Goal: Information Seeking & Learning: Learn about a topic

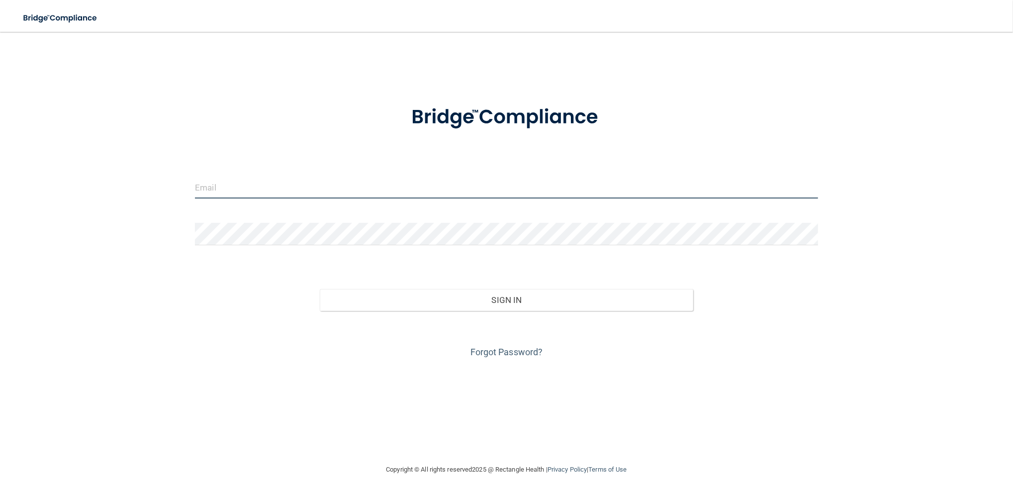
click at [332, 183] on input "email" at bounding box center [506, 187] width 623 height 22
type input "[EMAIL_ADDRESS][DOMAIN_NAME]"
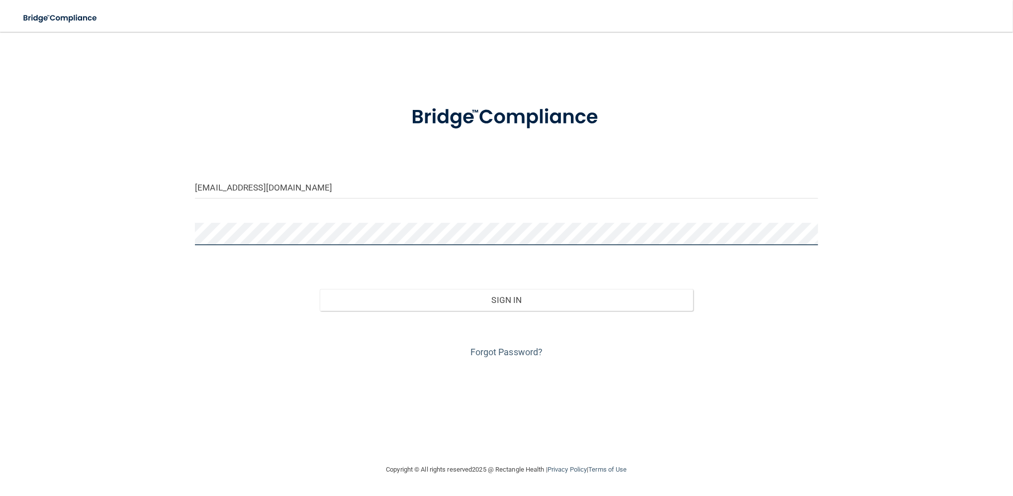
click at [320, 289] on button "Sign In" at bounding box center [507, 300] width 374 height 22
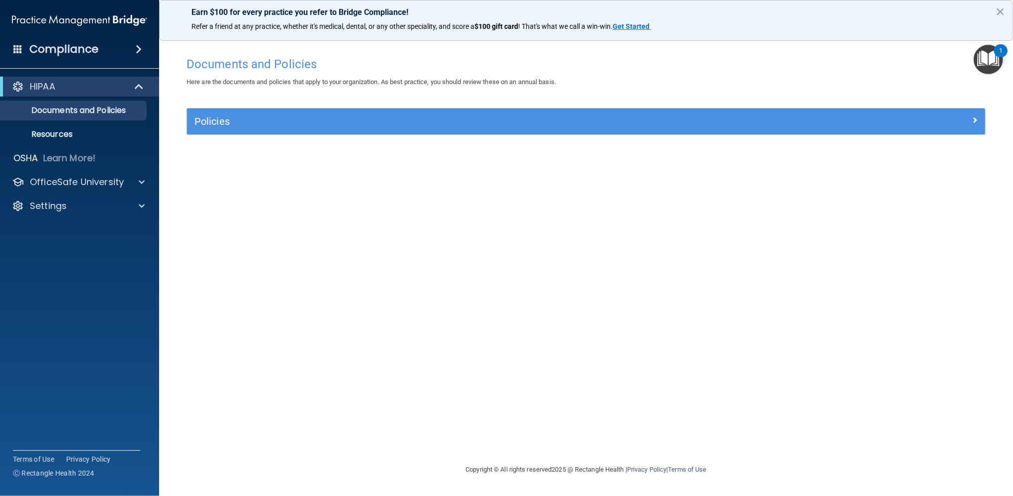
click at [86, 192] on div "HIPAA Documents and Policies Report an Incident Business Associates Emergency P…" at bounding box center [80, 148] width 160 height 151
click at [88, 189] on div "OfficeSafe University" at bounding box center [80, 182] width 160 height 20
click at [97, 187] on p "OfficeSafe University" at bounding box center [77, 182] width 94 height 12
click at [90, 205] on div "HIPAA Training" at bounding box center [74, 206] width 136 height 10
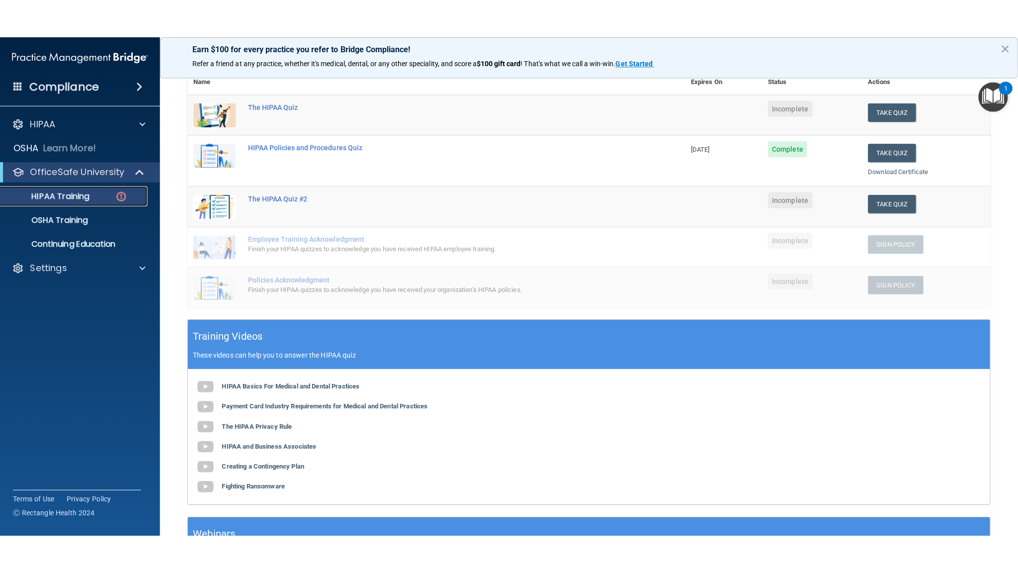
scroll to position [118, 0]
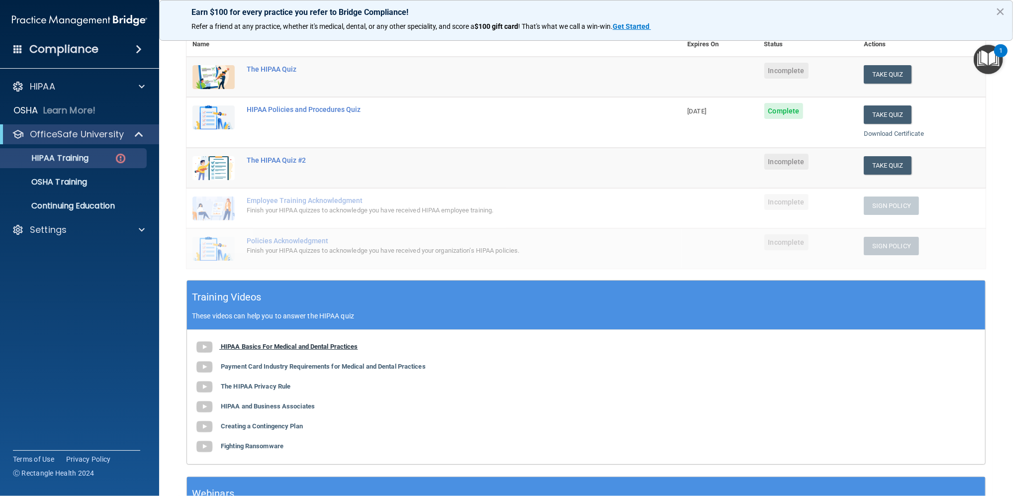
click at [275, 347] on b "HIPAA Basics For Medical and Dental Practices" at bounding box center [289, 346] width 137 height 7
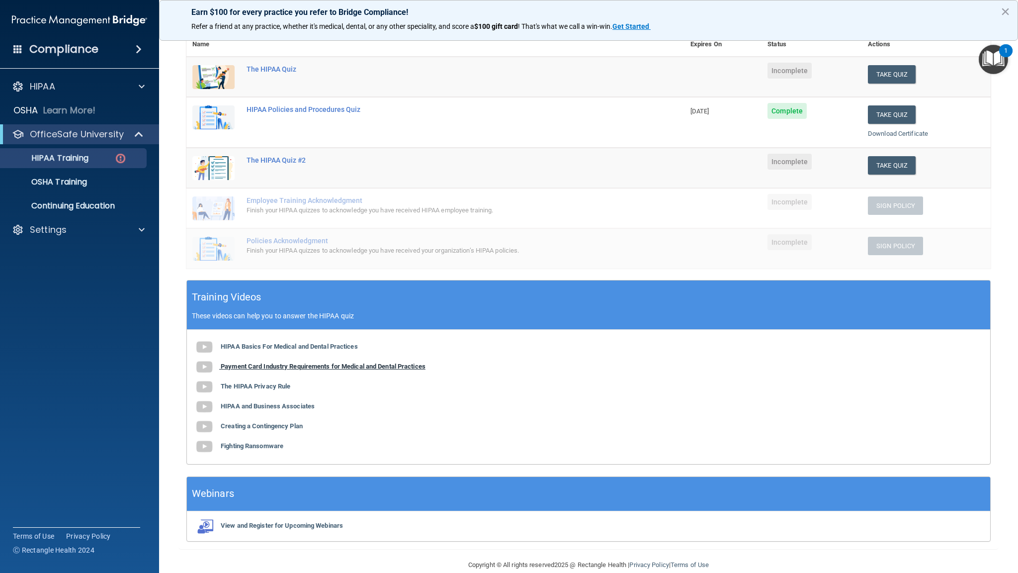
click at [264, 362] on b "Payment Card Industry Requirements for Medical and Dental Practices" at bounding box center [323, 365] width 205 height 7
click at [273, 383] on b "The HIPAA Privacy Rule" at bounding box center [256, 385] width 70 height 7
click at [248, 405] on b "HIPAA and Business Associates" at bounding box center [268, 405] width 94 height 7
click at [269, 425] on b "Creating a Contingency Plan" at bounding box center [262, 425] width 82 height 7
click at [268, 448] on div "HIPAA Basics For Medical and Dental Practices Payment Card Industry Requirement…" at bounding box center [589, 397] width 804 height 134
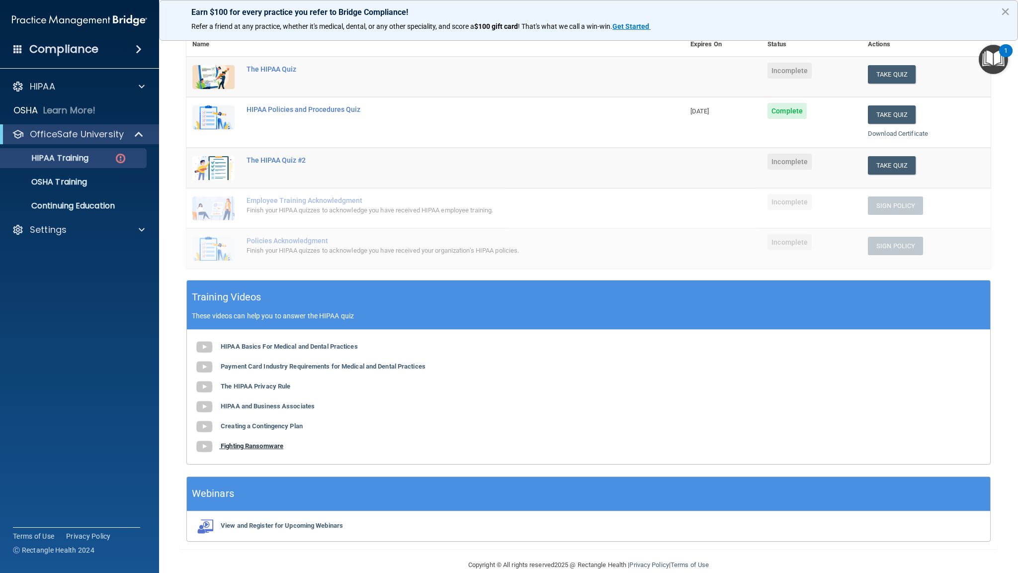
click at [266, 445] on b "Fighting Ransomware" at bounding box center [252, 445] width 63 height 7
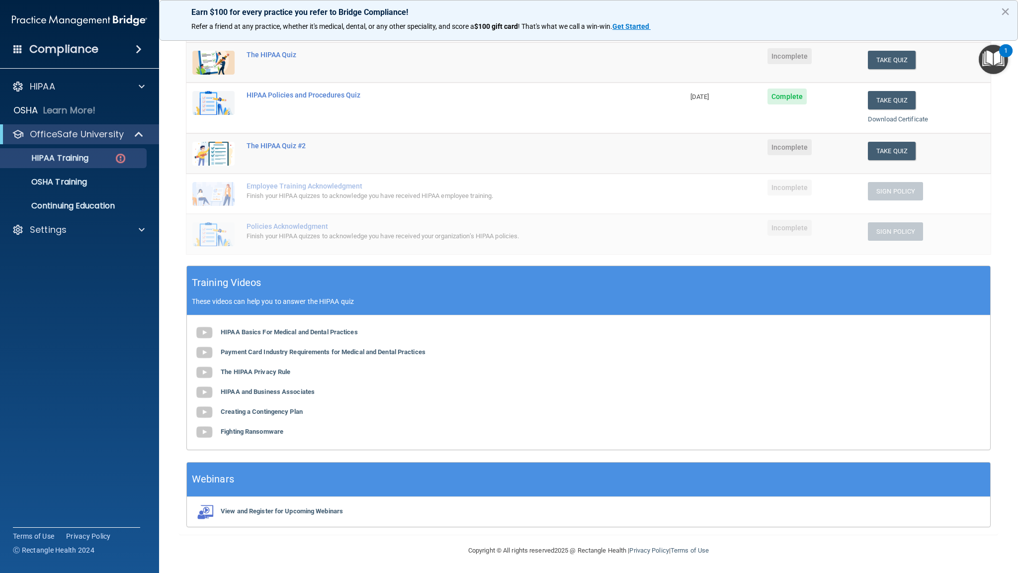
scroll to position [0, 0]
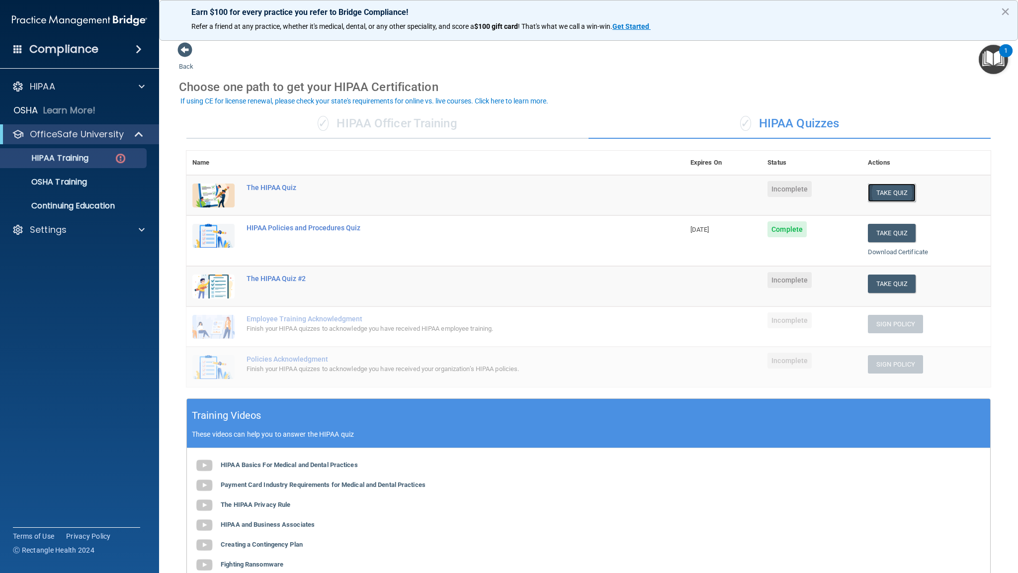
click at [874, 188] on button "Take Quiz" at bounding box center [892, 192] width 48 height 18
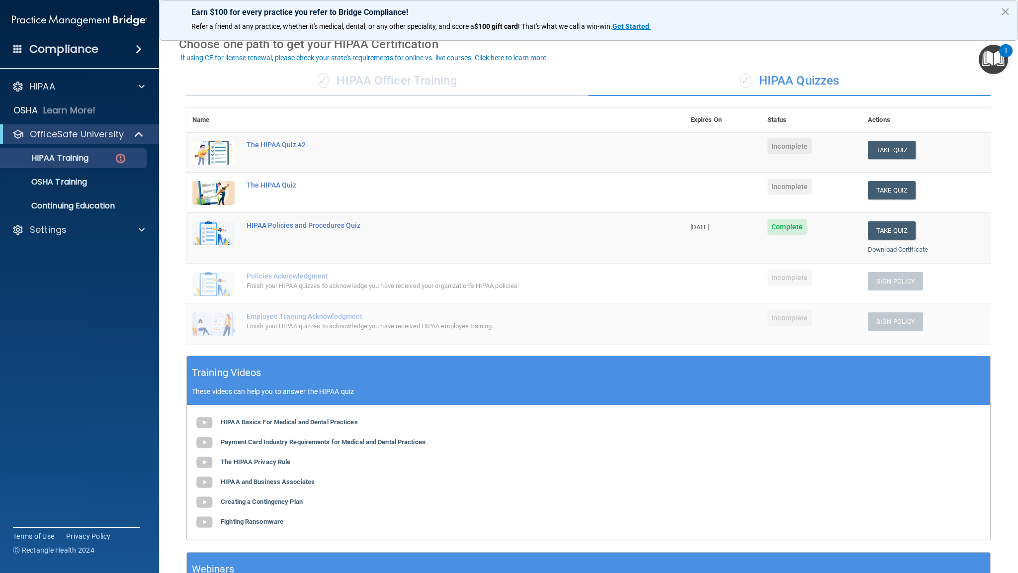
scroll to position [43, 0]
click at [900, 152] on button "Take Quiz" at bounding box center [892, 150] width 48 height 18
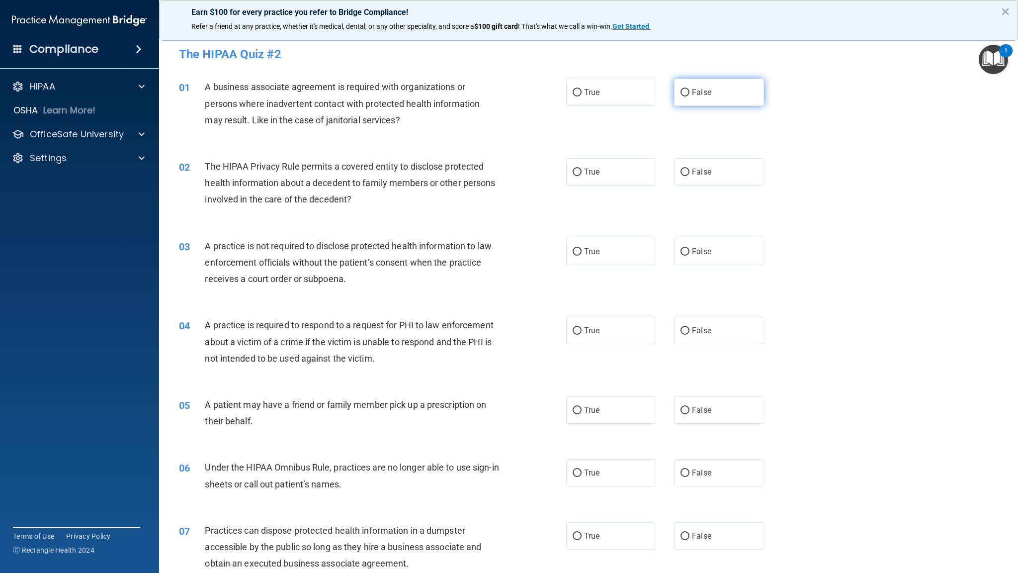
click at [724, 93] on label "False" at bounding box center [719, 92] width 90 height 27
click at [690, 93] on input "False" at bounding box center [685, 92] width 9 height 7
radio input "true"
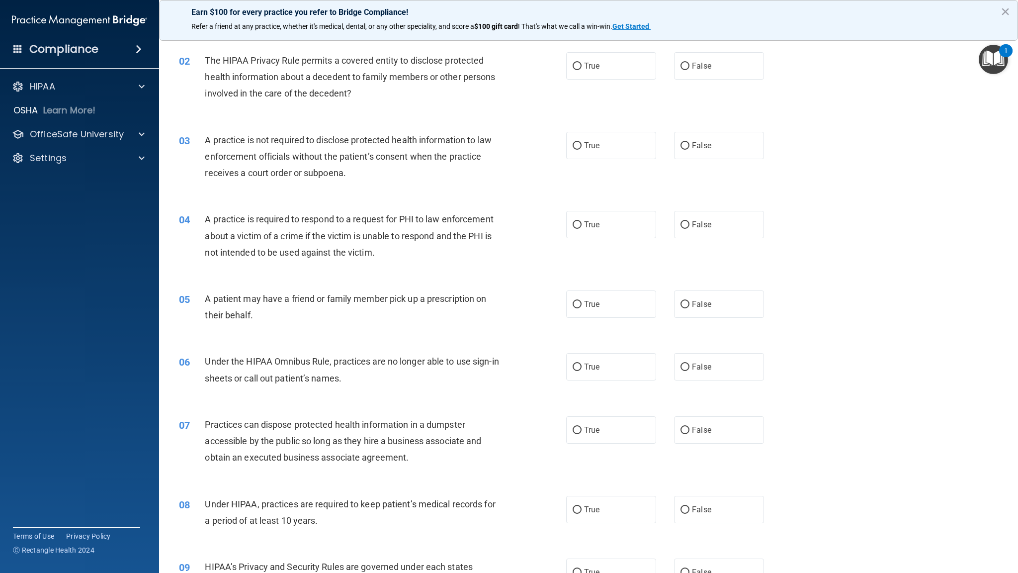
scroll to position [106, 0]
click at [594, 71] on label "True" at bounding box center [611, 65] width 90 height 27
click at [582, 70] on input "True" at bounding box center [577, 65] width 9 height 7
radio input "true"
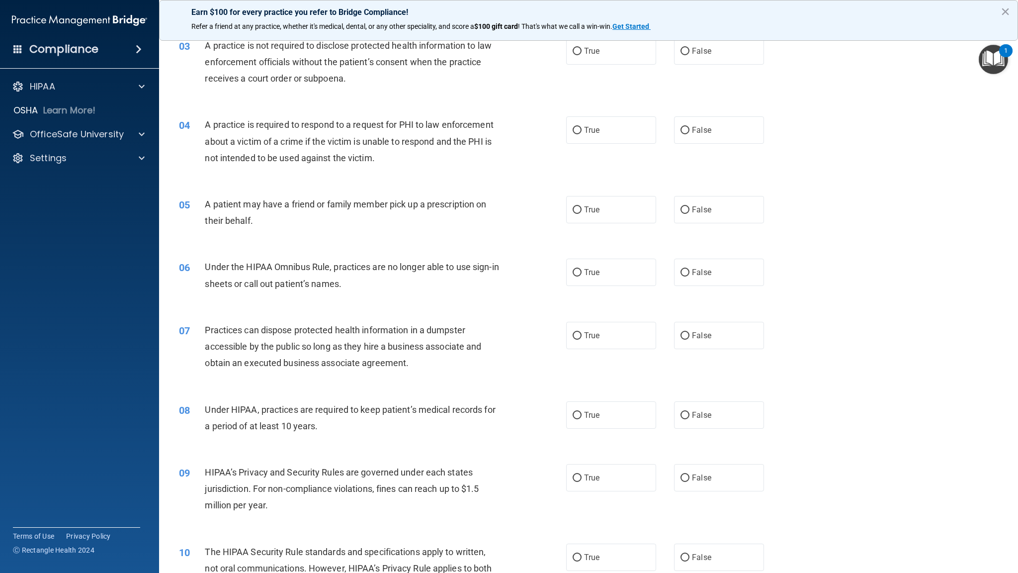
scroll to position [203, 0]
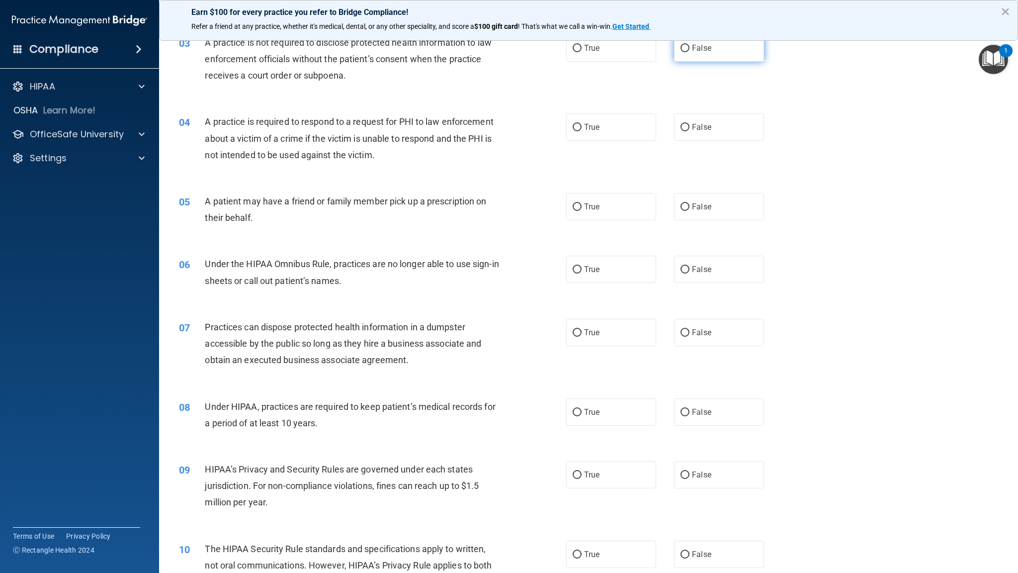
click at [733, 48] on label "False" at bounding box center [719, 47] width 90 height 27
click at [690, 48] on input "False" at bounding box center [685, 48] width 9 height 7
radio input "true"
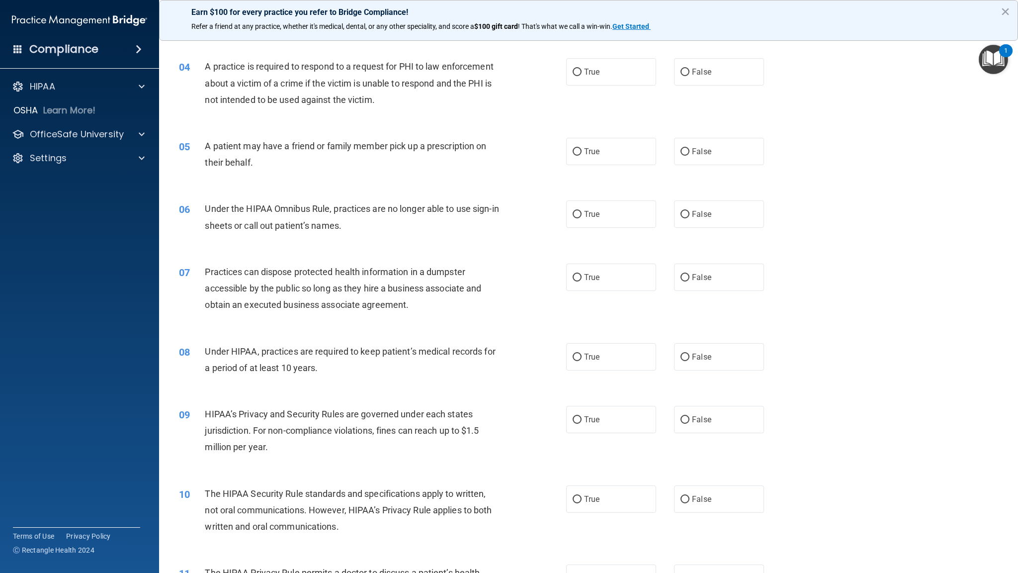
scroll to position [259, 0]
click at [597, 85] on label "True" at bounding box center [611, 71] width 90 height 27
click at [582, 76] on input "True" at bounding box center [577, 71] width 9 height 7
radio input "true"
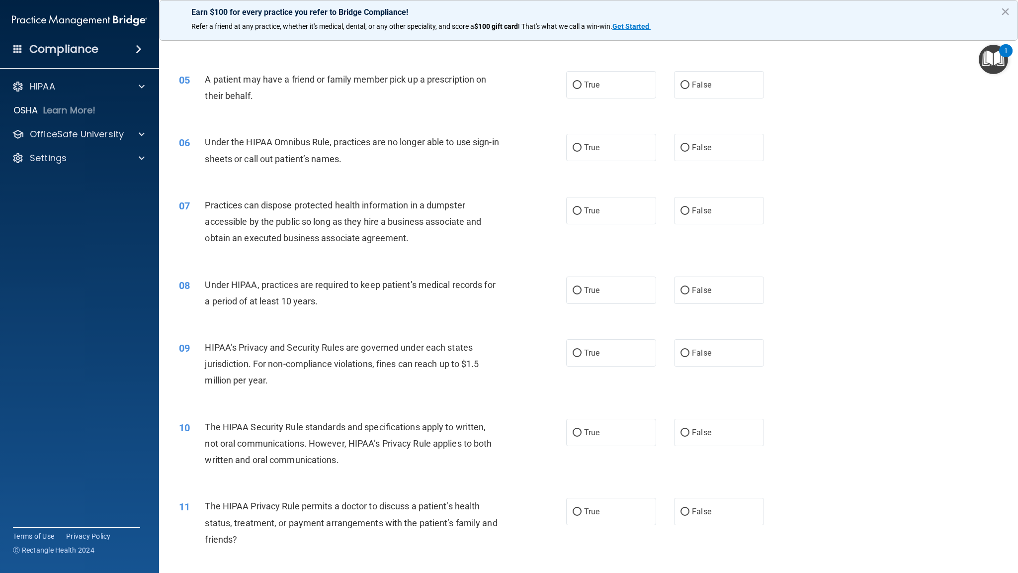
scroll to position [343, 0]
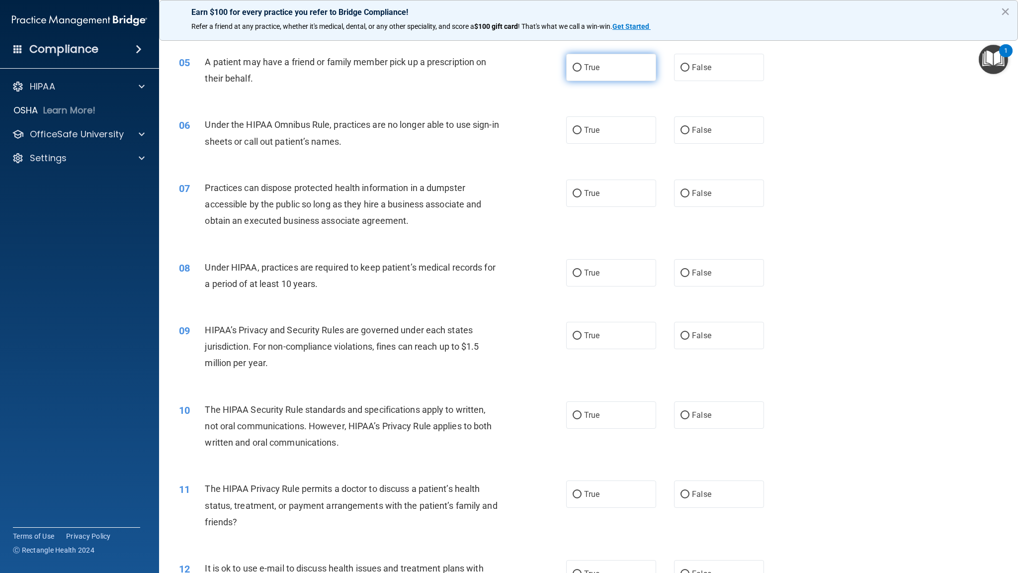
click at [588, 69] on span "True" at bounding box center [591, 67] width 15 height 9
click at [582, 69] on input "True" at bounding box center [577, 67] width 9 height 7
radio input "true"
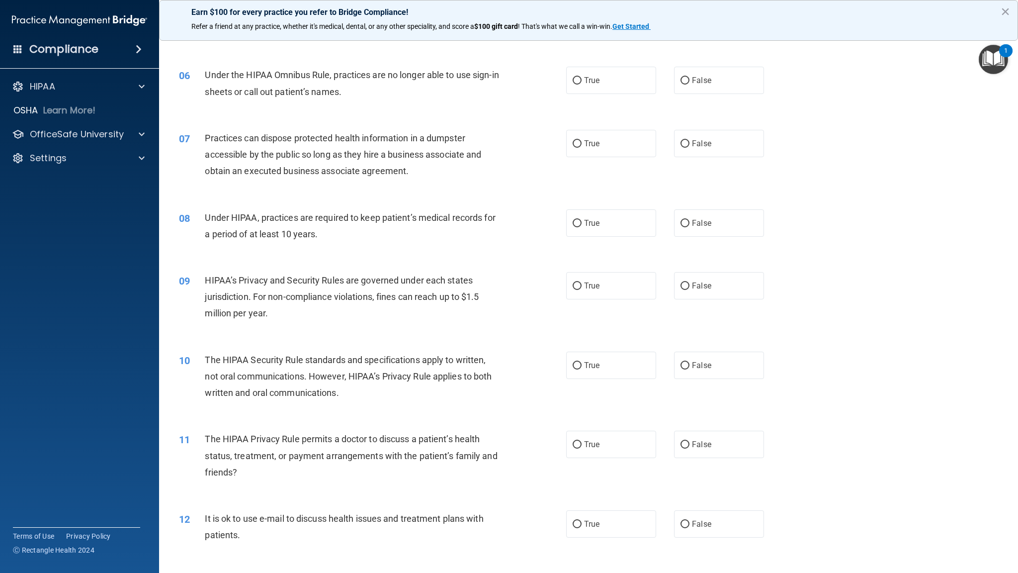
scroll to position [395, 0]
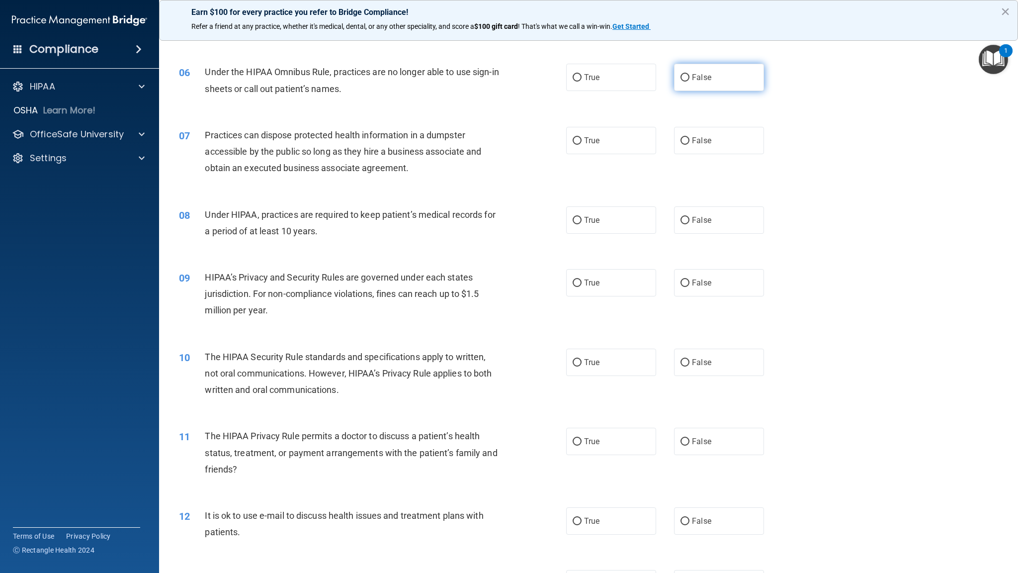
click at [723, 64] on label "False" at bounding box center [719, 77] width 90 height 27
click at [690, 74] on input "False" at bounding box center [685, 77] width 9 height 7
radio input "true"
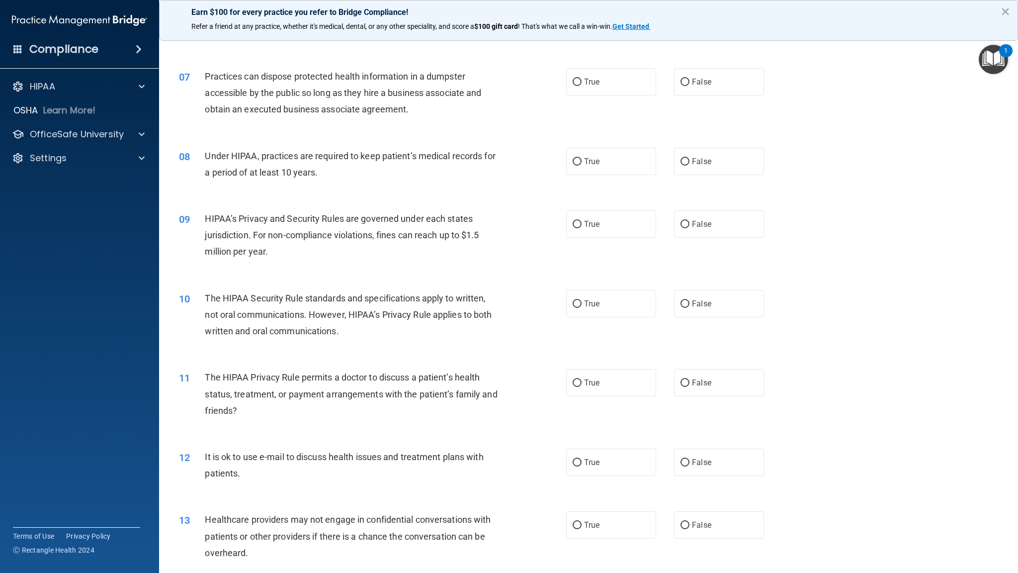
scroll to position [458, 0]
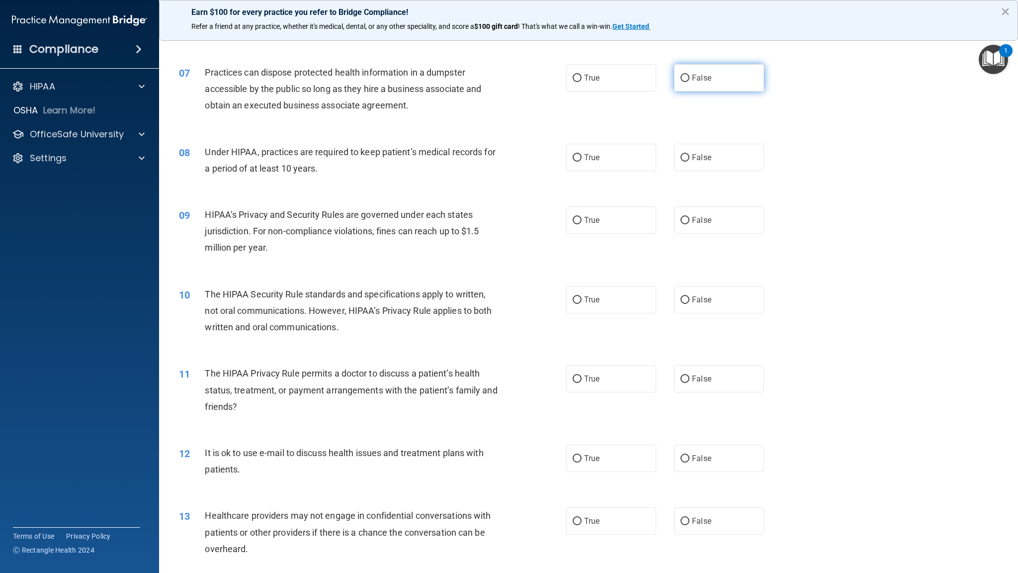
click at [682, 85] on label "False" at bounding box center [719, 77] width 90 height 27
click at [682, 82] on input "False" at bounding box center [685, 78] width 9 height 7
radio input "true"
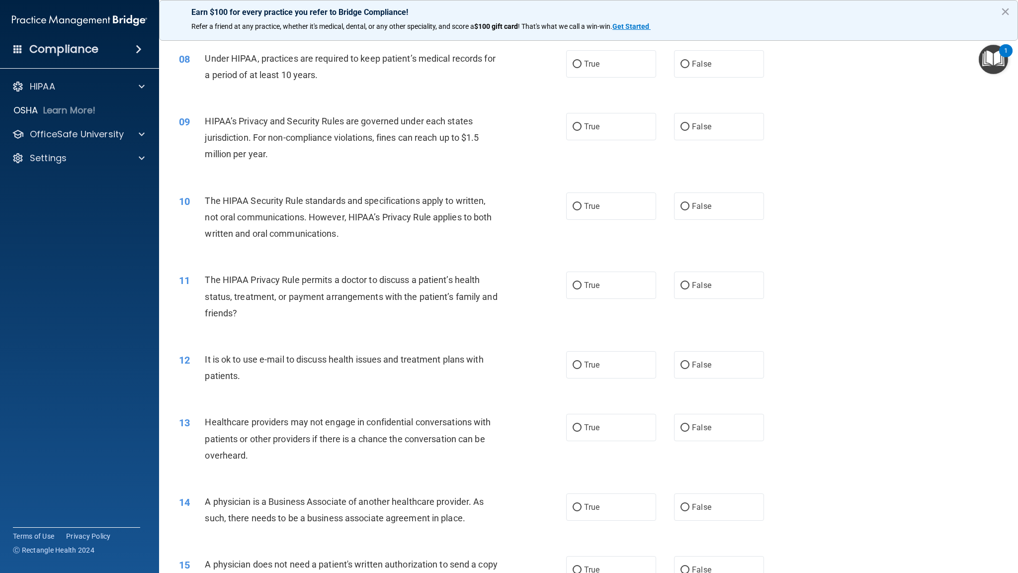
scroll to position [552, 0]
click at [705, 64] on label "False" at bounding box center [719, 63] width 90 height 27
click at [690, 64] on input "False" at bounding box center [685, 63] width 9 height 7
radio input "true"
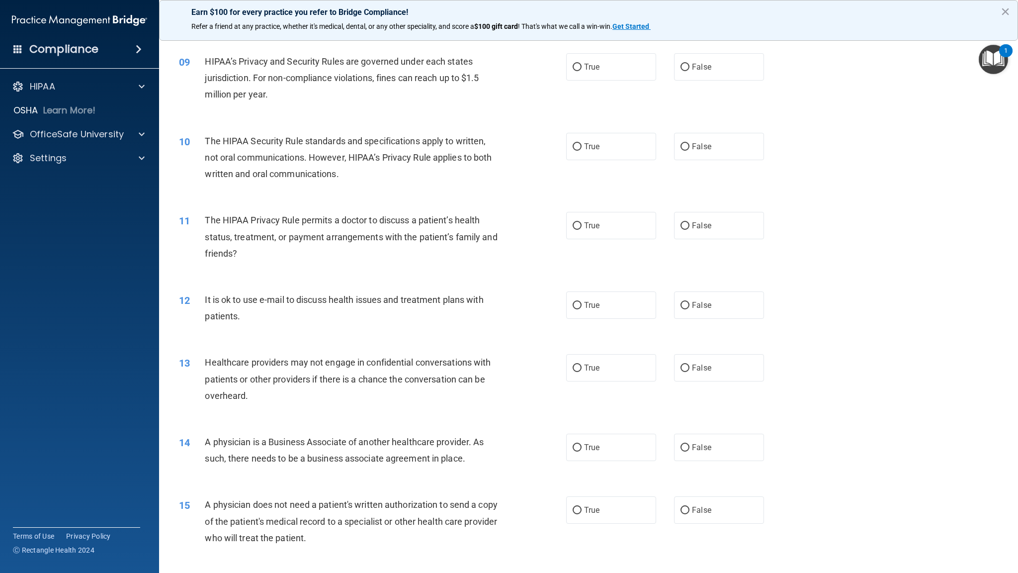
scroll to position [613, 0]
click at [695, 74] on label "False" at bounding box center [719, 65] width 90 height 27
click at [690, 70] on input "False" at bounding box center [685, 65] width 9 height 7
radio input "true"
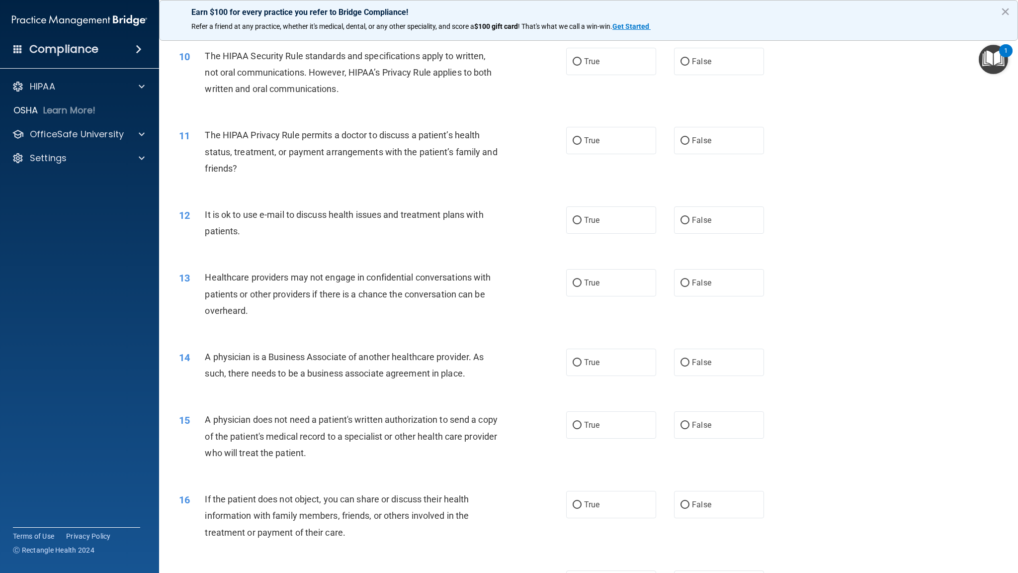
scroll to position [697, 0]
click at [594, 58] on span "True" at bounding box center [591, 60] width 15 height 9
click at [582, 58] on input "True" at bounding box center [577, 61] width 9 height 7
radio input "true"
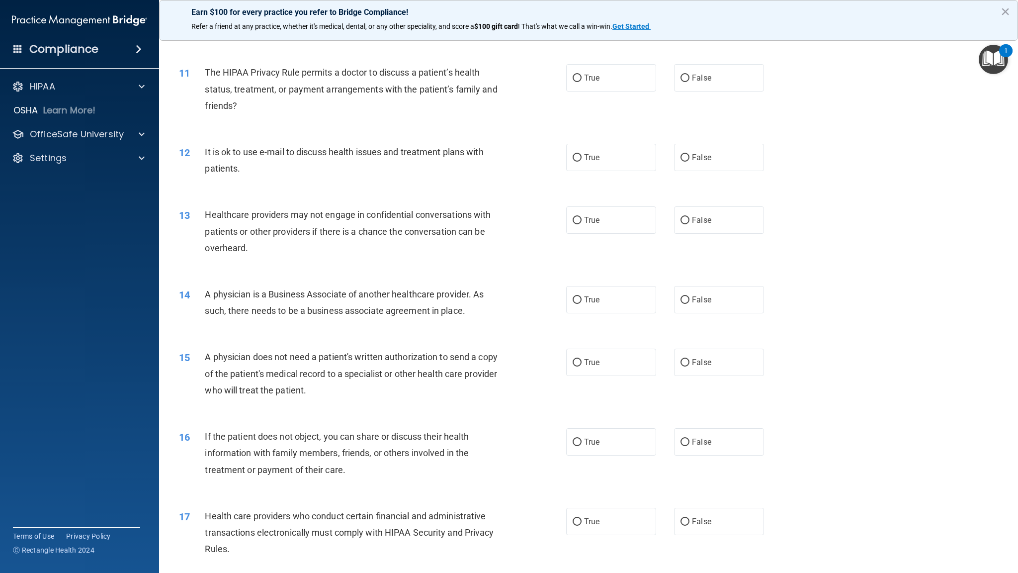
scroll to position [760, 0]
click at [598, 75] on label "True" at bounding box center [611, 76] width 90 height 27
click at [582, 75] on input "True" at bounding box center [577, 77] width 9 height 7
radio input "true"
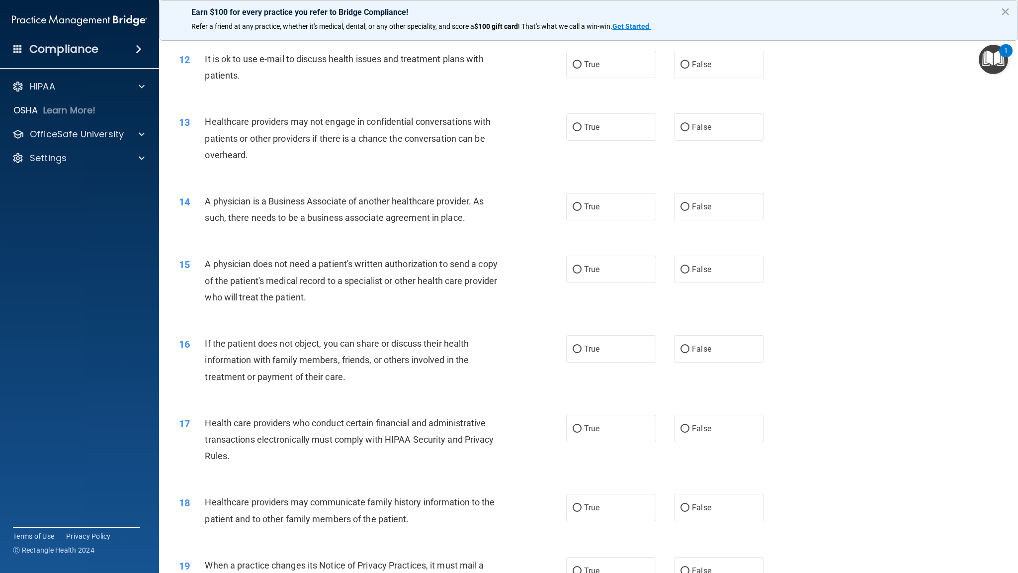
scroll to position [854, 0]
click at [702, 67] on label "False" at bounding box center [719, 62] width 90 height 27
click at [690, 67] on input "False" at bounding box center [685, 62] width 9 height 7
radio input "true"
click at [607, 53] on label "True" at bounding box center [611, 62] width 90 height 27
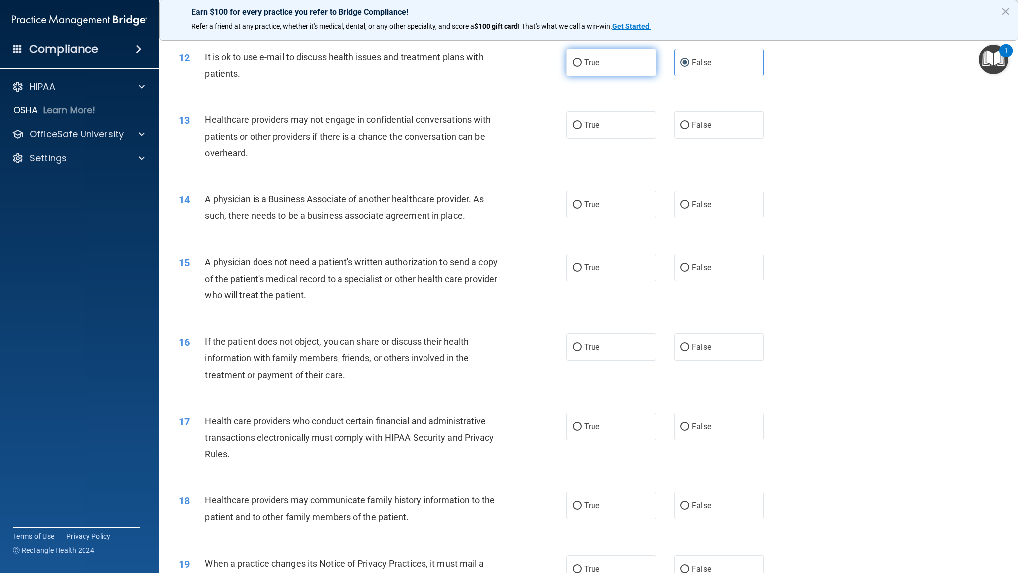
click at [582, 59] on input "True" at bounding box center [577, 62] width 9 height 7
radio input "true"
radio input "false"
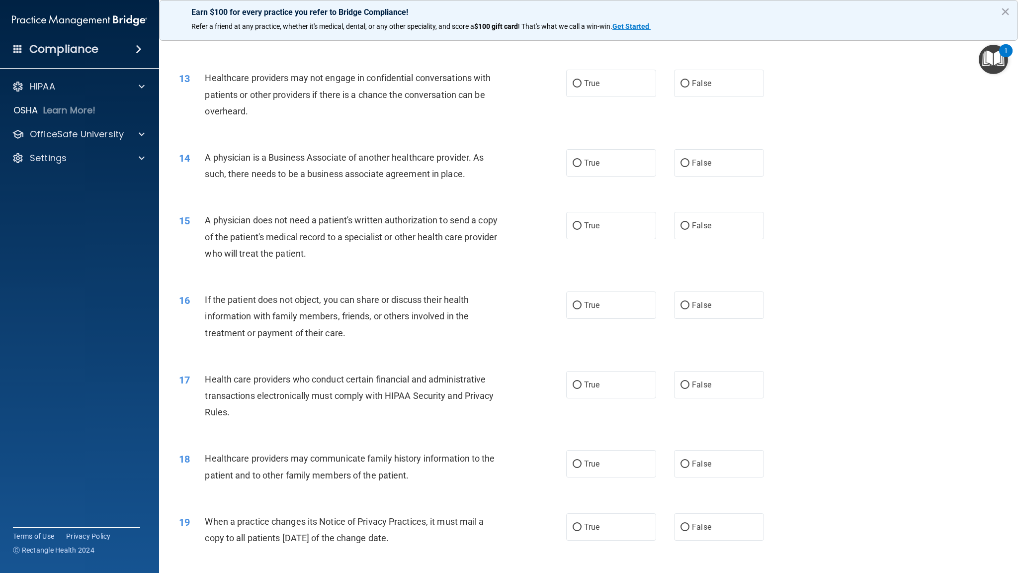
scroll to position [896, 0]
click at [701, 93] on label "False" at bounding box center [719, 82] width 90 height 27
click at [690, 87] on input "False" at bounding box center [685, 83] width 9 height 7
radio input "true"
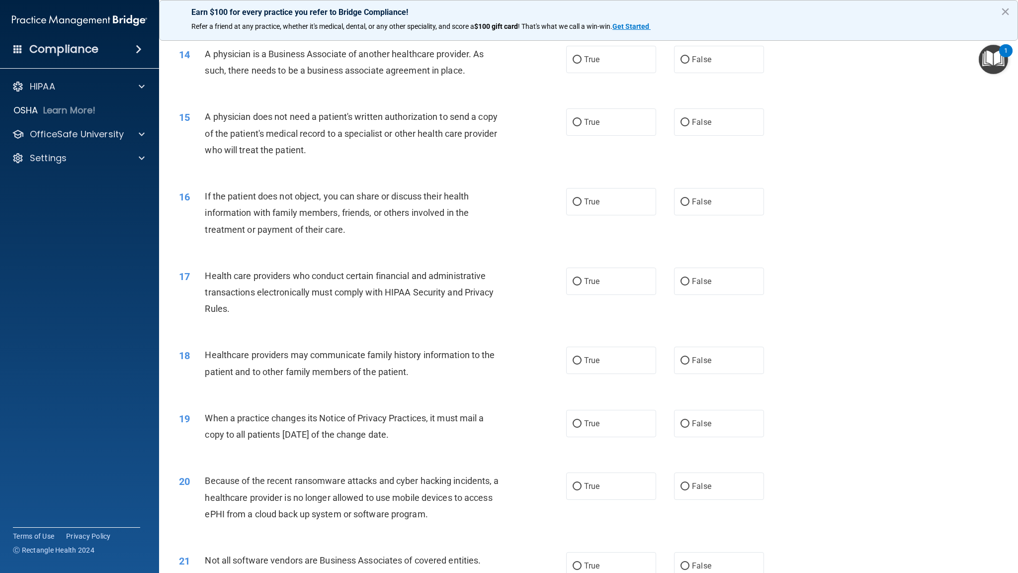
scroll to position [1000, 0]
click at [605, 58] on label "True" at bounding box center [611, 58] width 90 height 27
click at [582, 58] on input "True" at bounding box center [577, 58] width 9 height 7
radio input "true"
click at [701, 56] on span "False" at bounding box center [701, 58] width 19 height 9
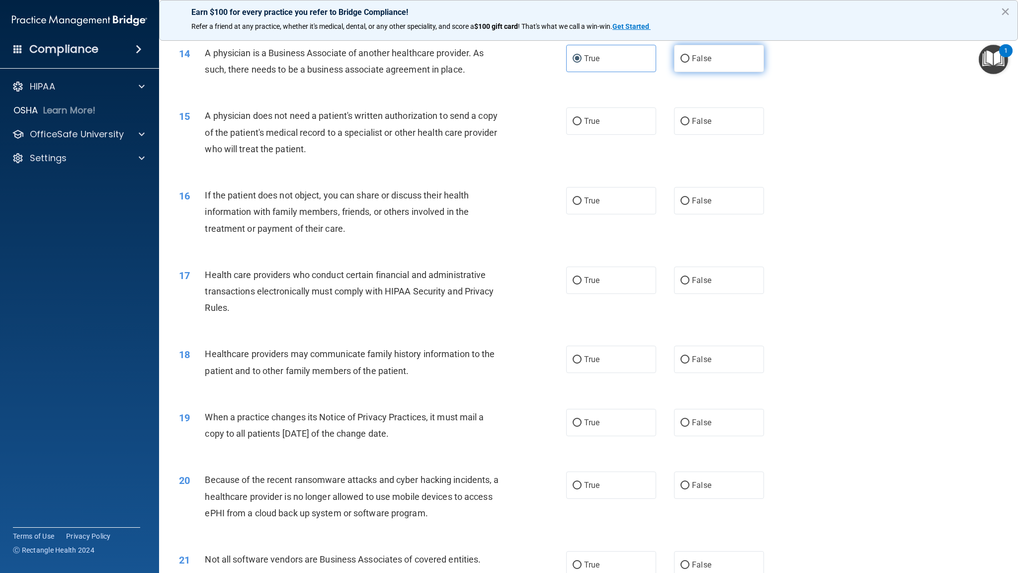
click at [690, 56] on input "False" at bounding box center [685, 58] width 9 height 7
radio input "true"
radio input "false"
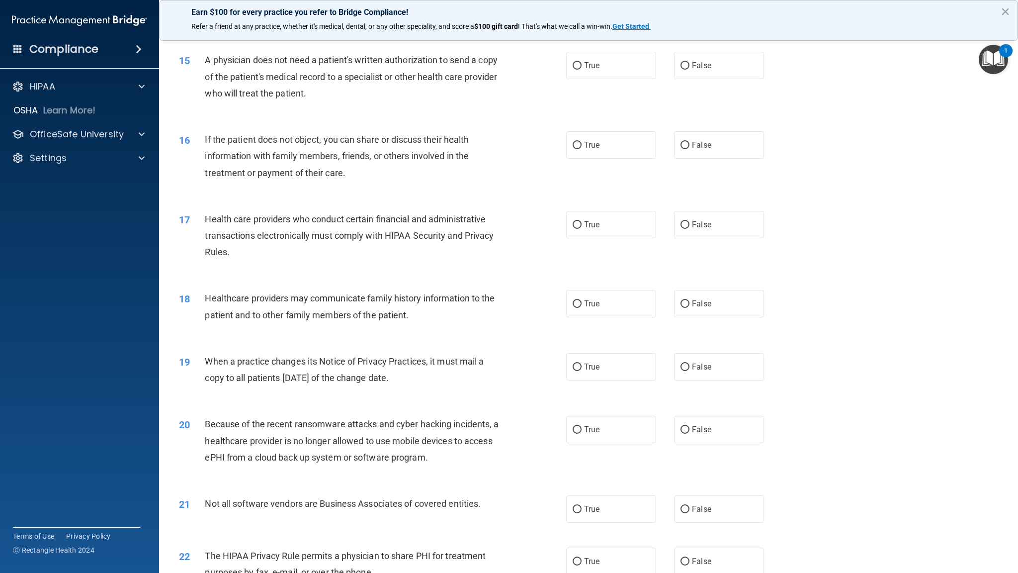
scroll to position [1056, 0]
click at [706, 51] on div "15 A physician does not need a patient's written authorization to send a copy o…" at bounding box center [589, 79] width 834 height 80
click at [703, 58] on label "False" at bounding box center [719, 65] width 90 height 27
click at [690, 62] on input "False" at bounding box center [685, 65] width 9 height 7
radio input "true"
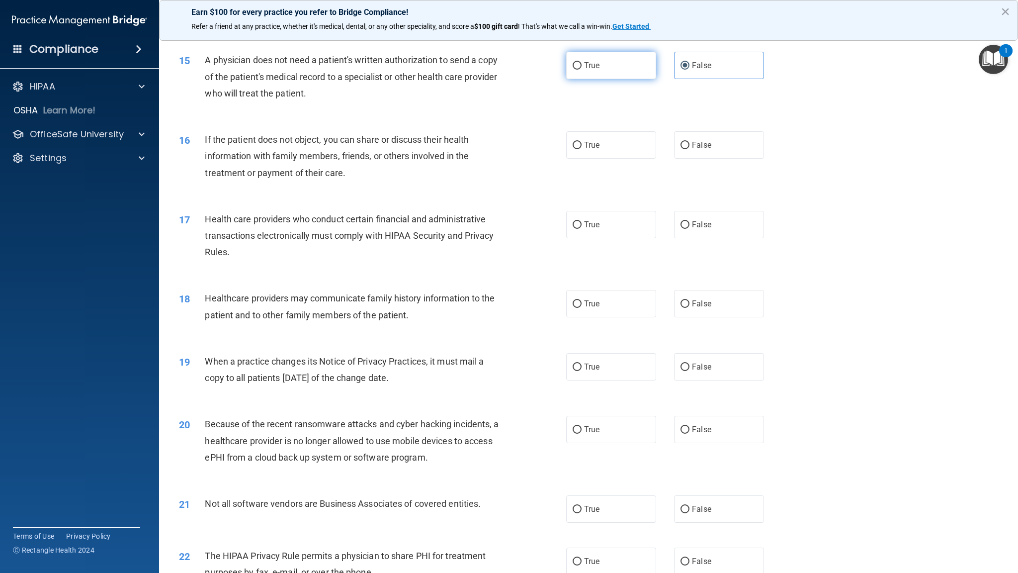
click at [584, 65] on span "True" at bounding box center [591, 65] width 15 height 9
click at [581, 65] on input "True" at bounding box center [577, 65] width 9 height 7
radio input "true"
radio input "false"
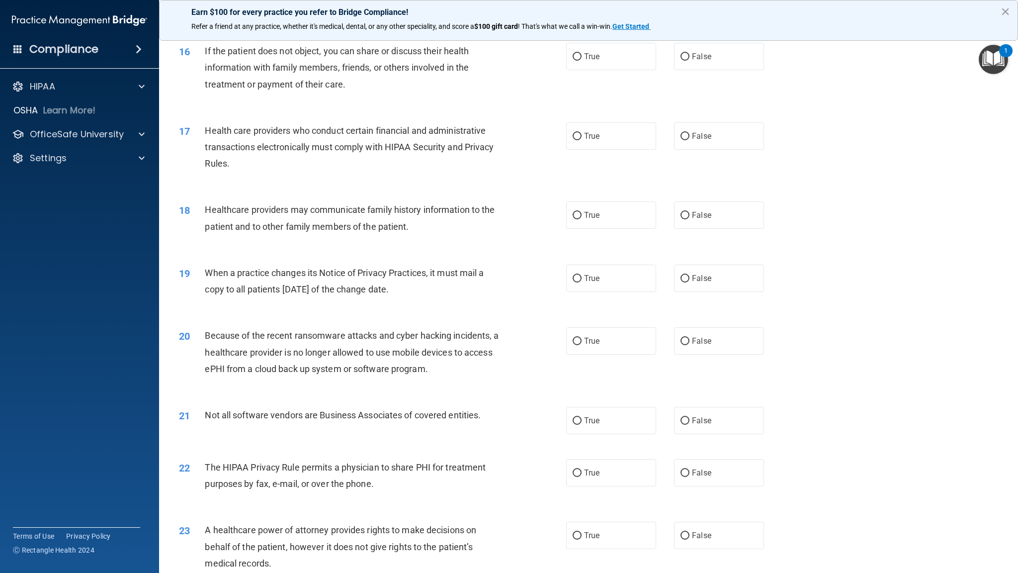
scroll to position [1146, 0]
click at [594, 67] on label "True" at bounding box center [611, 54] width 90 height 27
click at [582, 59] on input "True" at bounding box center [577, 55] width 9 height 7
radio input "true"
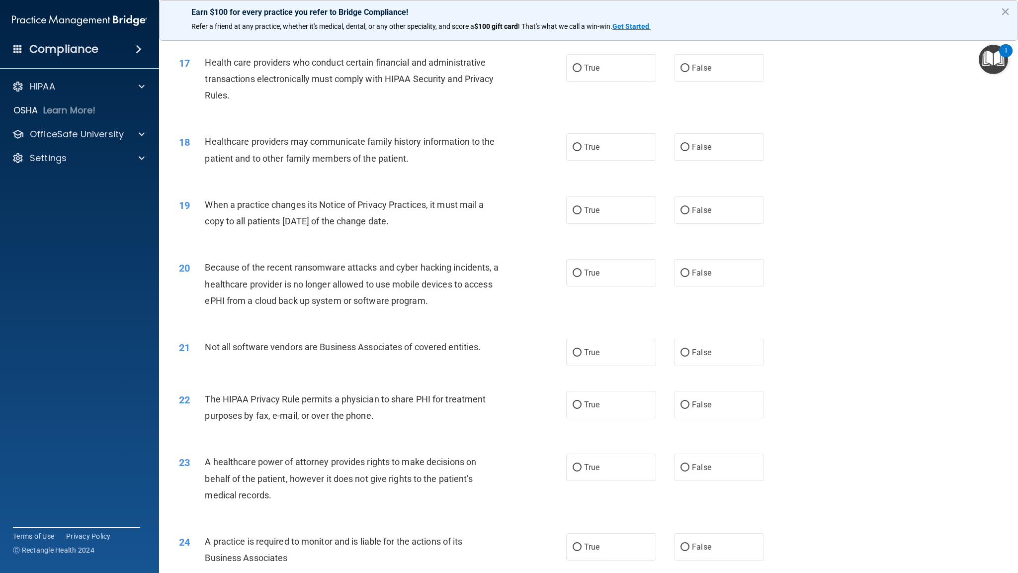
scroll to position [1221, 0]
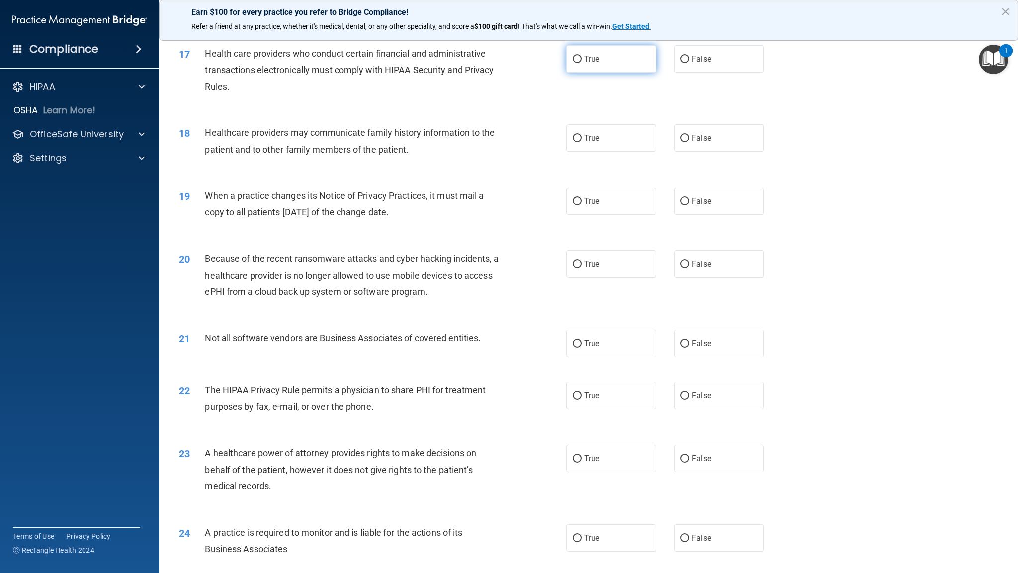
click at [634, 61] on label "True" at bounding box center [611, 58] width 90 height 27
click at [582, 61] on input "True" at bounding box center [577, 59] width 9 height 7
radio input "true"
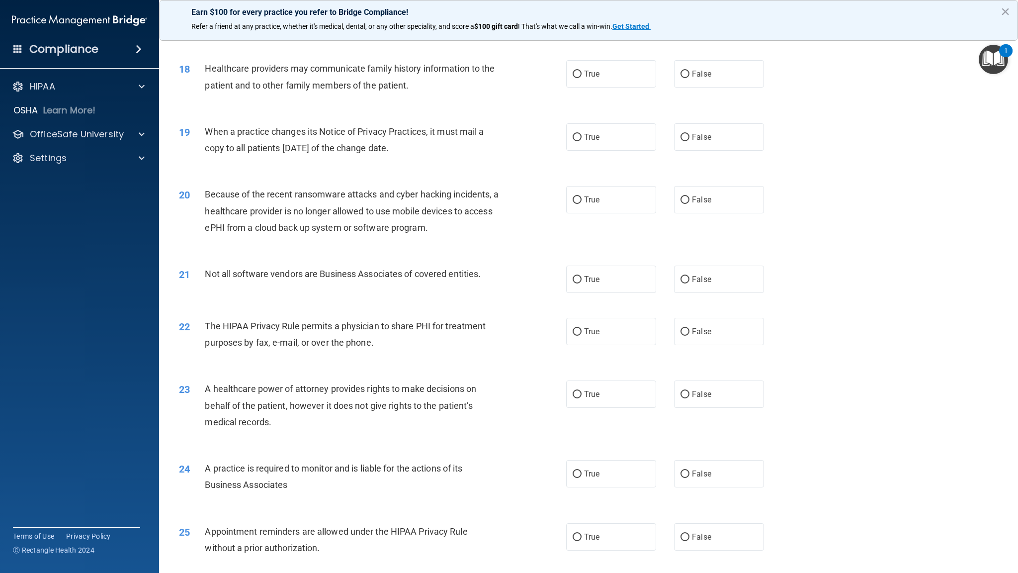
scroll to position [1289, 0]
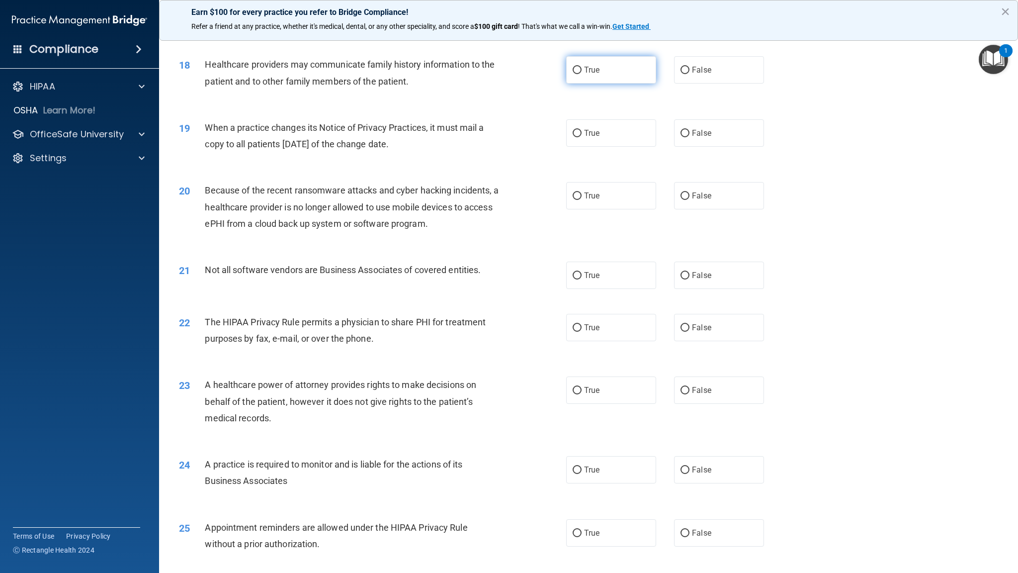
click at [595, 67] on label "True" at bounding box center [611, 69] width 90 height 27
click at [582, 67] on input "True" at bounding box center [577, 70] width 9 height 7
radio input "true"
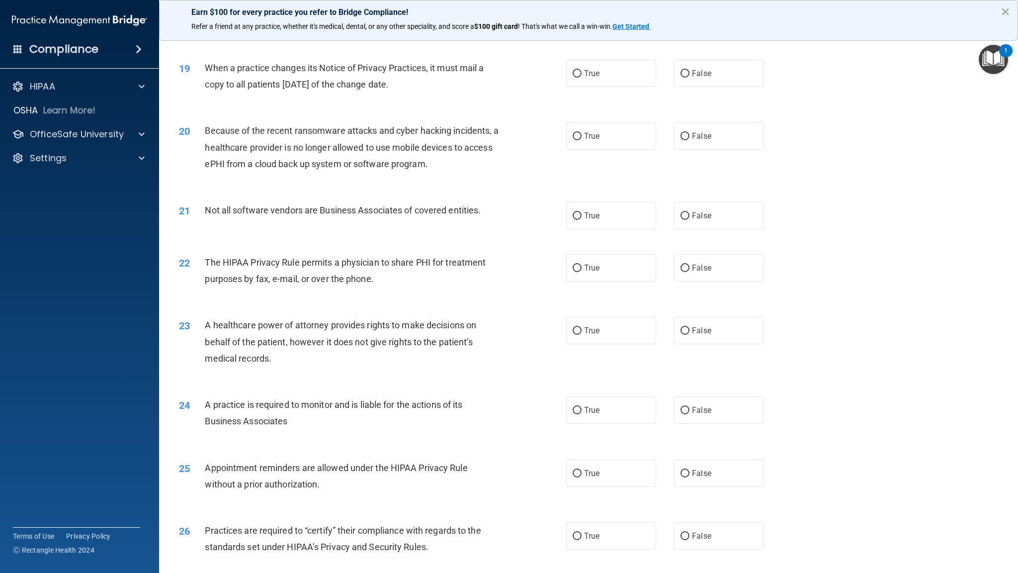
scroll to position [1350, 0]
click at [697, 82] on label "False" at bounding box center [719, 72] width 90 height 27
click at [690, 77] on input "False" at bounding box center [685, 72] width 9 height 7
radio input "true"
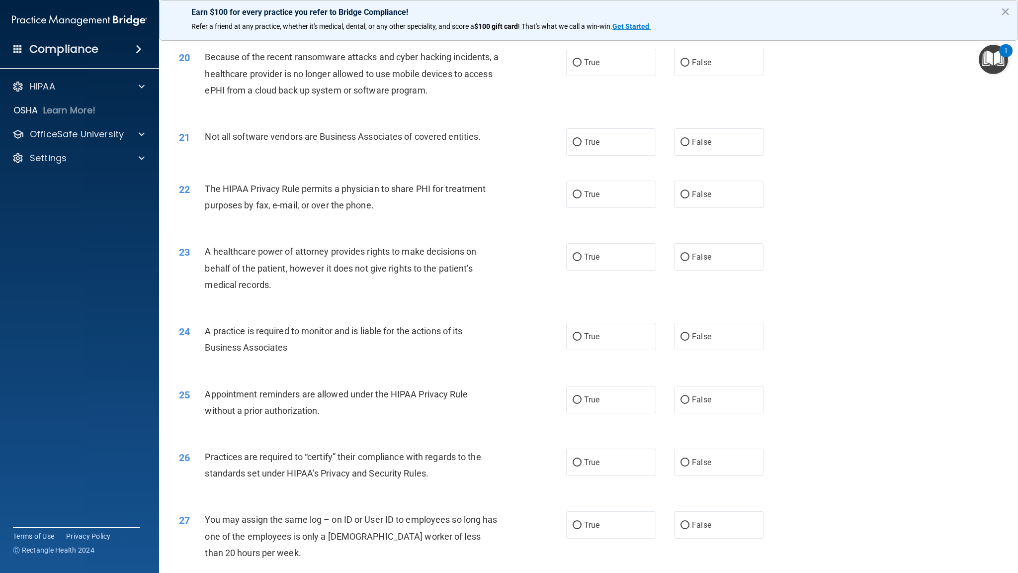
scroll to position [1425, 0]
click at [711, 61] on label "False" at bounding box center [719, 60] width 90 height 27
click at [690, 61] on input "False" at bounding box center [685, 60] width 9 height 7
radio input "true"
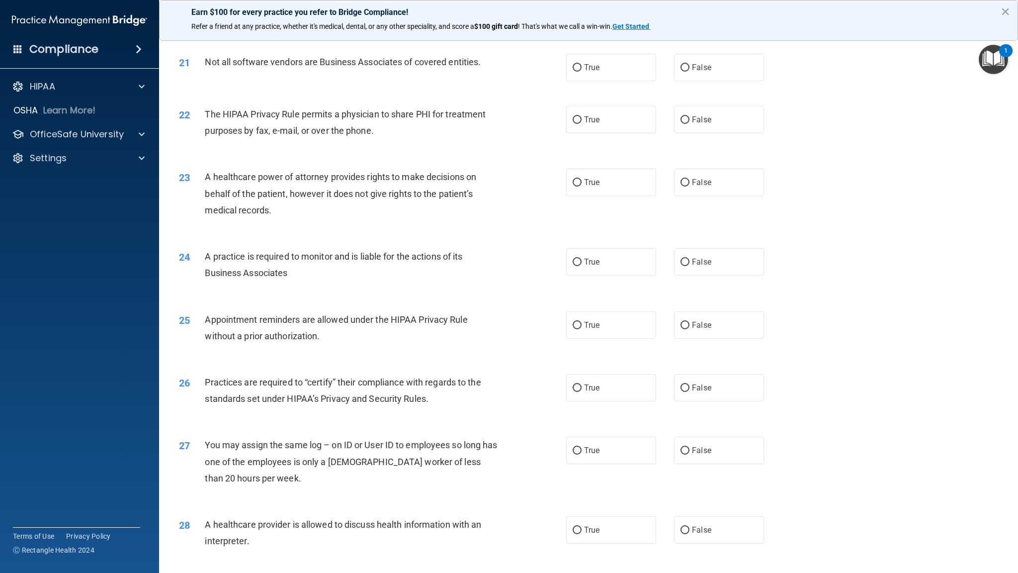
scroll to position [1499, 0]
click at [612, 61] on label "True" at bounding box center [611, 65] width 90 height 27
click at [582, 63] on input "True" at bounding box center [577, 66] width 9 height 7
radio input "true"
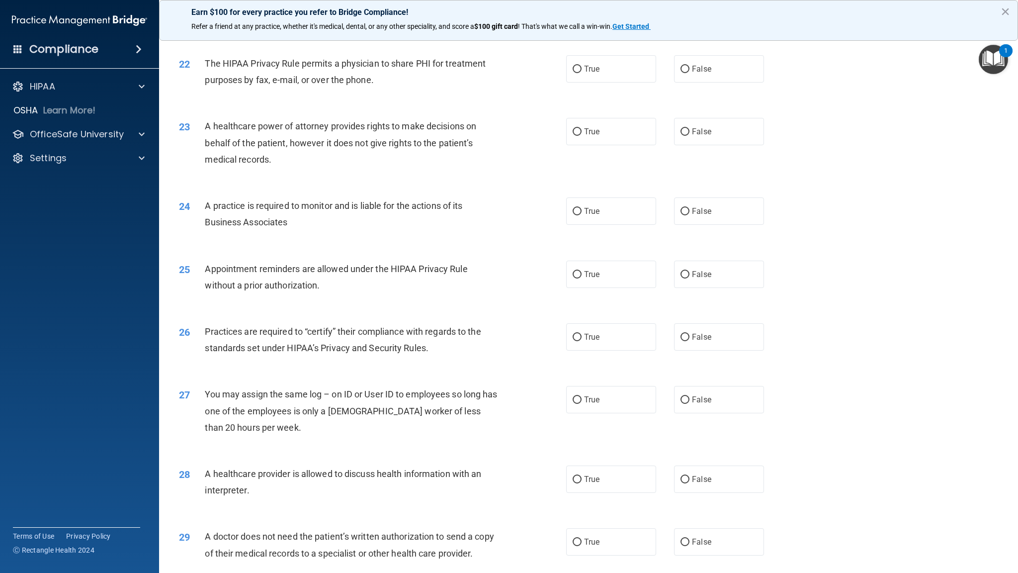
scroll to position [1558, 0]
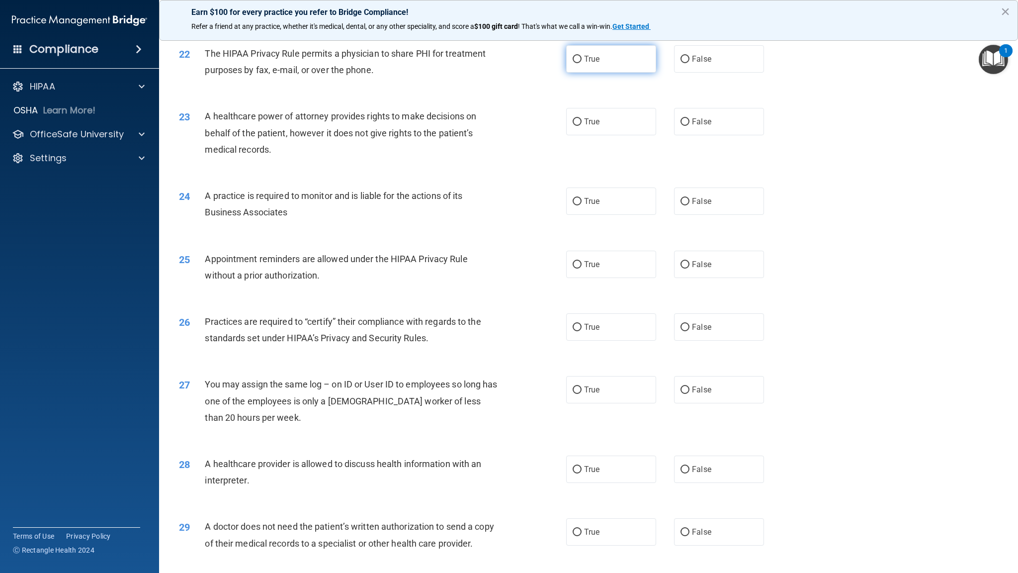
click at [592, 59] on span "True" at bounding box center [591, 58] width 15 height 9
click at [582, 59] on input "True" at bounding box center [577, 59] width 9 height 7
radio input "true"
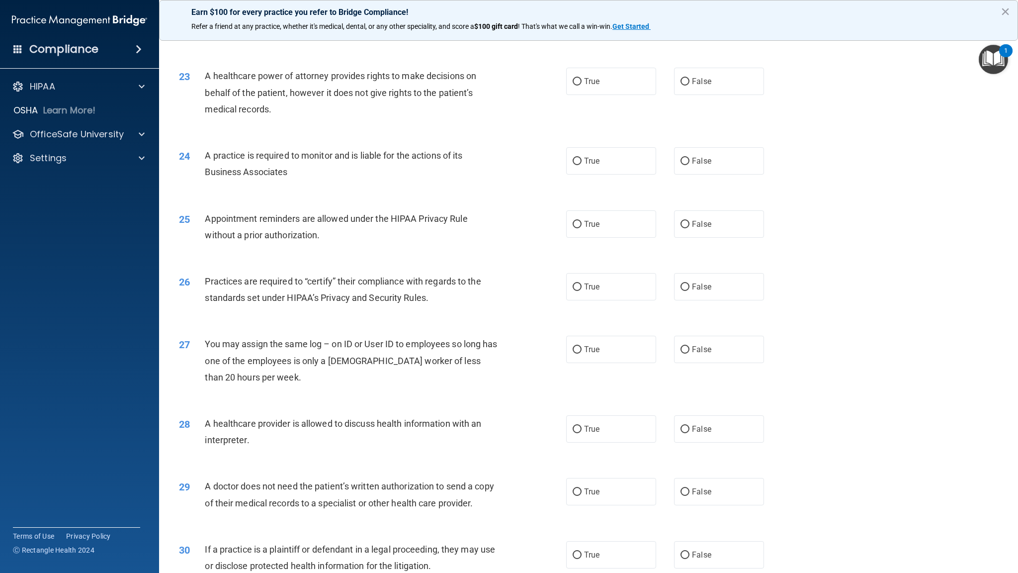
scroll to position [1603, 0]
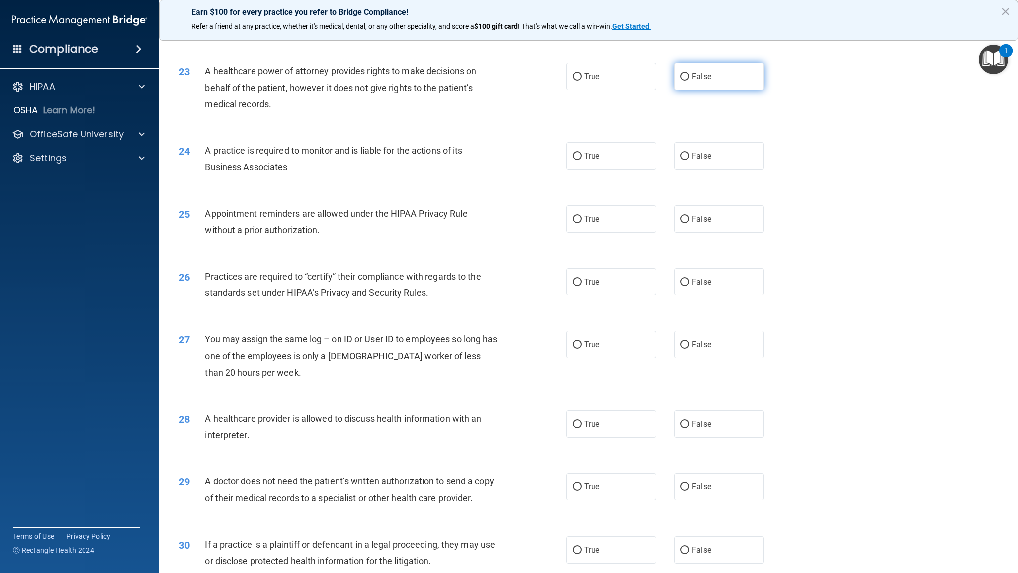
click at [703, 78] on span "False" at bounding box center [701, 76] width 19 height 9
click at [690, 78] on input "False" at bounding box center [685, 76] width 9 height 7
radio input "true"
click at [707, 168] on label "False" at bounding box center [719, 155] width 90 height 27
click at [690, 160] on input "False" at bounding box center [685, 156] width 9 height 7
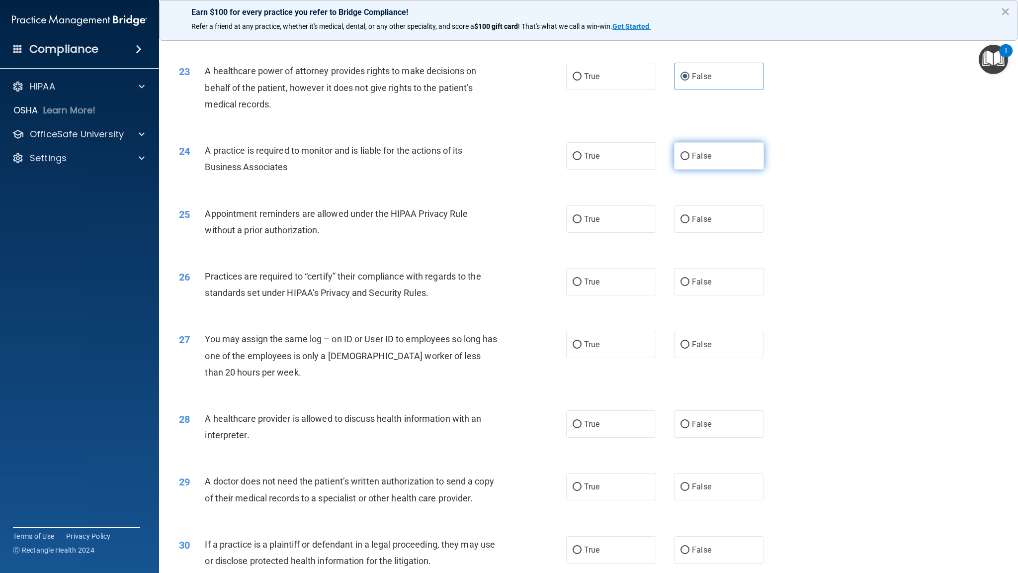
radio input "true"
click at [582, 226] on label "True" at bounding box center [611, 218] width 90 height 27
click at [582, 223] on input "True" at bounding box center [577, 219] width 9 height 7
radio input "true"
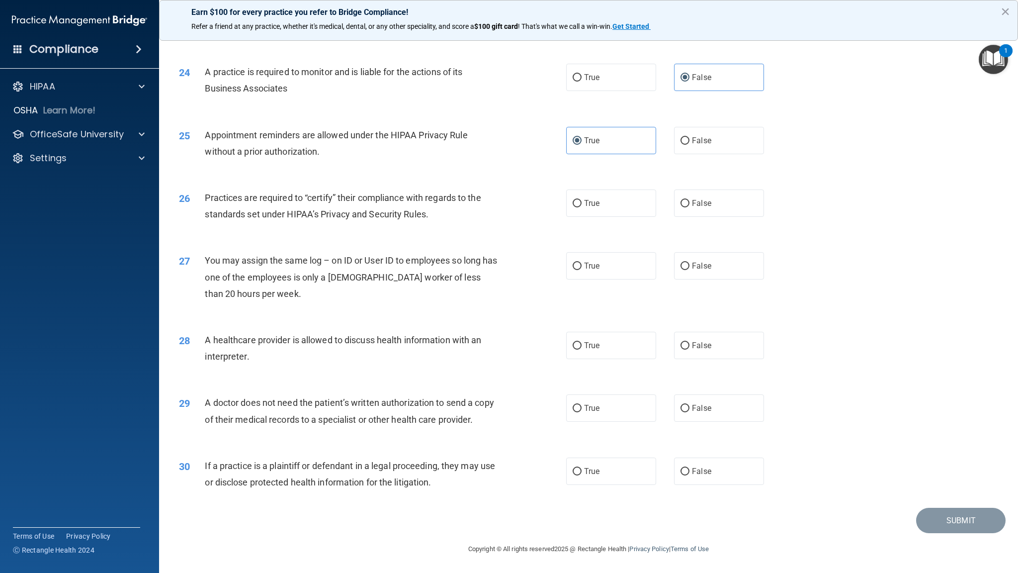
scroll to position [1698, 0]
click at [731, 189] on label "False" at bounding box center [719, 202] width 90 height 27
click at [690, 200] on input "False" at bounding box center [685, 203] width 9 height 7
radio input "true"
click at [740, 252] on label "False" at bounding box center [719, 265] width 90 height 27
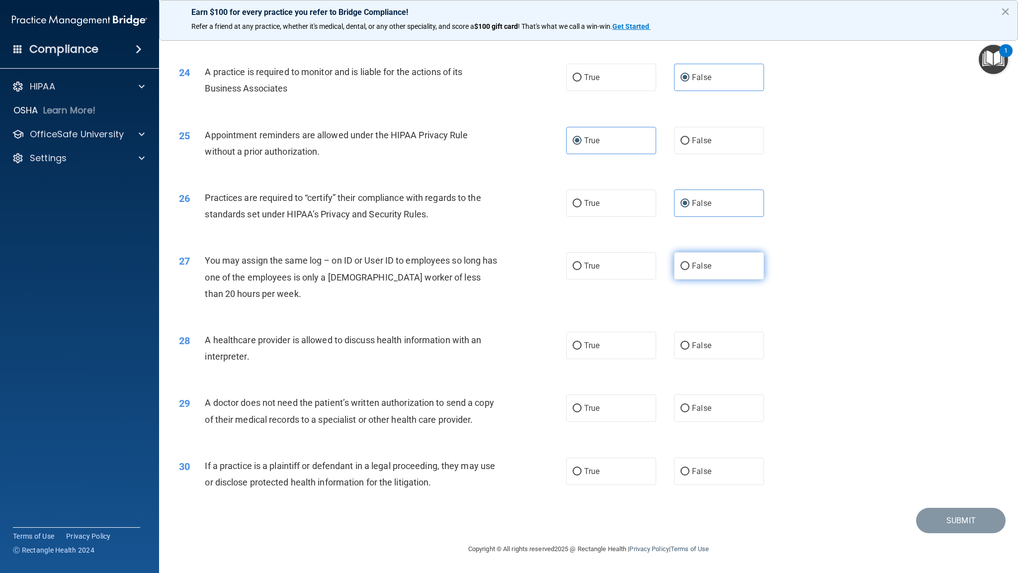
click at [690, 263] on input "False" at bounding box center [685, 266] width 9 height 7
radio input "true"
click at [601, 332] on label "True" at bounding box center [611, 345] width 90 height 27
click at [582, 342] on input "True" at bounding box center [577, 345] width 9 height 7
radio input "true"
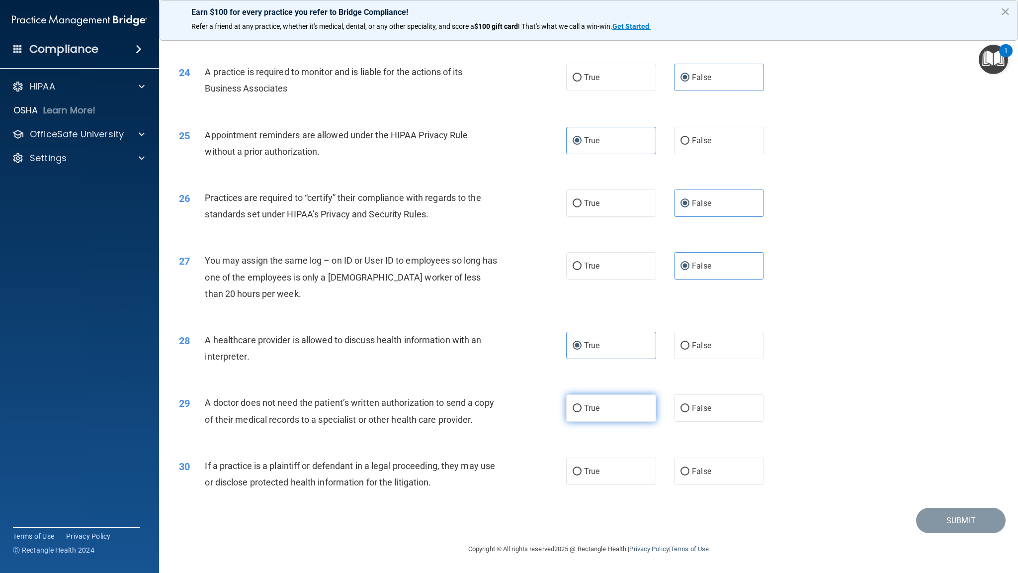
click at [606, 394] on label "True" at bounding box center [611, 407] width 90 height 27
click at [582, 405] on input "True" at bounding box center [577, 408] width 9 height 7
radio input "true"
click at [614, 473] on label "True" at bounding box center [611, 470] width 90 height 27
click at [582, 473] on input "True" at bounding box center [577, 471] width 9 height 7
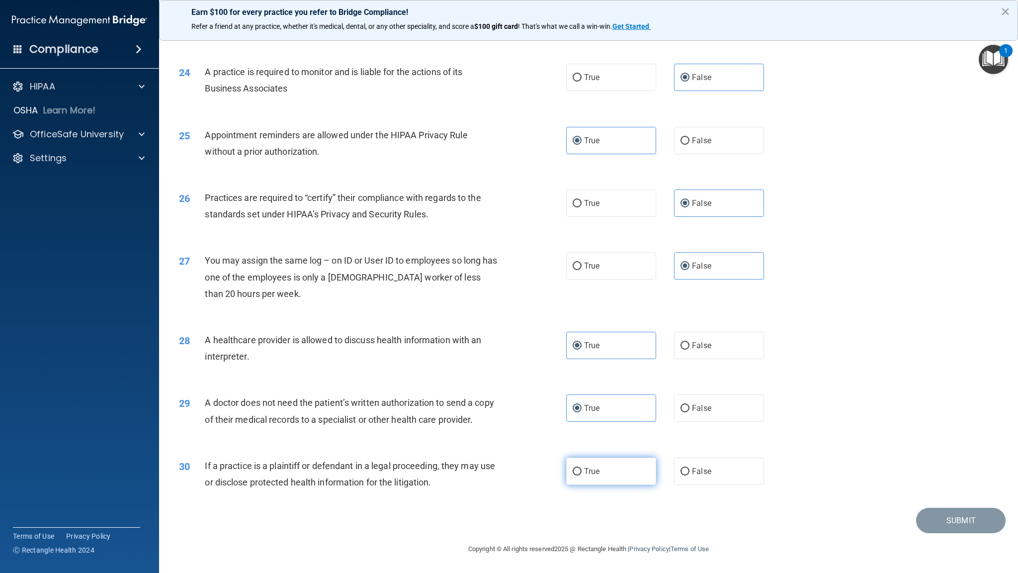
radio input "true"
click at [916, 495] on button "Submit" at bounding box center [961, 520] width 90 height 25
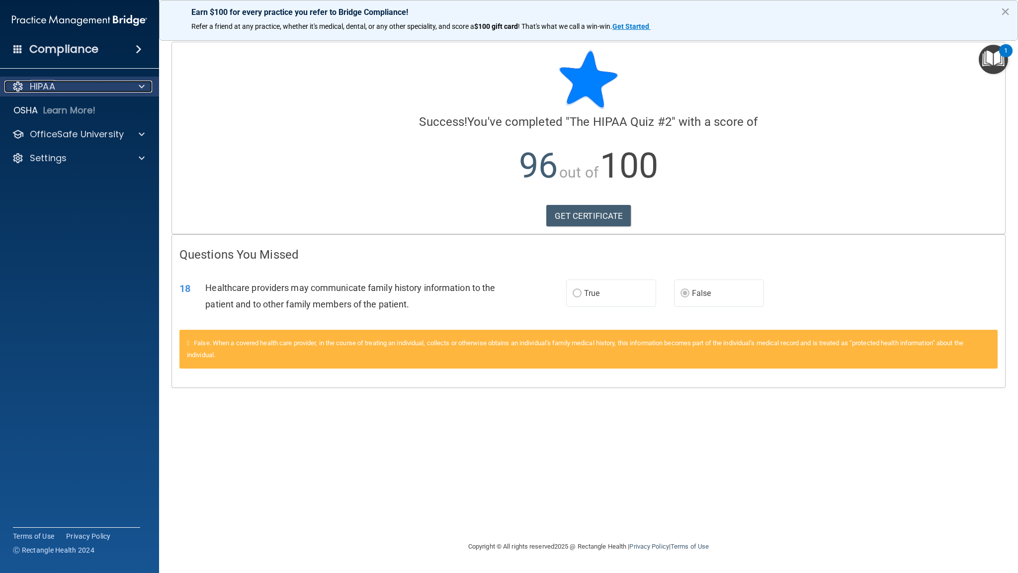
click at [88, 85] on div "HIPAA" at bounding box center [65, 87] width 123 height 12
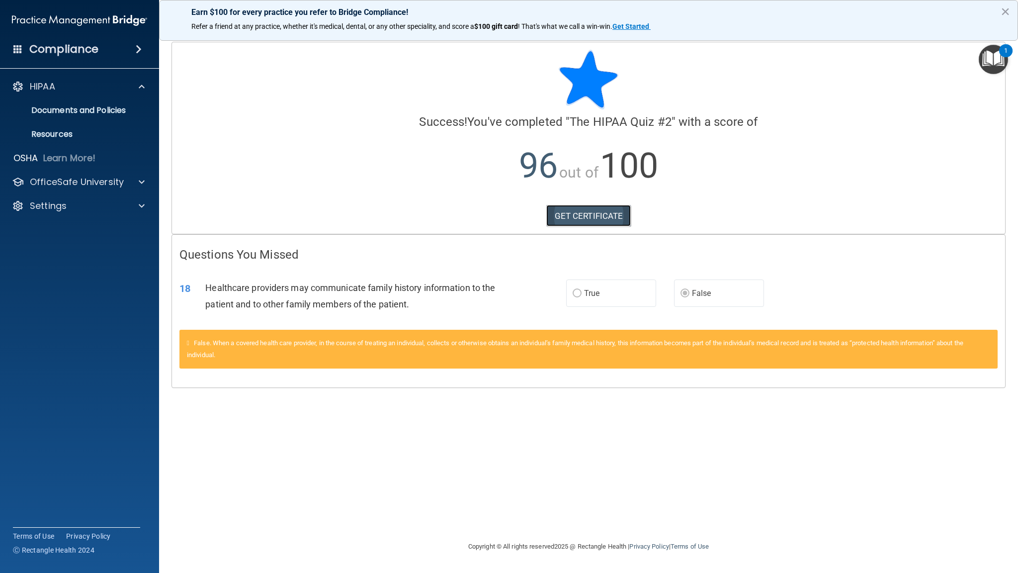
click at [594, 223] on link "GET CERTIFICATE" at bounding box center [588, 216] width 85 height 22
click at [80, 185] on p "OfficeSafe University" at bounding box center [77, 182] width 94 height 12
click at [83, 199] on link "HIPAA Training" at bounding box center [68, 206] width 157 height 20
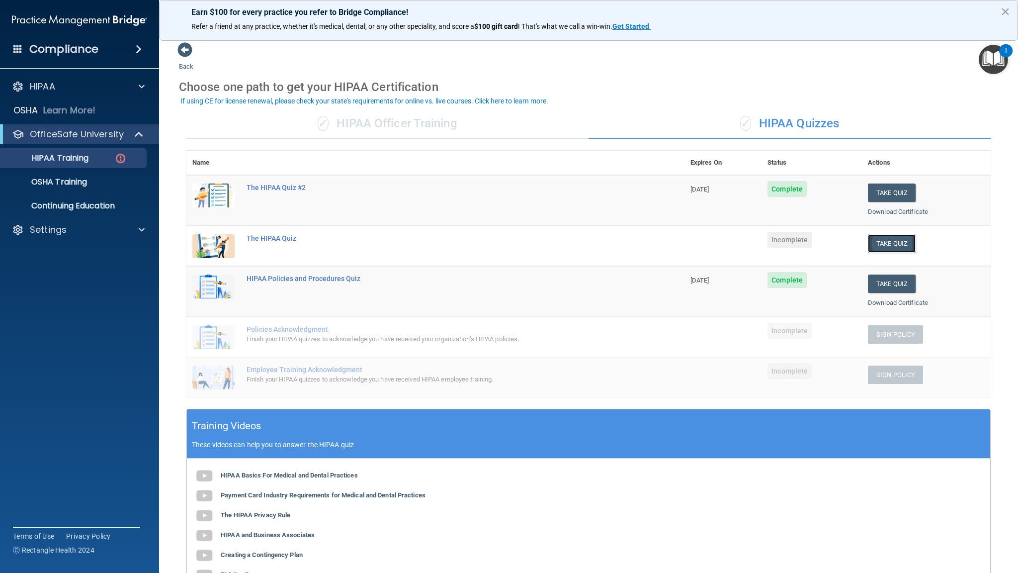
click at [890, 241] on button "Take Quiz" at bounding box center [892, 243] width 48 height 18
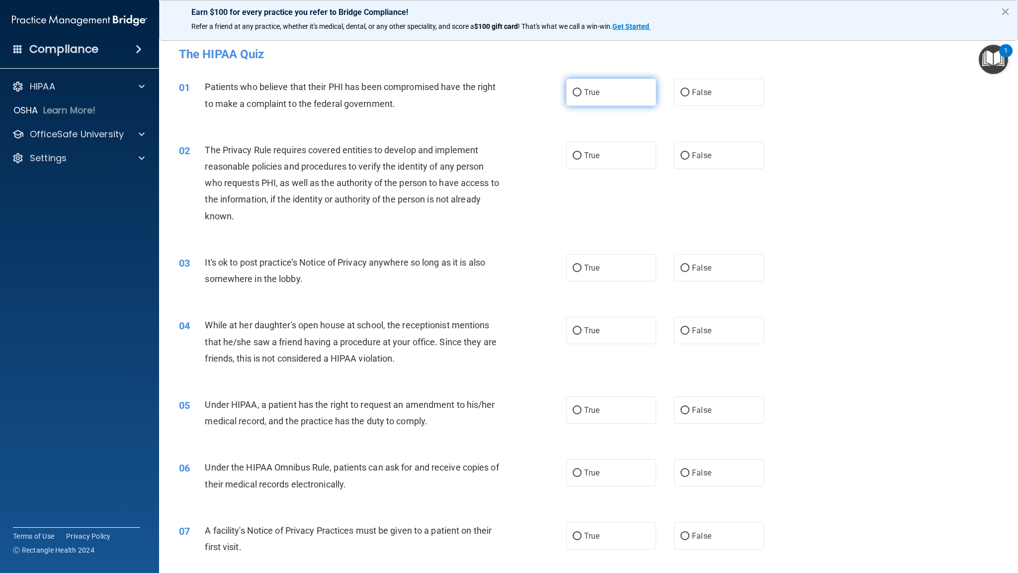
click at [606, 89] on label "True" at bounding box center [611, 92] width 90 height 27
click at [582, 89] on input "True" at bounding box center [577, 92] width 9 height 7
radio input "true"
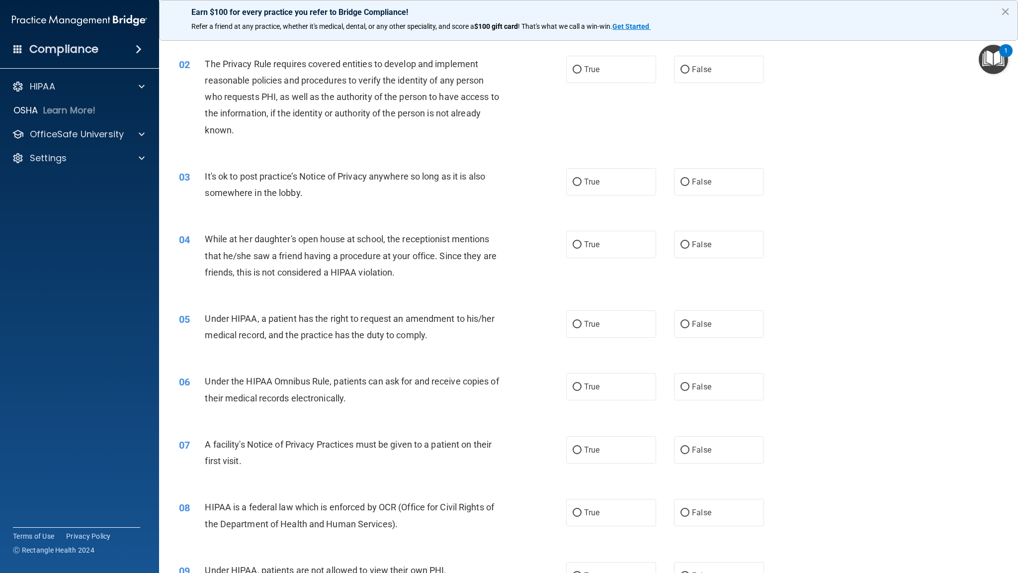
scroll to position [85, 0]
click at [704, 57] on label "False" at bounding box center [719, 70] width 90 height 27
click at [690, 67] on input "False" at bounding box center [685, 70] width 9 height 7
radio input "true"
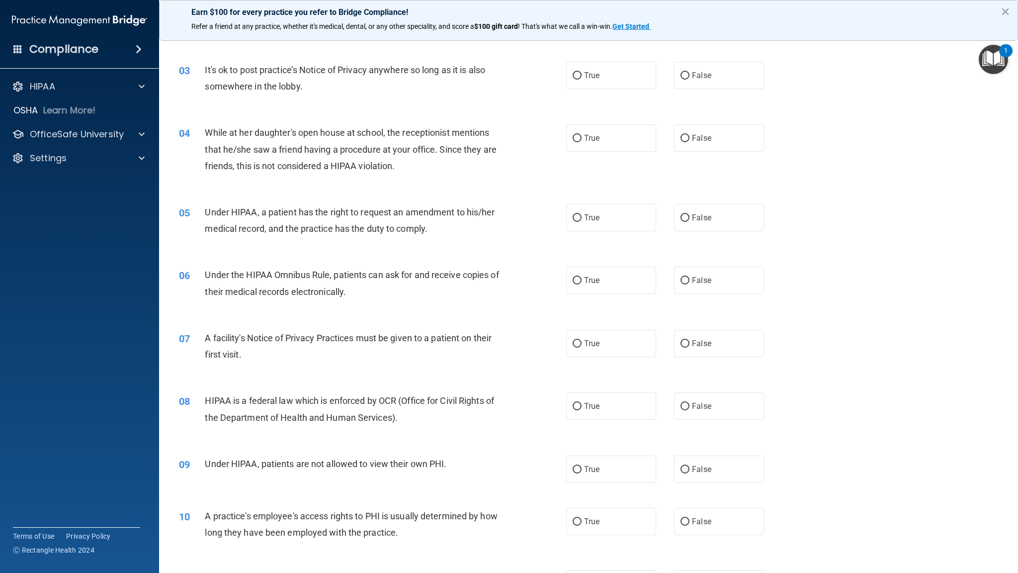
scroll to position [193, 0]
click at [734, 131] on label "False" at bounding box center [719, 136] width 90 height 27
click at [690, 134] on input "False" at bounding box center [685, 137] width 9 height 7
radio input "true"
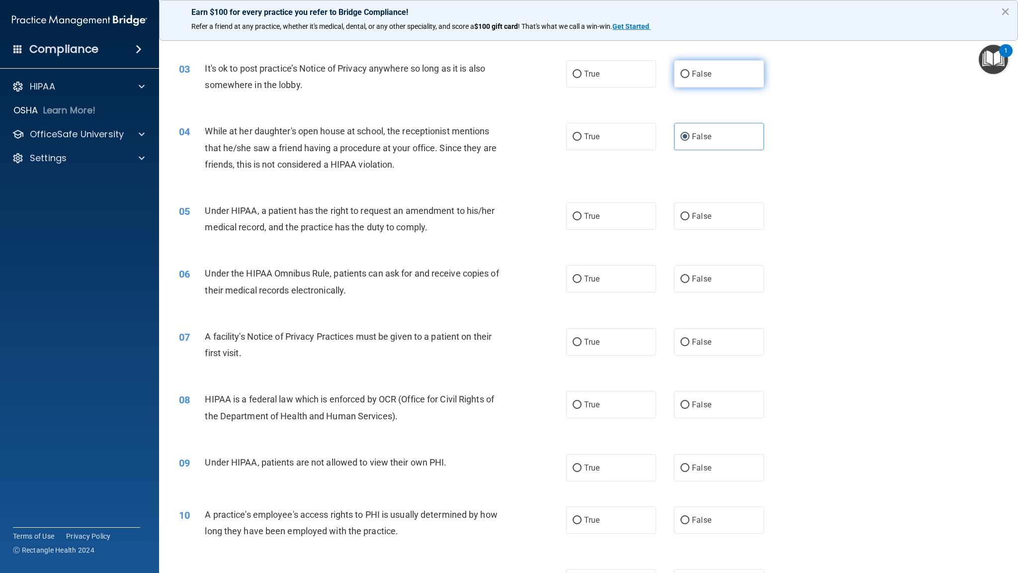
click at [743, 71] on label "False" at bounding box center [719, 73] width 90 height 27
click at [690, 71] on input "False" at bounding box center [685, 74] width 9 height 7
radio input "true"
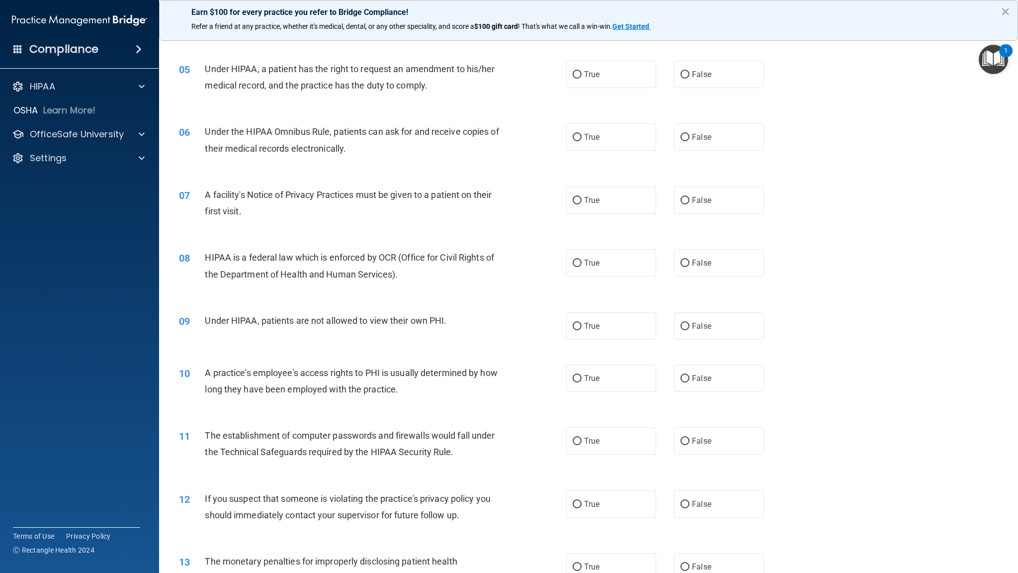
scroll to position [337, 0]
click at [725, 75] on label "False" at bounding box center [719, 72] width 90 height 27
click at [690, 75] on input "False" at bounding box center [685, 73] width 9 height 7
radio input "true"
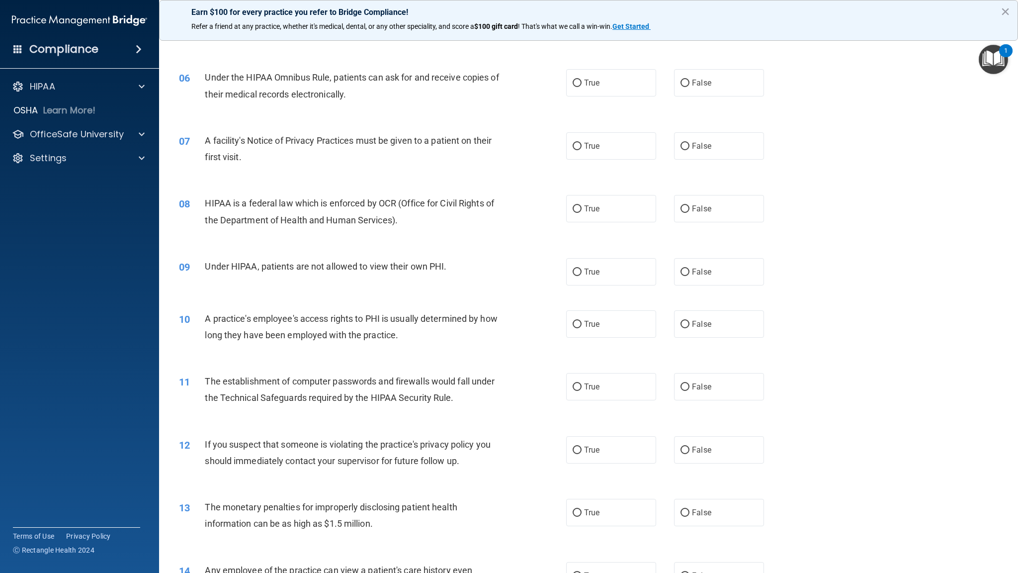
scroll to position [396, 0]
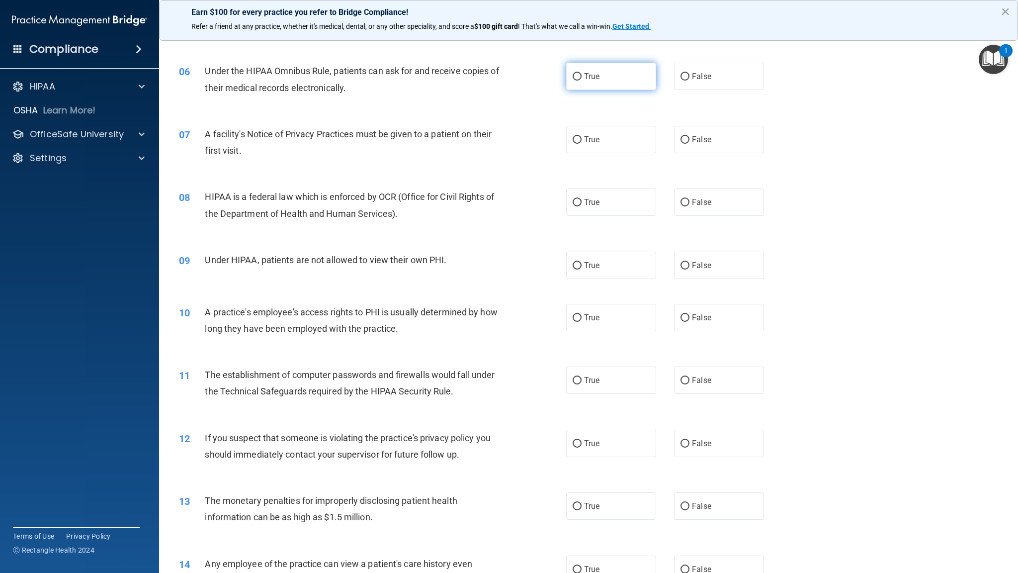
click at [619, 83] on label "True" at bounding box center [611, 76] width 90 height 27
click at [582, 81] on input "True" at bounding box center [577, 76] width 9 height 7
radio input "true"
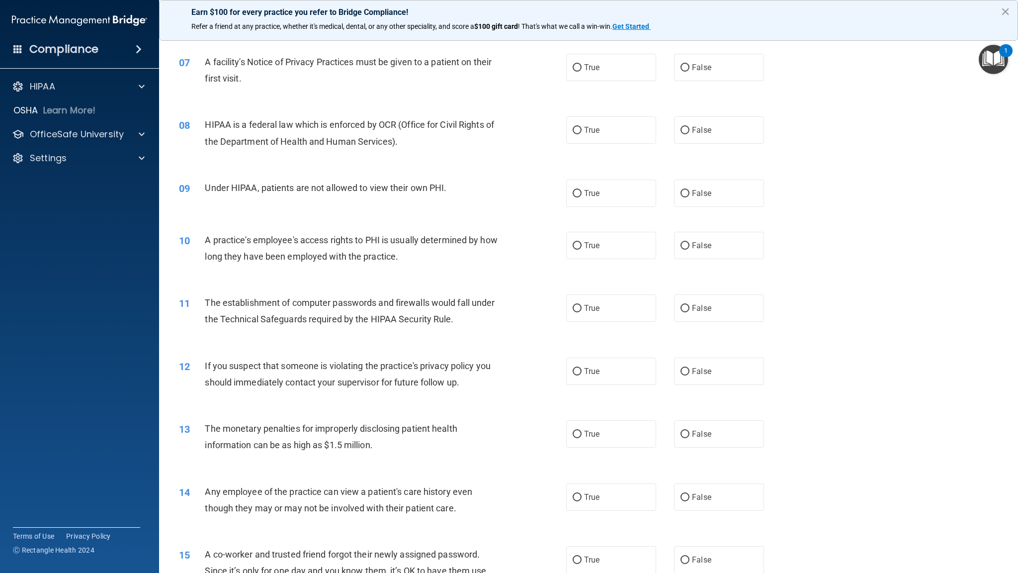
scroll to position [471, 0]
click at [586, 67] on span "True" at bounding box center [591, 64] width 15 height 9
click at [582, 67] on input "True" at bounding box center [577, 65] width 9 height 7
radio input "true"
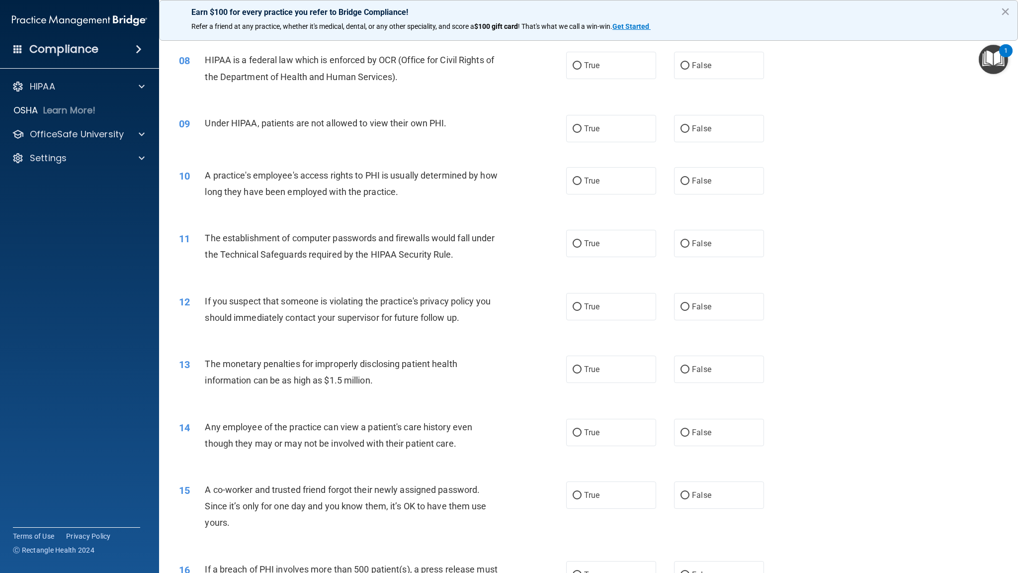
scroll to position [536, 0]
click at [607, 52] on label "True" at bounding box center [611, 62] width 90 height 27
click at [582, 60] on input "True" at bounding box center [577, 63] width 9 height 7
radio input "true"
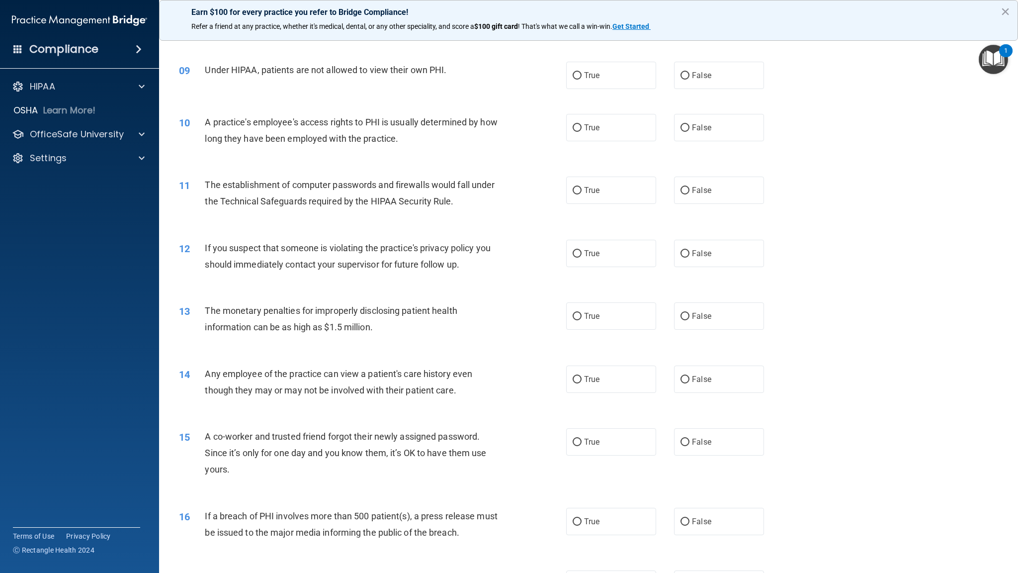
scroll to position [589, 0]
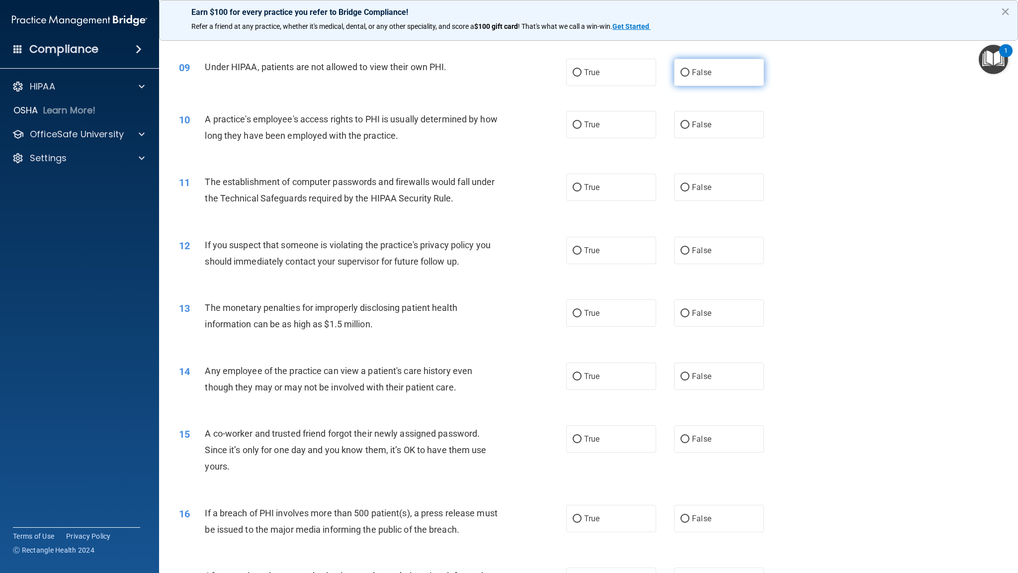
click at [700, 76] on span "False" at bounding box center [701, 72] width 19 height 9
click at [690, 76] on input "False" at bounding box center [685, 72] width 9 height 7
radio input "true"
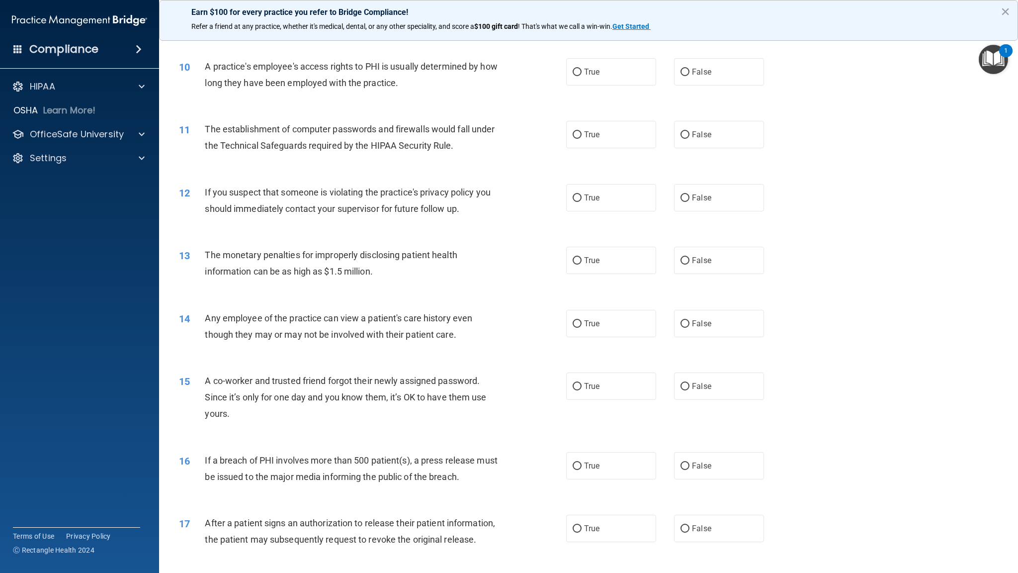
scroll to position [643, 0]
click at [692, 74] on span "False" at bounding box center [701, 70] width 19 height 9
click at [686, 74] on input "False" at bounding box center [685, 71] width 9 height 7
radio input "true"
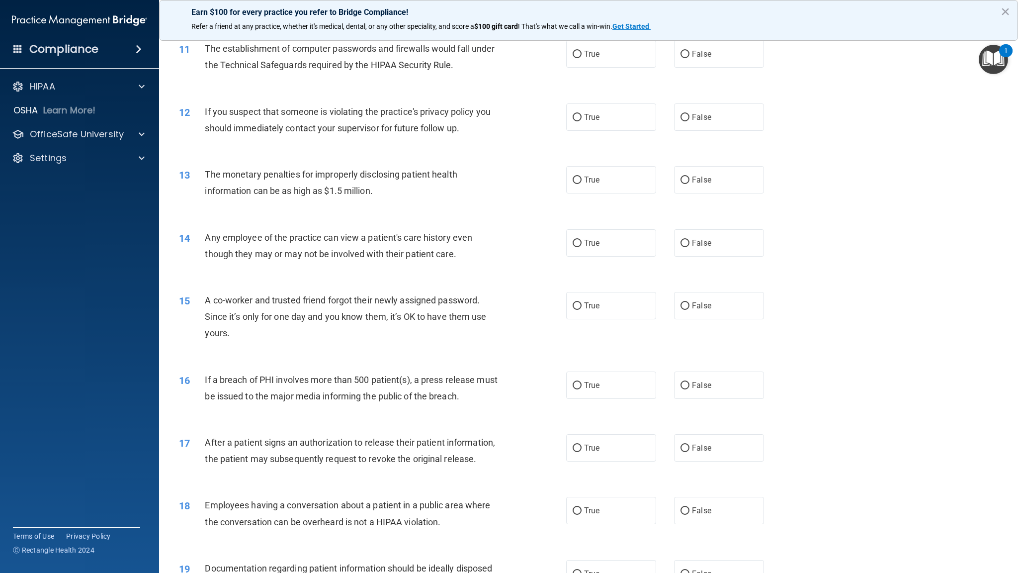
scroll to position [725, 0]
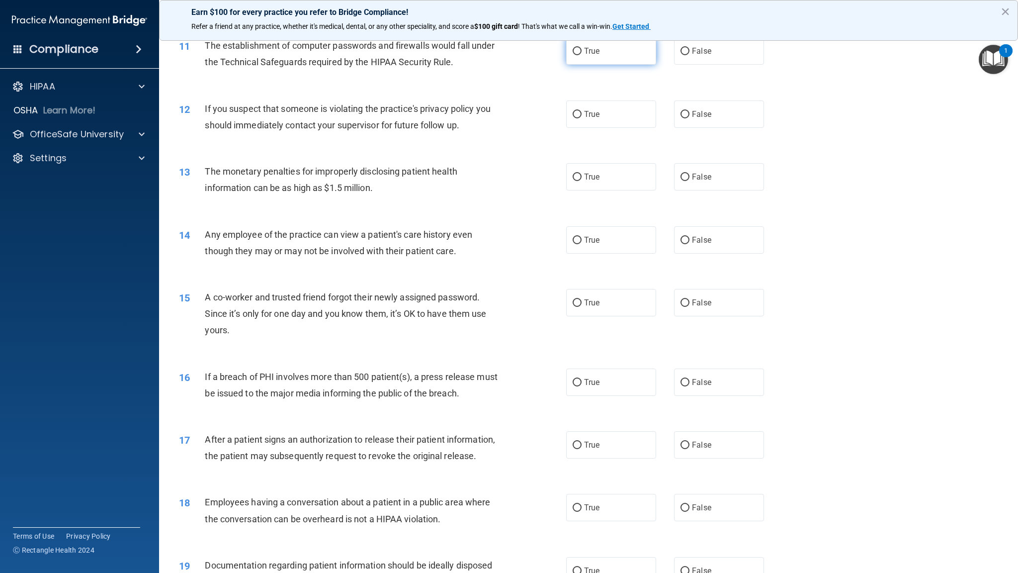
click at [589, 46] on span "True" at bounding box center [591, 50] width 15 height 9
click at [582, 48] on input "True" at bounding box center [577, 51] width 9 height 7
radio input "true"
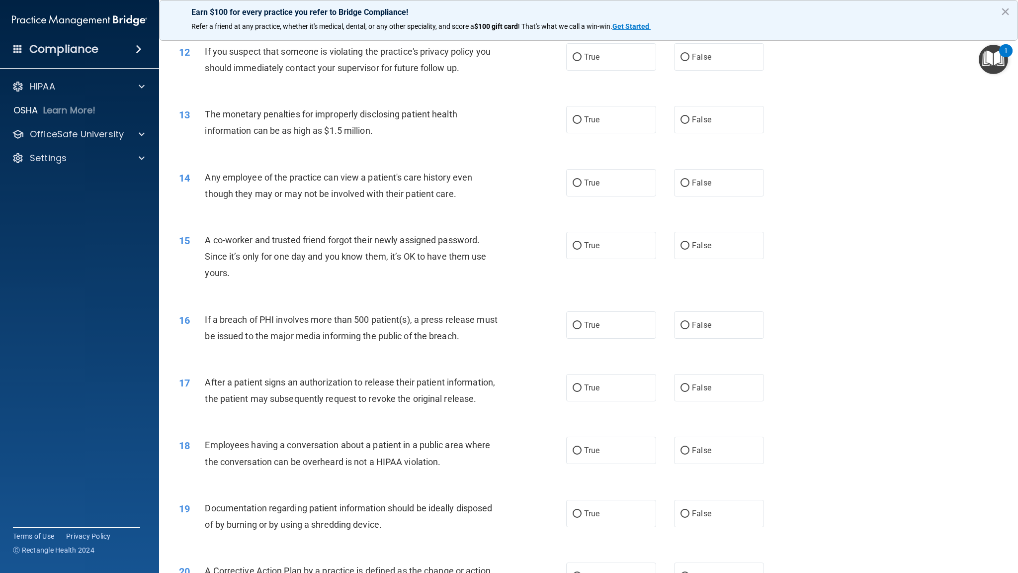
scroll to position [785, 0]
click at [576, 55] on input "True" at bounding box center [577, 54] width 9 height 7
radio input "true"
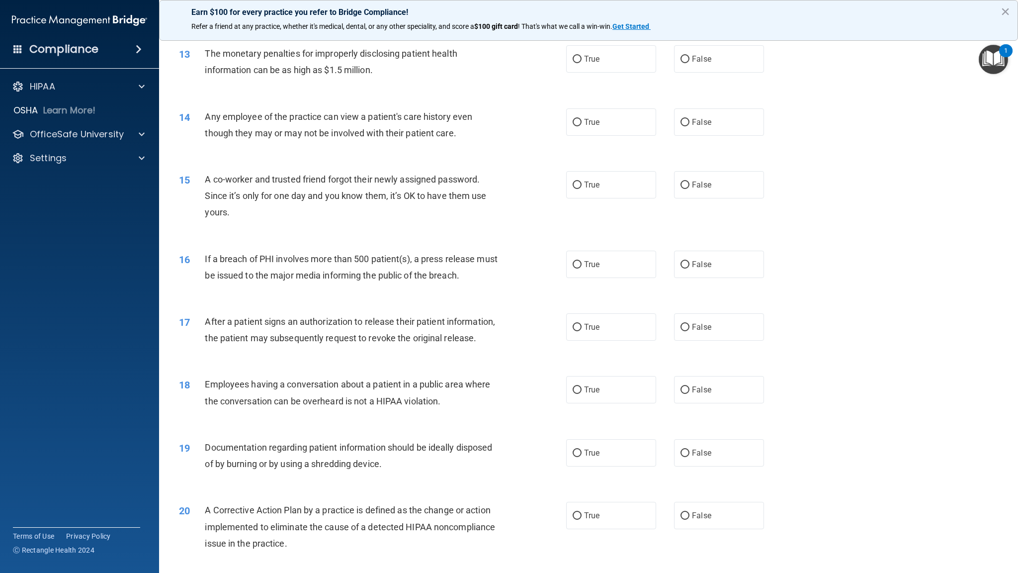
scroll to position [844, 0]
click at [594, 74] on div "13 The monetary penalties for improperly disclosing patient health information …" at bounding box center [589, 63] width 834 height 63
click at [594, 70] on label "True" at bounding box center [611, 58] width 90 height 27
click at [582, 63] on input "True" at bounding box center [577, 58] width 9 height 7
radio input "true"
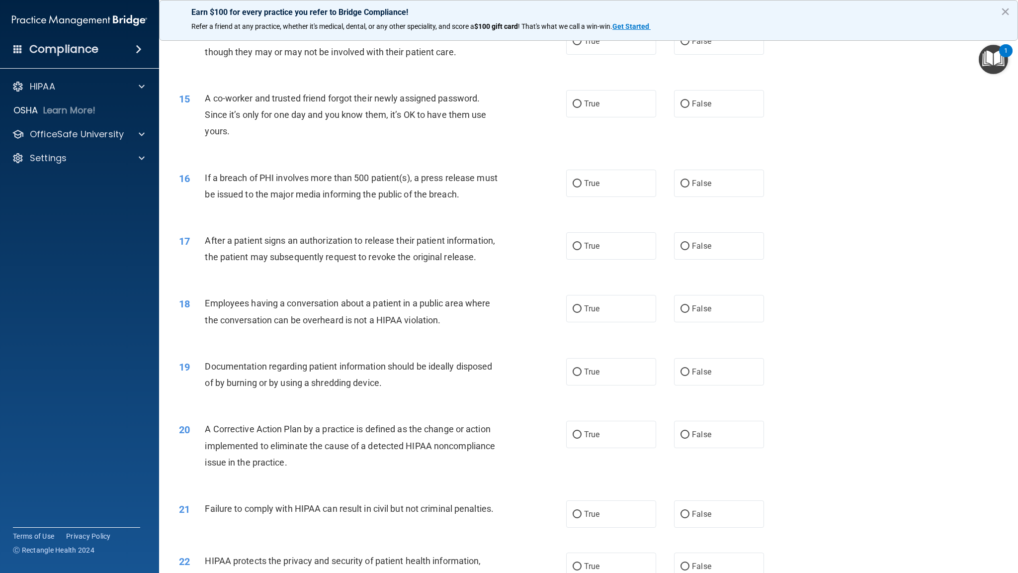
scroll to position [899, 0]
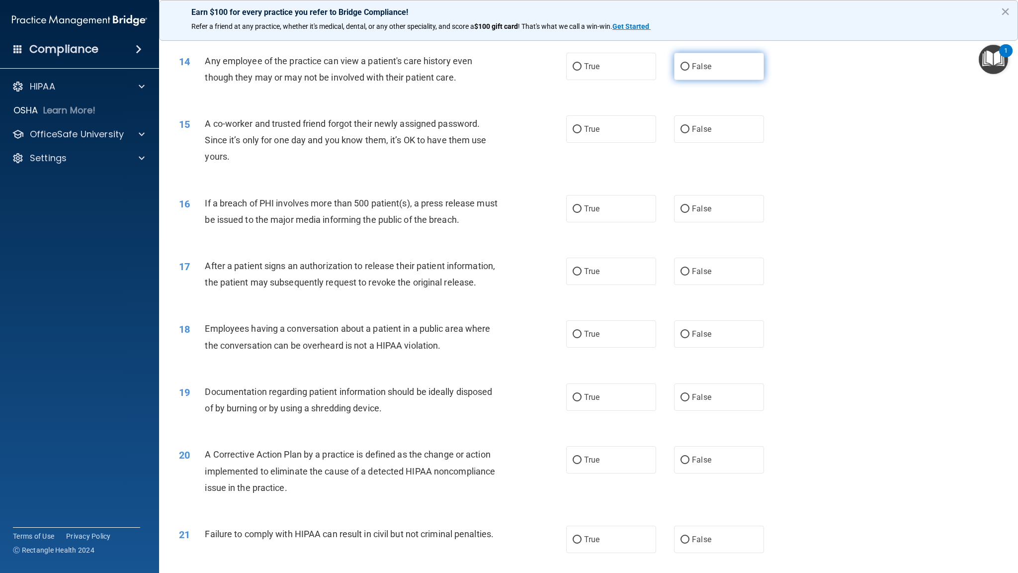
click at [674, 68] on label "False" at bounding box center [719, 66] width 90 height 27
click at [681, 68] on input "False" at bounding box center [685, 66] width 9 height 7
radio input "true"
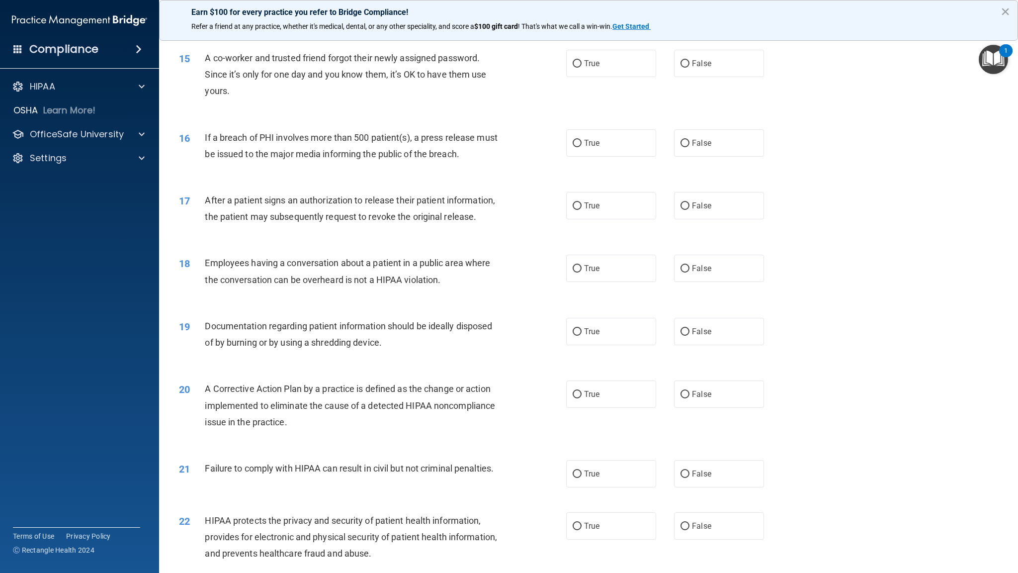
scroll to position [965, 0]
click at [697, 72] on label "False" at bounding box center [719, 62] width 90 height 27
click at [690, 67] on input "False" at bounding box center [685, 63] width 9 height 7
radio input "true"
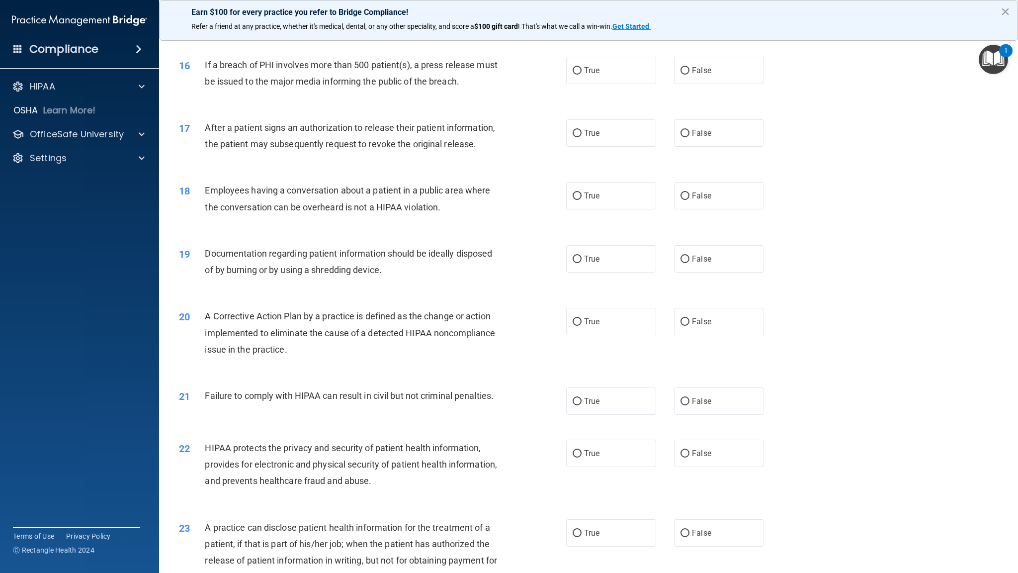
scroll to position [1039, 0]
click at [621, 69] on label "True" at bounding box center [611, 68] width 90 height 27
click at [582, 69] on input "True" at bounding box center [577, 68] width 9 height 7
radio input "true"
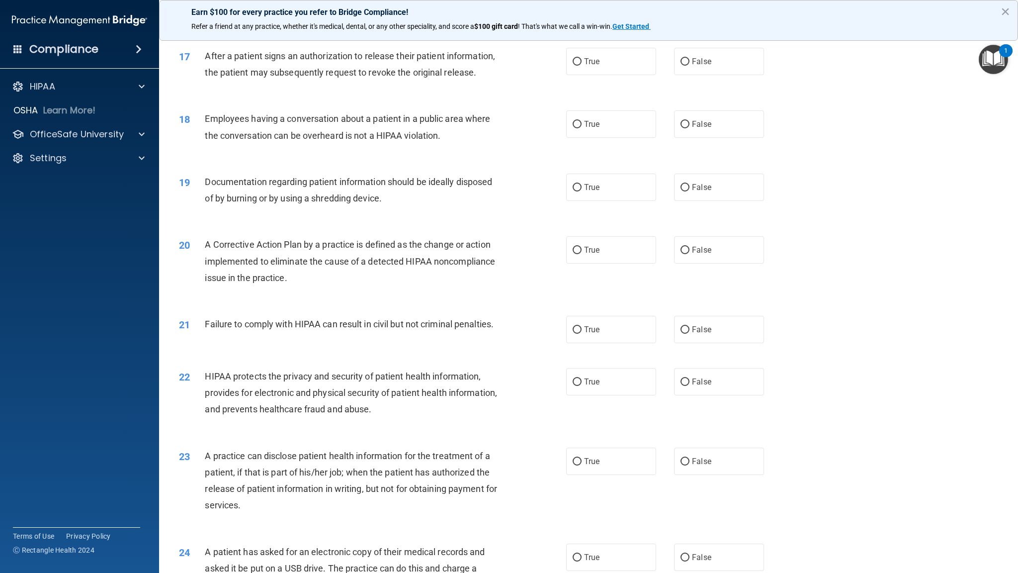
scroll to position [1110, 0]
click at [587, 72] on label "True" at bounding box center [611, 60] width 90 height 27
click at [582, 65] on input "True" at bounding box center [577, 60] width 9 height 7
radio input "true"
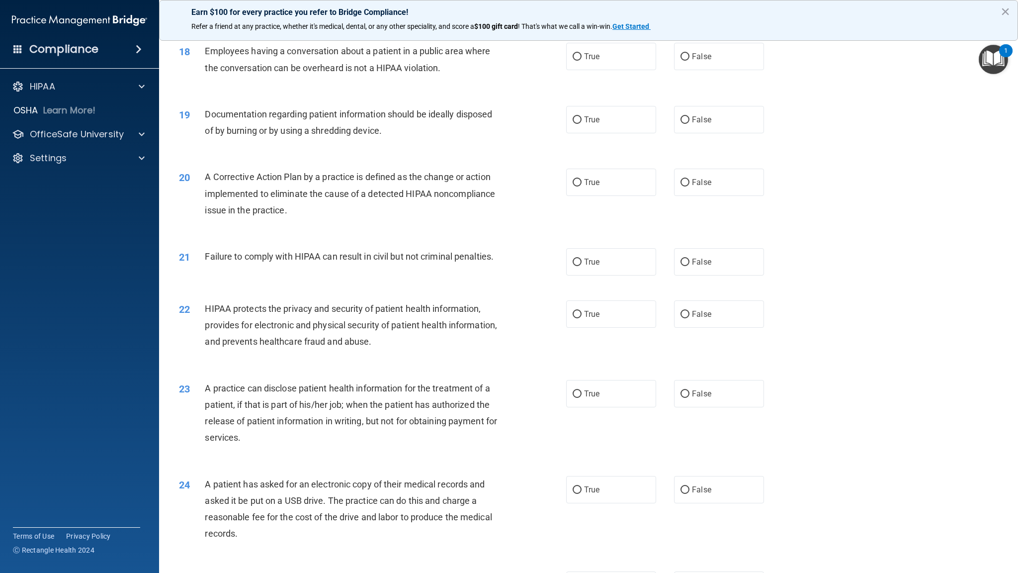
scroll to position [1178, 0]
click at [718, 69] on label "False" at bounding box center [719, 54] width 90 height 27
click at [690, 59] on input "False" at bounding box center [685, 55] width 9 height 7
radio input "true"
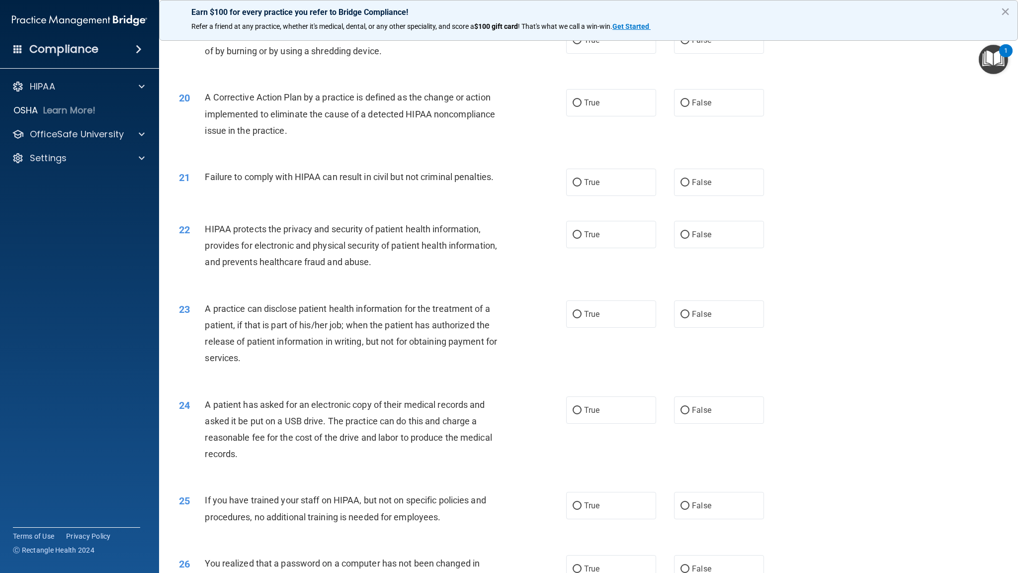
scroll to position [1257, 0]
click at [578, 47] on label "True" at bounding box center [611, 38] width 90 height 27
click at [578, 43] on input "True" at bounding box center [577, 39] width 9 height 7
radio input "true"
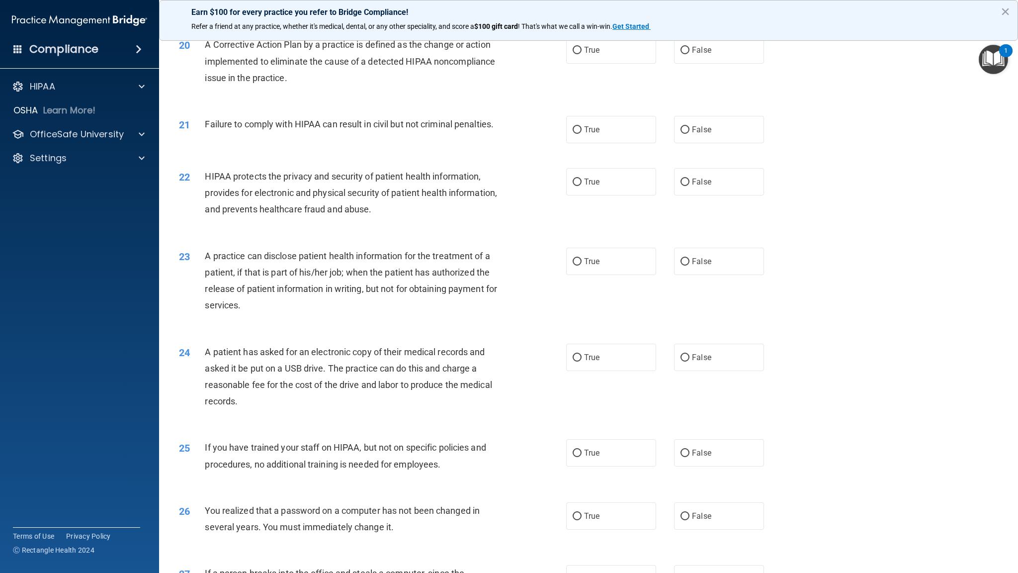
scroll to position [1308, 0]
click at [581, 65] on label "True" at bounding box center [611, 50] width 90 height 27
click at [581, 55] on input "True" at bounding box center [577, 51] width 9 height 7
radio input "true"
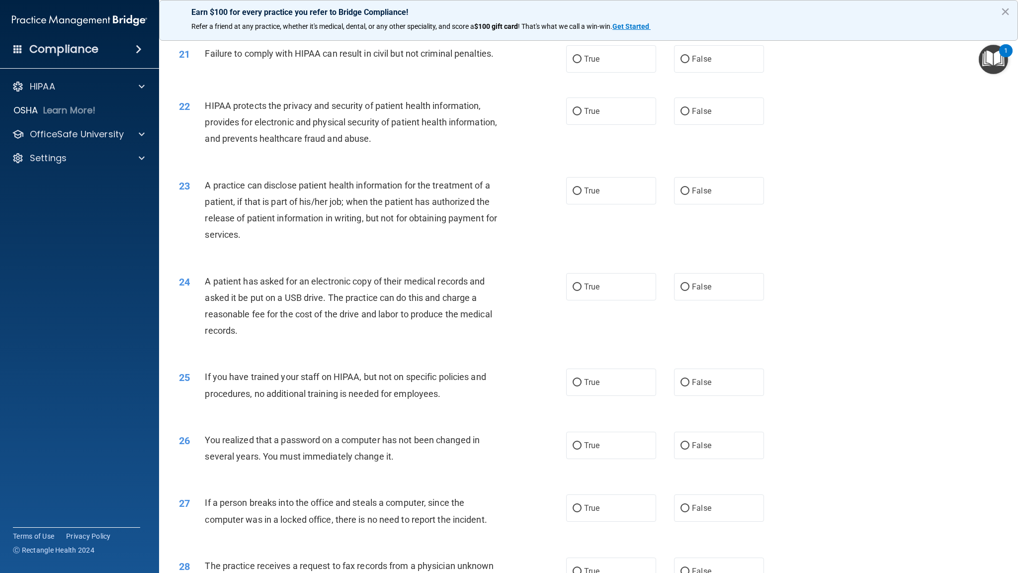
scroll to position [1389, 0]
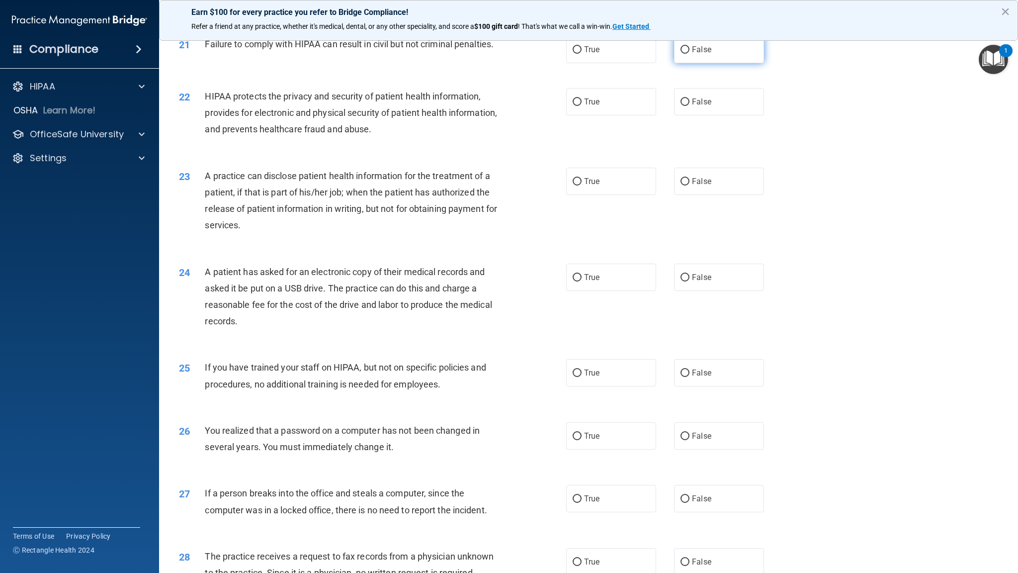
click at [728, 60] on label "False" at bounding box center [719, 49] width 90 height 27
click at [690, 54] on input "False" at bounding box center [685, 49] width 9 height 7
radio input "true"
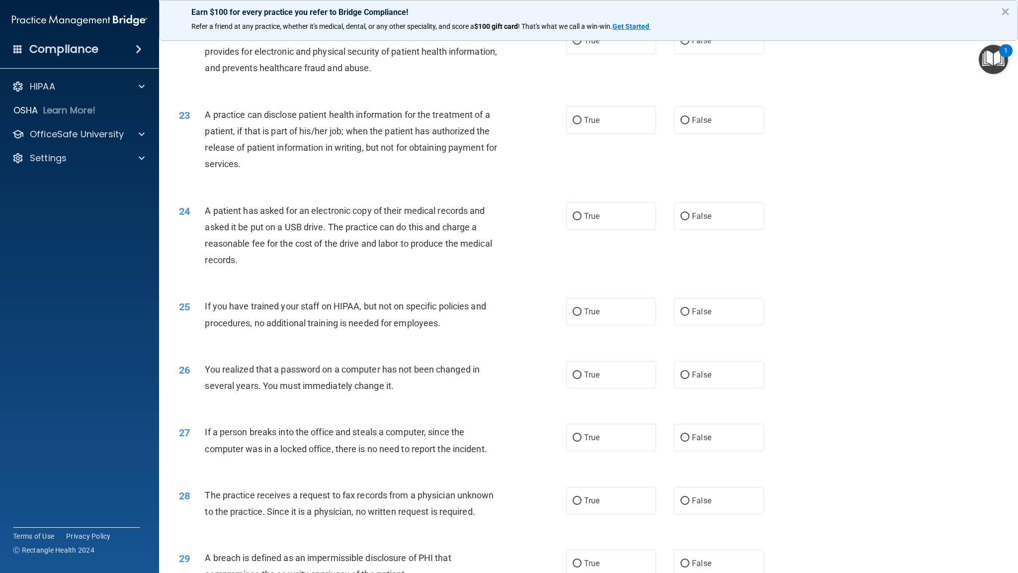
scroll to position [1452, 0]
click at [683, 43] on input "False" at bounding box center [685, 38] width 9 height 7
radio input "true"
click at [636, 52] on label "True" at bounding box center [611, 38] width 90 height 27
click at [582, 43] on input "True" at bounding box center [577, 38] width 9 height 7
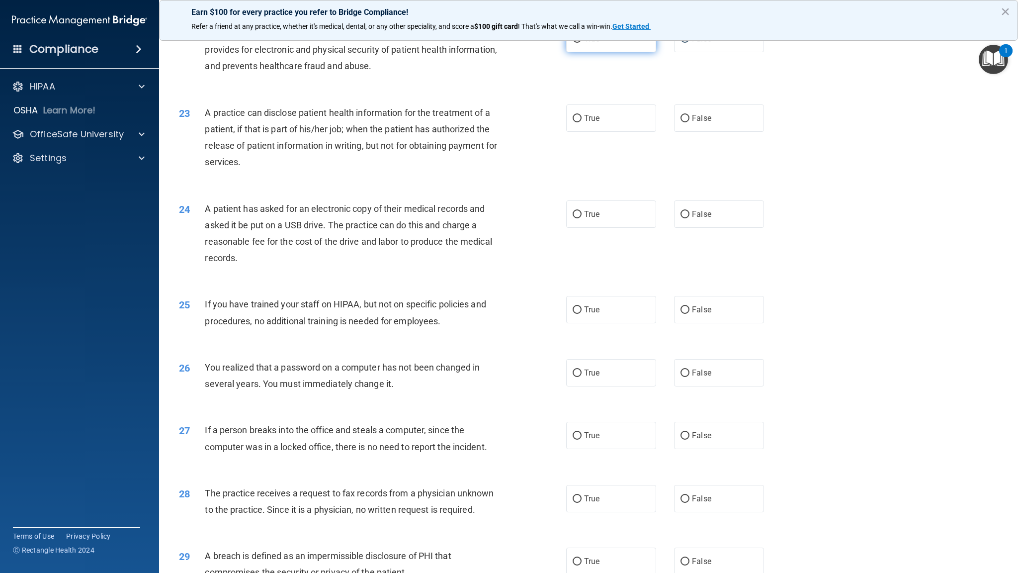
radio input "true"
radio input "false"
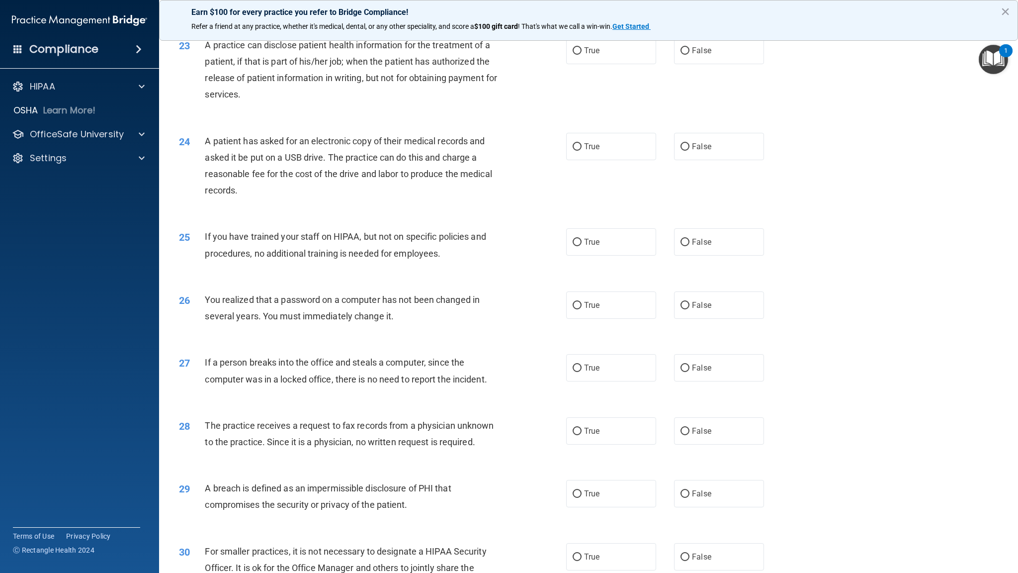
scroll to position [1521, 0]
click at [685, 63] on label "False" at bounding box center [719, 48] width 90 height 27
click at [685, 53] on input "False" at bounding box center [685, 49] width 9 height 7
radio input "true"
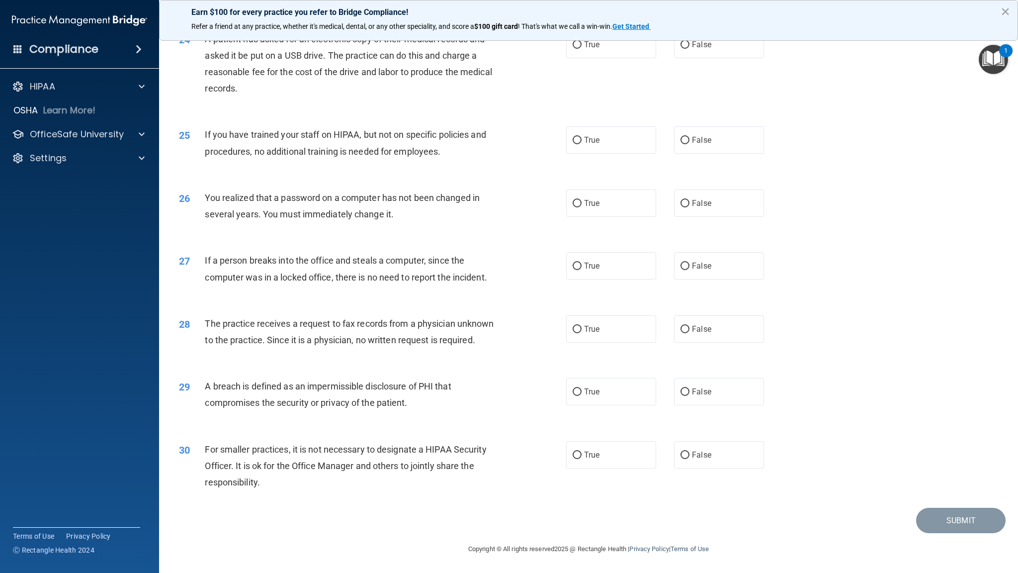
scroll to position [1638, 0]
click at [613, 46] on label "True" at bounding box center [611, 44] width 90 height 27
click at [582, 46] on input "True" at bounding box center [577, 44] width 9 height 7
radio input "true"
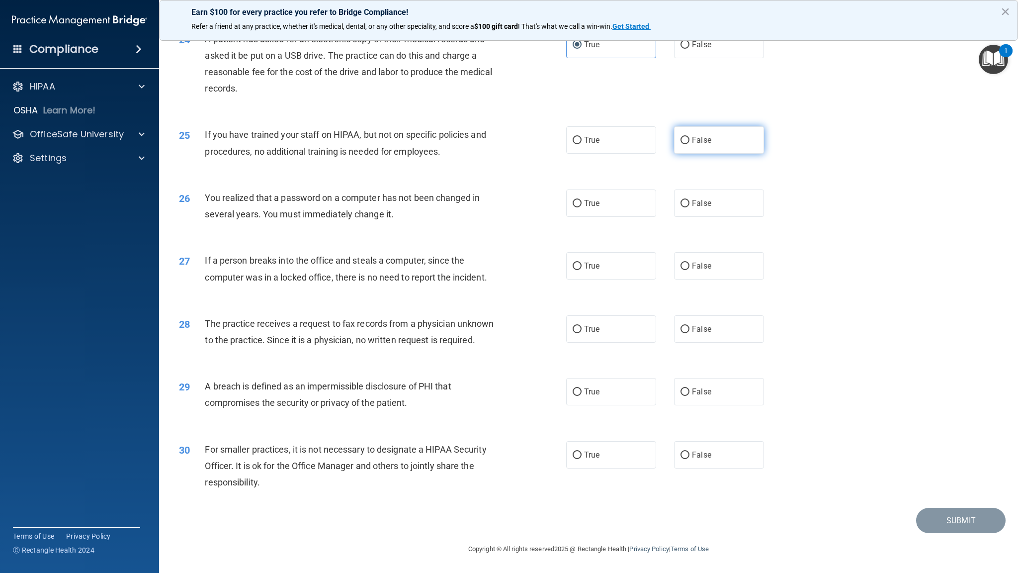
click at [689, 126] on label "False" at bounding box center [719, 139] width 90 height 27
click at [689, 137] on input "False" at bounding box center [685, 140] width 9 height 7
radio input "true"
click at [610, 189] on label "True" at bounding box center [611, 202] width 90 height 27
click at [582, 200] on input "True" at bounding box center [577, 203] width 9 height 7
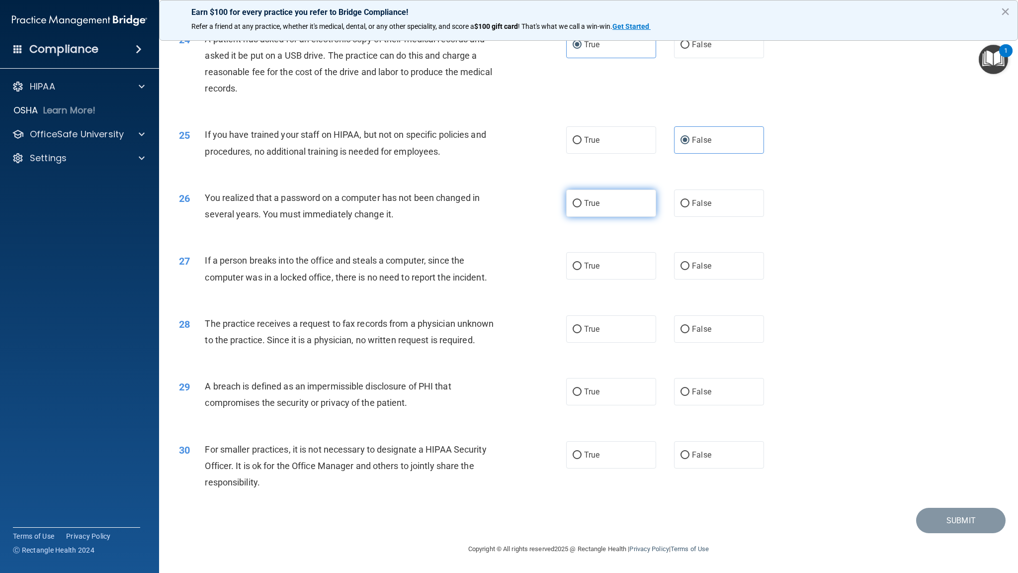
radio input "true"
click at [704, 257] on label "False" at bounding box center [719, 265] width 90 height 27
click at [690, 263] on input "False" at bounding box center [685, 266] width 9 height 7
radio input "true"
click at [692, 324] on span "False" at bounding box center [701, 328] width 19 height 9
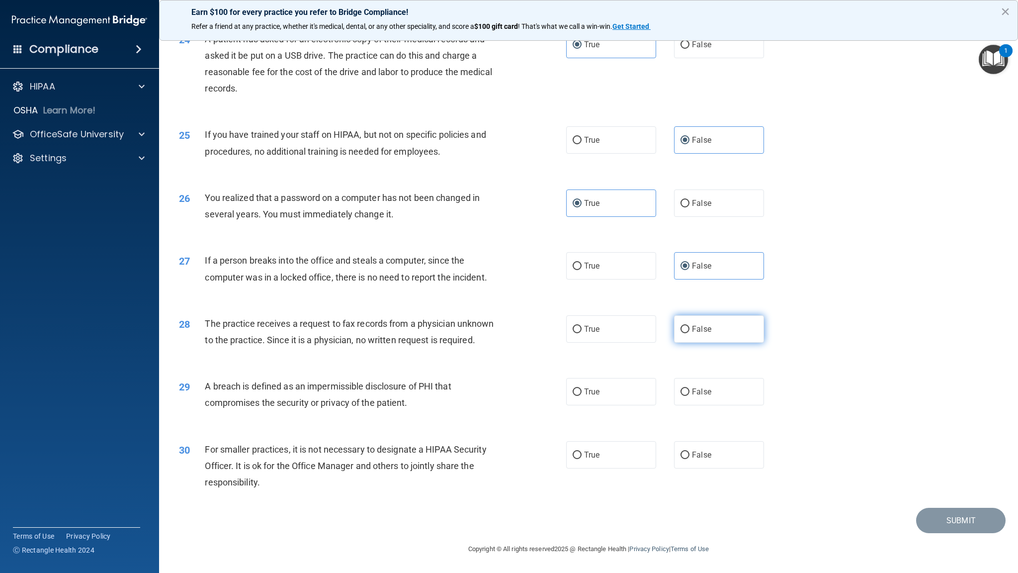
click at [688, 326] on input "False" at bounding box center [685, 329] width 9 height 7
radio input "true"
click at [617, 397] on label "True" at bounding box center [611, 391] width 90 height 27
click at [582, 396] on input "True" at bounding box center [577, 391] width 9 height 7
radio input "true"
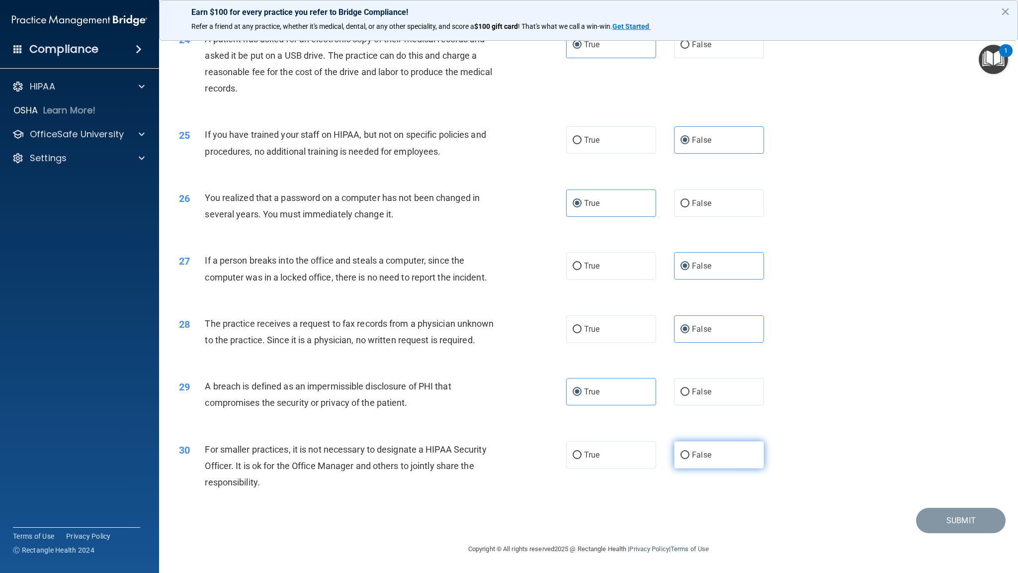
drag, startPoint x: 769, startPoint y: 454, endPoint x: 713, endPoint y: 461, distance: 56.6
click at [713, 461] on div "True False" at bounding box center [674, 454] width 216 height 27
click at [713, 461] on label "False" at bounding box center [719, 454] width 90 height 27
click at [690, 459] on input "False" at bounding box center [685, 454] width 9 height 7
radio input "true"
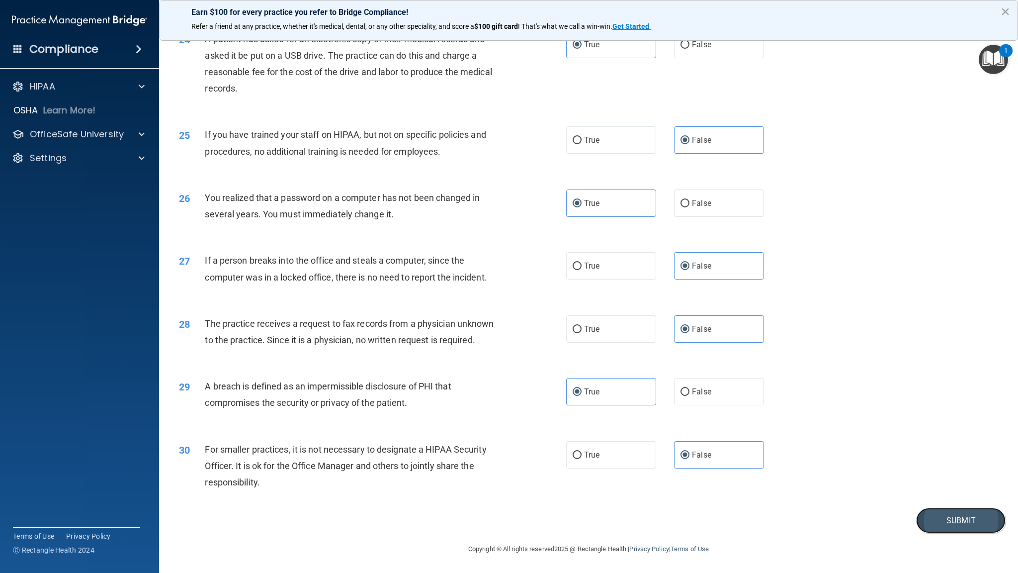
click at [944, 495] on button "Submit" at bounding box center [961, 520] width 90 height 25
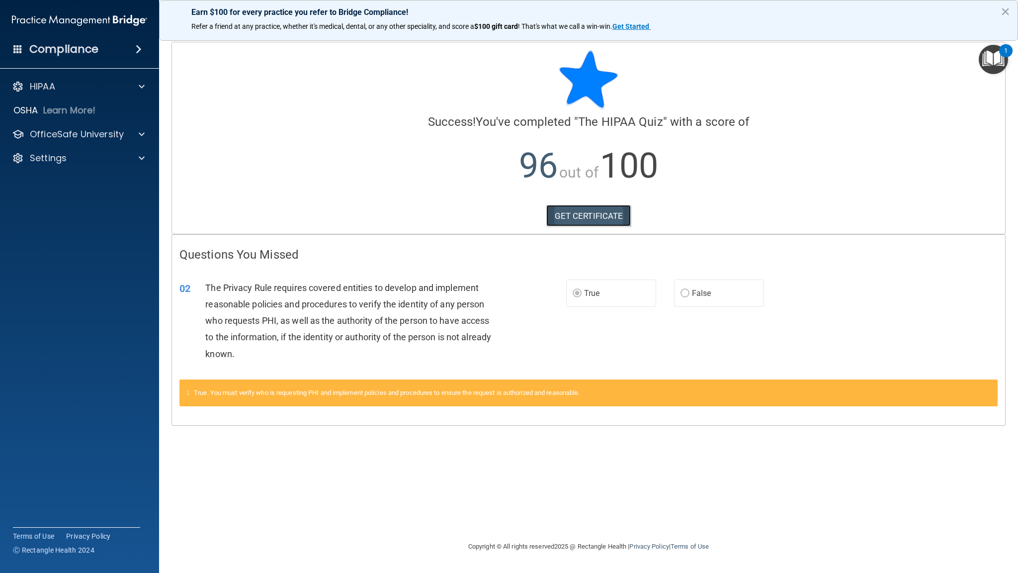
click at [565, 224] on link "GET CERTIFICATE" at bounding box center [588, 216] width 85 height 22
click at [123, 89] on div "HIPAA" at bounding box center [65, 87] width 123 height 12
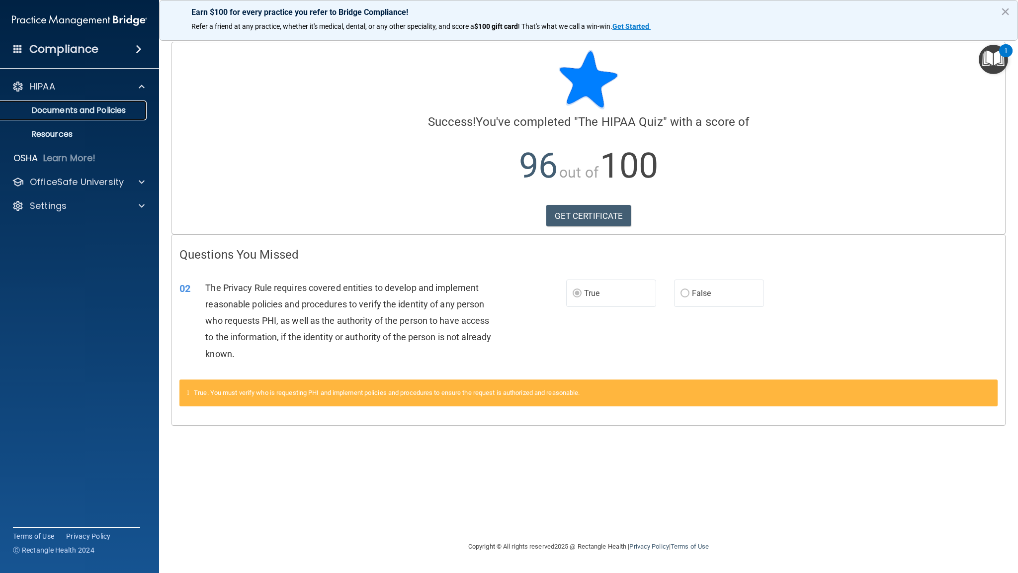
click at [118, 106] on p "Documents and Policies" at bounding box center [74, 110] width 136 height 10
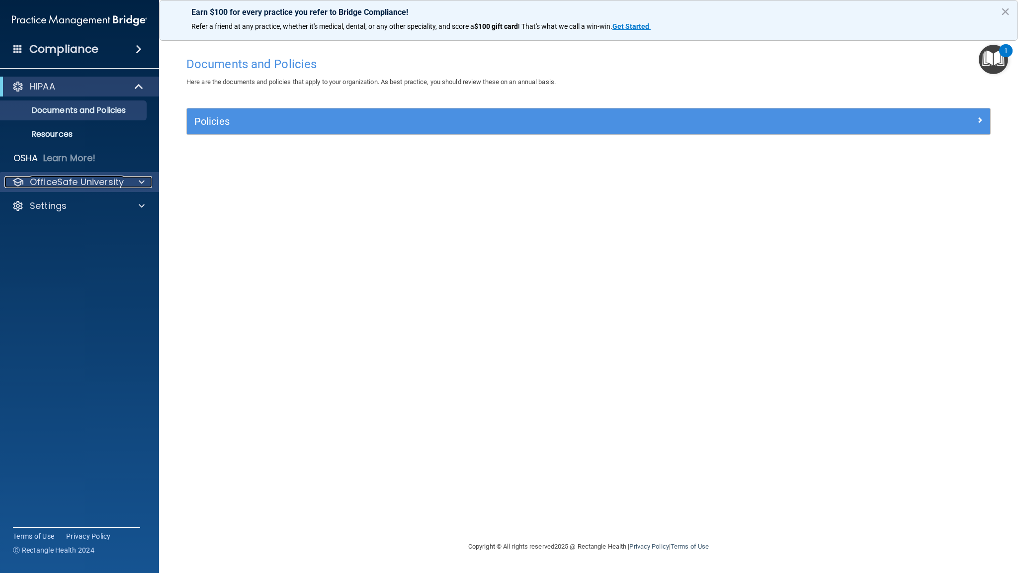
click at [95, 179] on p "OfficeSafe University" at bounding box center [77, 182] width 94 height 12
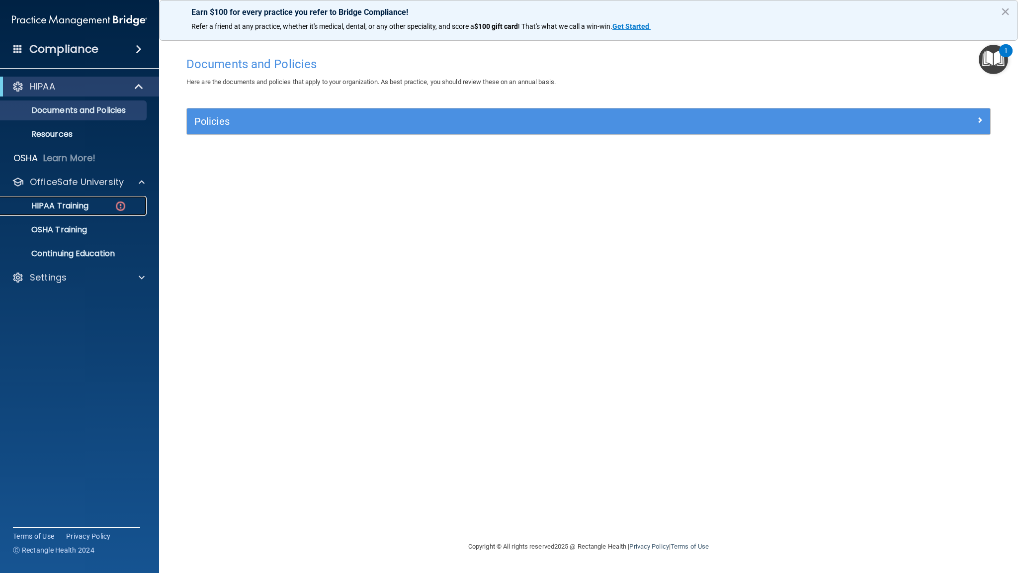
click at [97, 201] on div "HIPAA Training" at bounding box center [74, 206] width 136 height 10
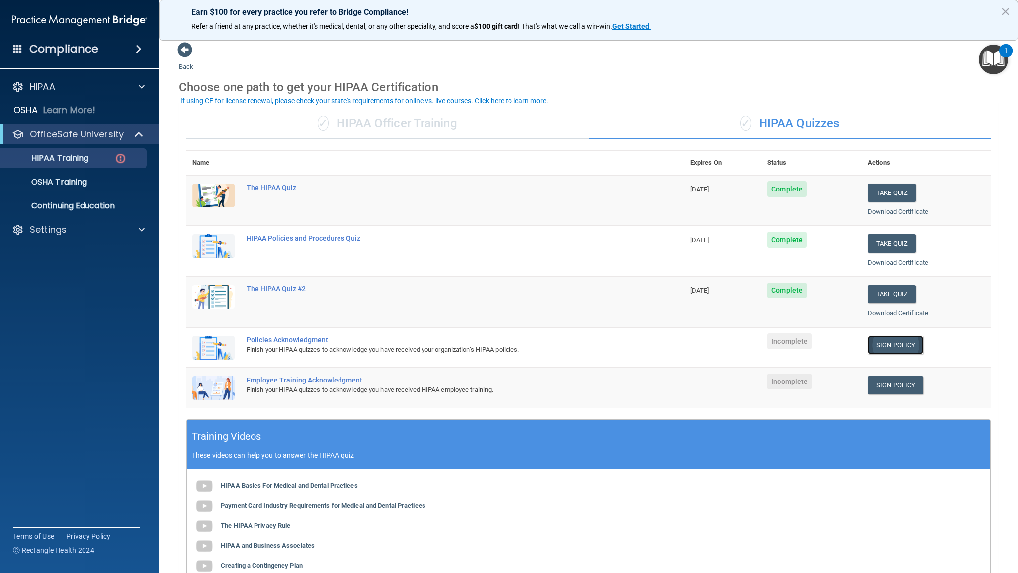
click at [891, 341] on link "Sign Policy" at bounding box center [895, 345] width 55 height 18
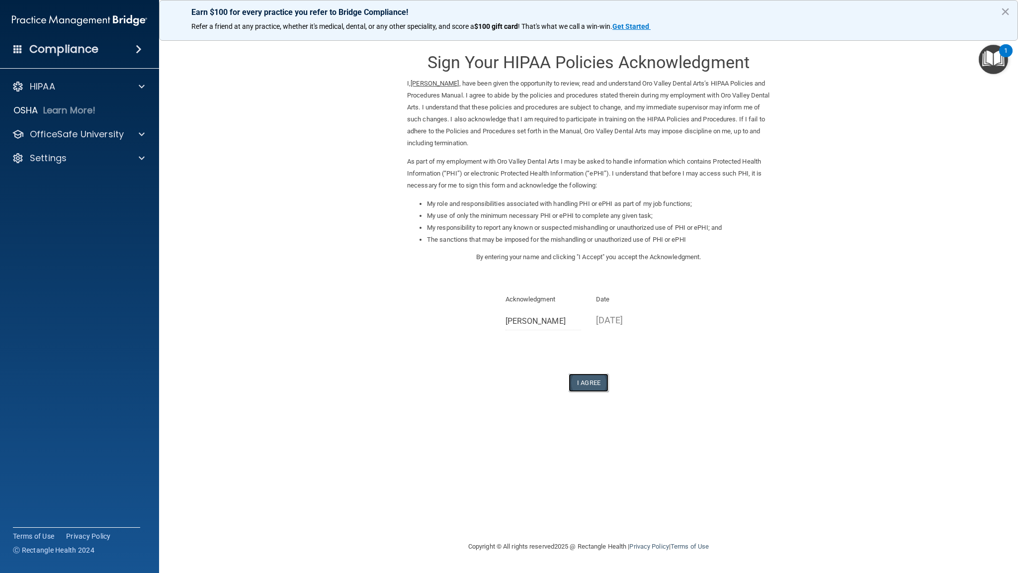
click at [595, 390] on button "I Agree" at bounding box center [589, 382] width 40 height 18
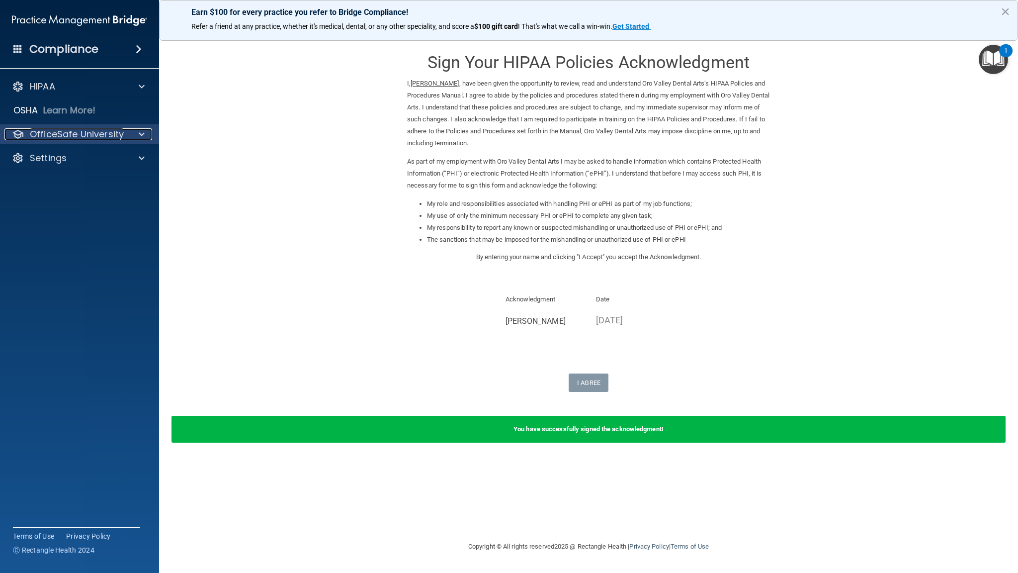
click at [91, 133] on p "OfficeSafe University" at bounding box center [77, 134] width 94 height 12
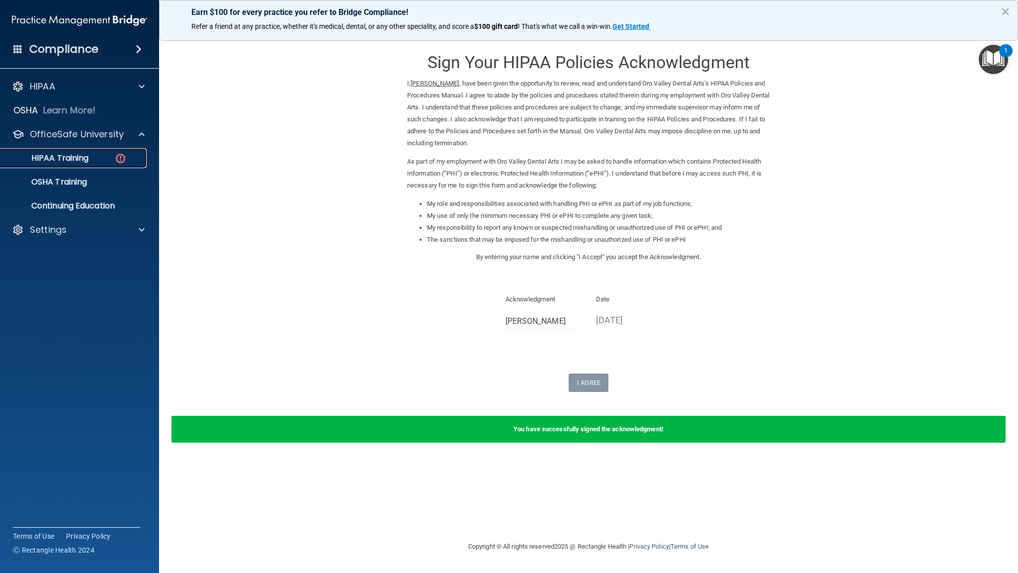
click at [93, 155] on div "HIPAA Training" at bounding box center [74, 158] width 136 height 10
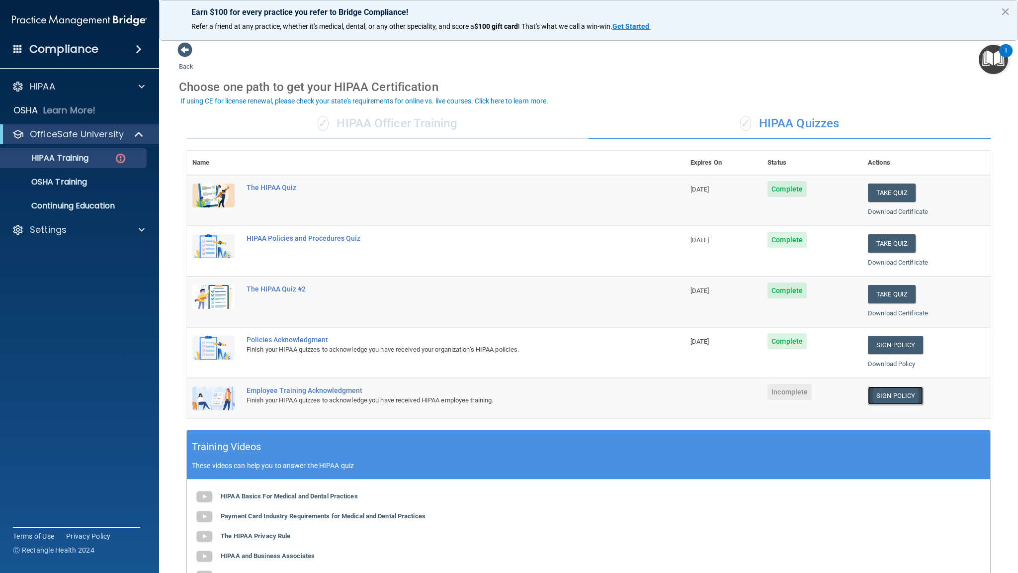
click at [880, 396] on link "Sign Policy" at bounding box center [895, 395] width 55 height 18
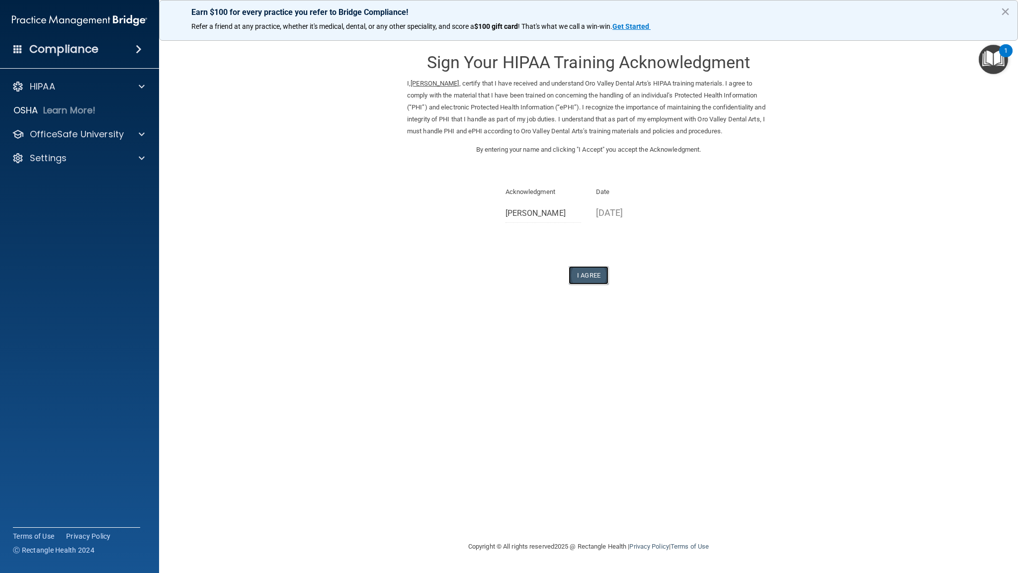
click at [598, 282] on button "I Agree" at bounding box center [589, 275] width 40 height 18
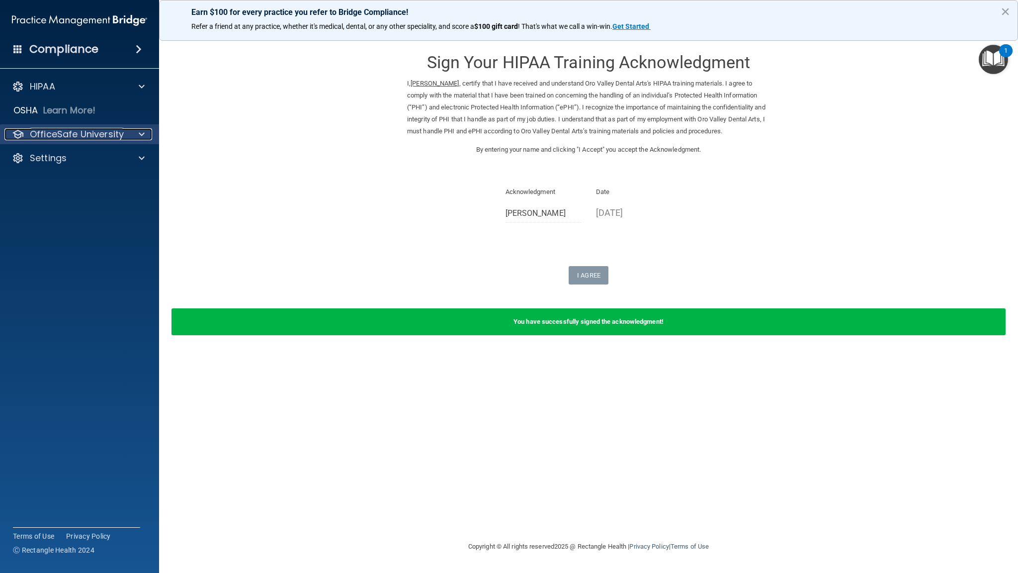
click at [100, 131] on p "OfficeSafe University" at bounding box center [77, 134] width 94 height 12
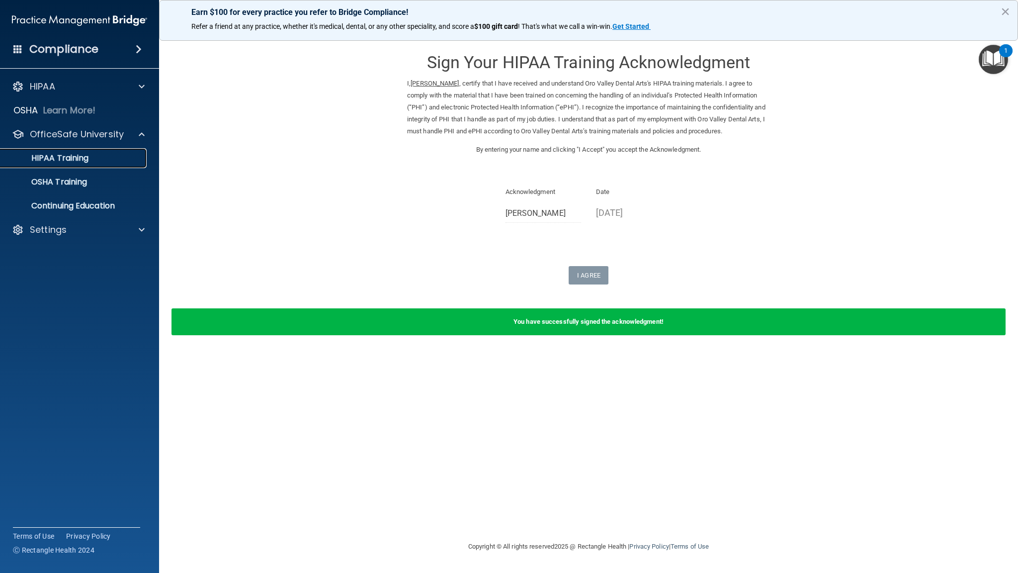
click at [97, 168] on link "HIPAA Training" at bounding box center [68, 158] width 157 height 20
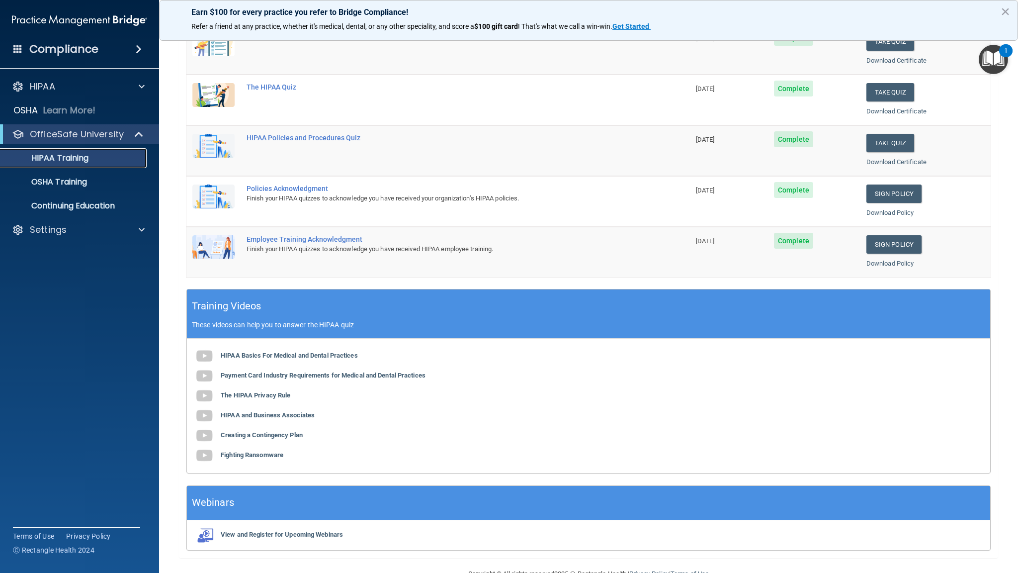
scroll to position [175, 0]
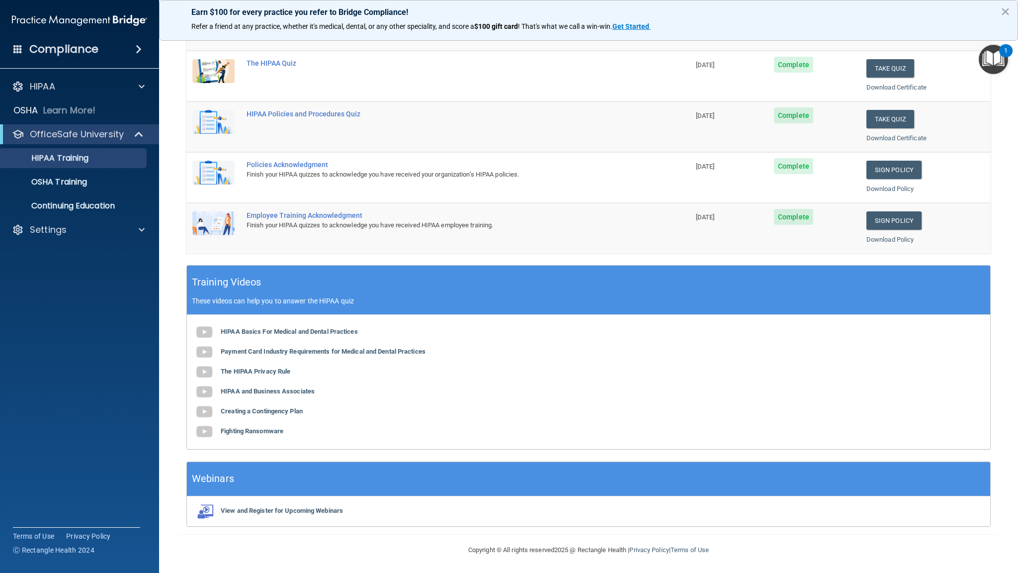
click at [87, 192] on ul "HIPAA Training OSHA Training Continuing Education" at bounding box center [80, 180] width 180 height 72
click at [84, 188] on link "OSHA Training" at bounding box center [68, 182] width 157 height 20
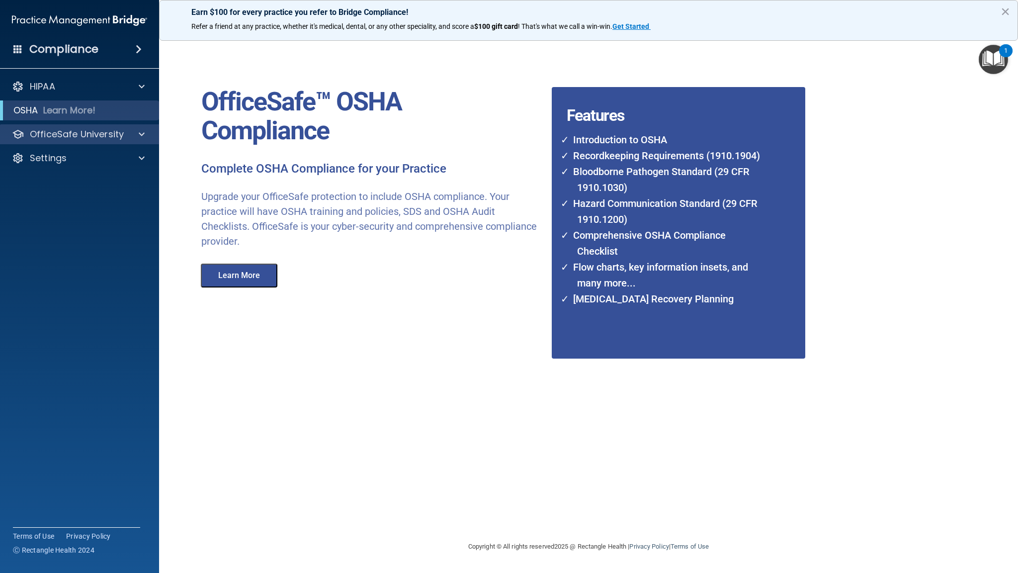
click at [90, 124] on div "OfficeSafe University" at bounding box center [80, 134] width 160 height 20
click at [91, 135] on p "OfficeSafe University" at bounding box center [77, 134] width 94 height 12
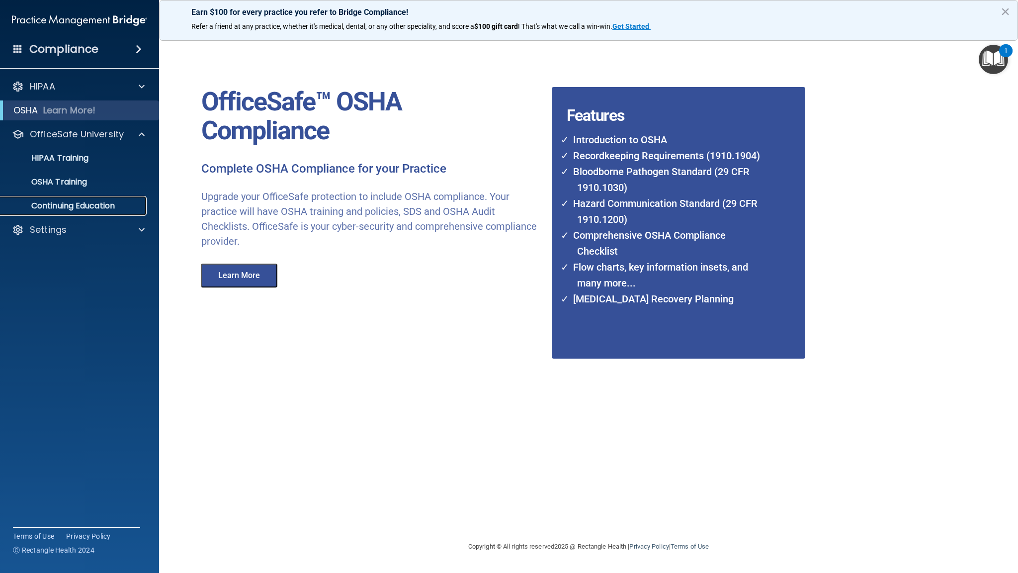
click at [91, 202] on p "Continuing Education" at bounding box center [74, 206] width 136 height 10
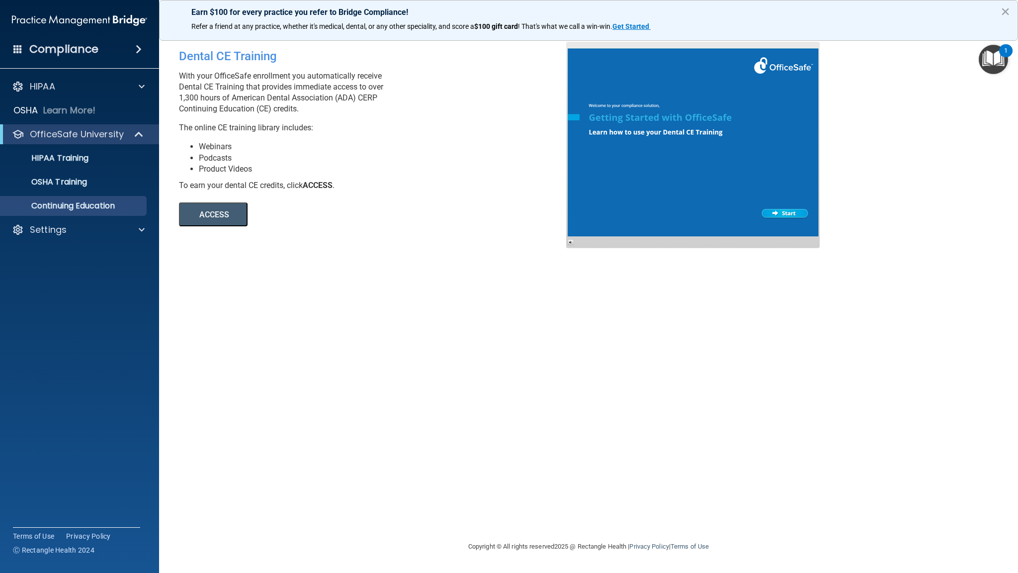
click at [232, 207] on button "ACCESS" at bounding box center [213, 214] width 69 height 24
click at [66, 178] on p "OSHA Training" at bounding box center [46, 182] width 81 height 10
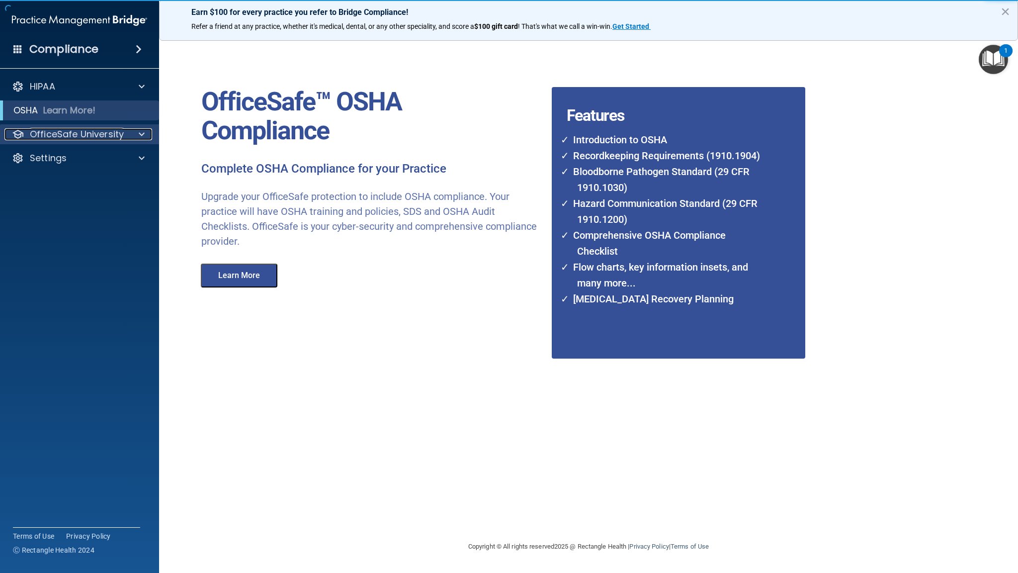
click at [89, 138] on p "OfficeSafe University" at bounding box center [77, 134] width 94 height 12
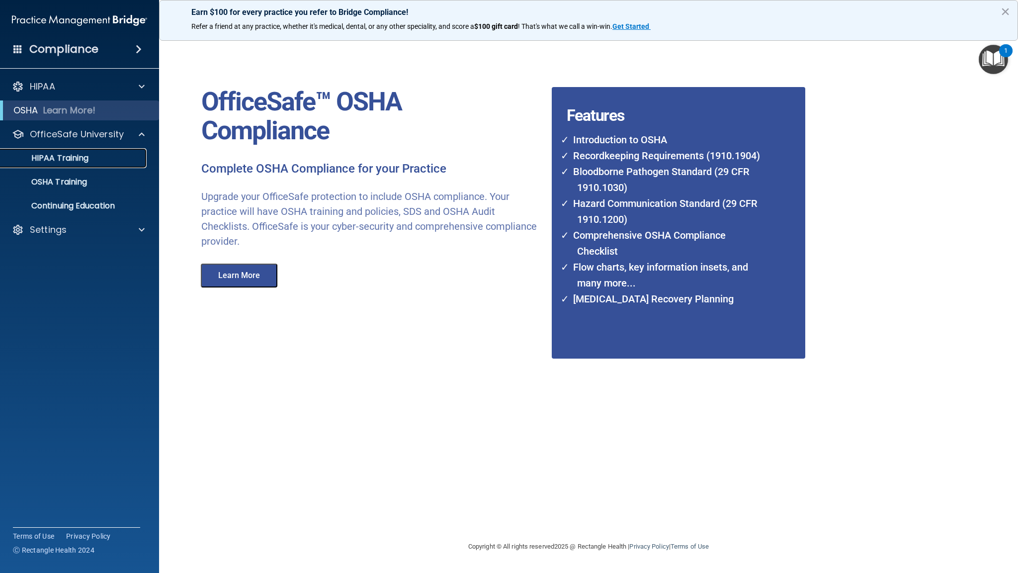
click at [78, 157] on p "HIPAA Training" at bounding box center [47, 158] width 82 height 10
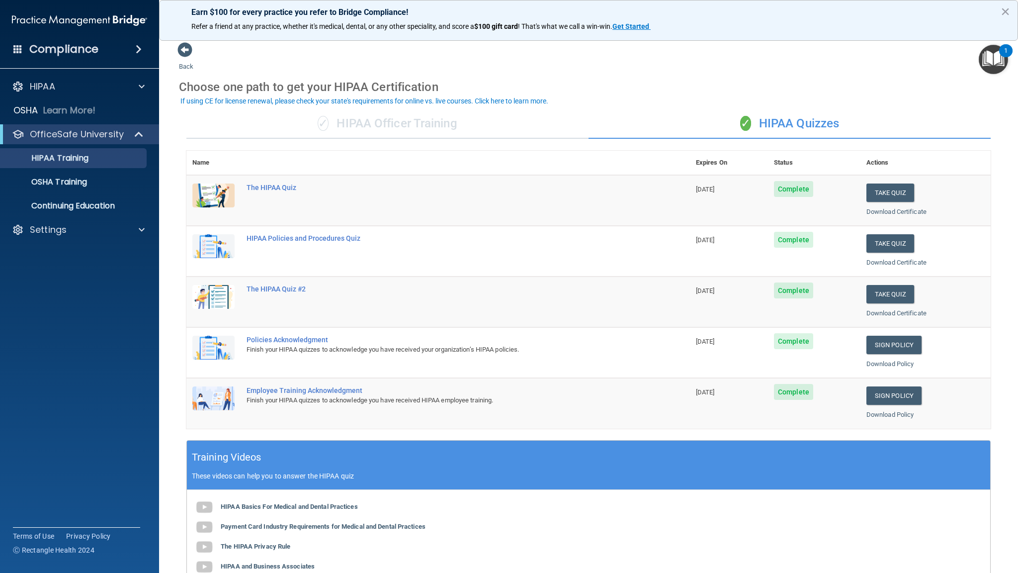
click at [419, 123] on div "✓ HIPAA Officer Training" at bounding box center [387, 124] width 402 height 30
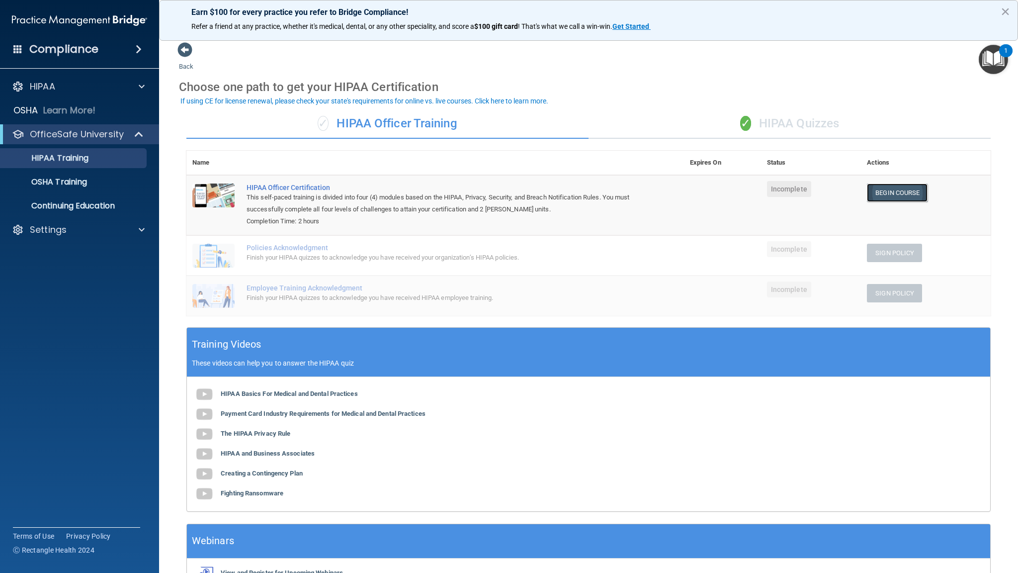
click at [880, 193] on link "Begin Course" at bounding box center [897, 192] width 61 height 18
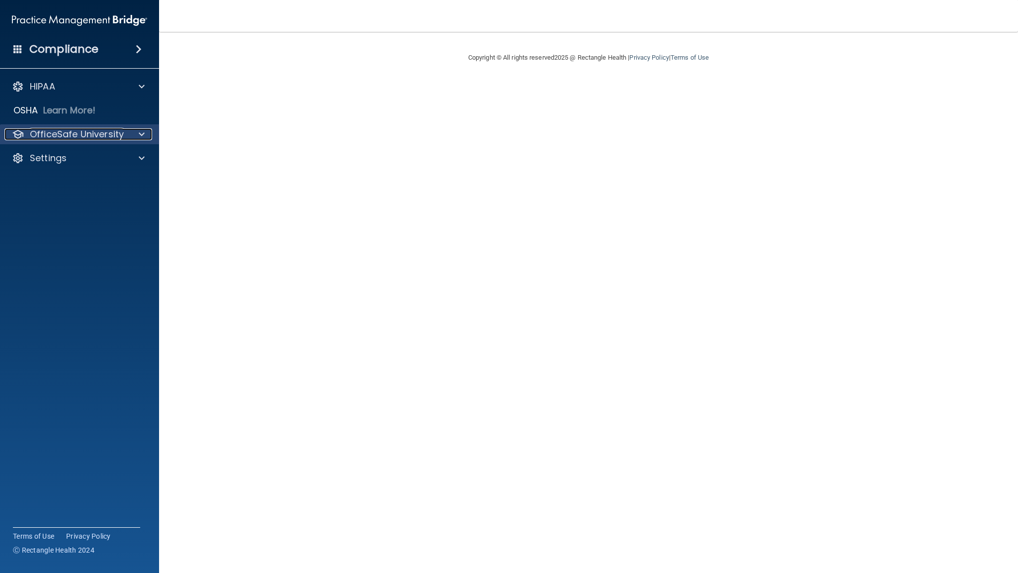
click at [90, 134] on p "OfficeSafe University" at bounding box center [77, 134] width 94 height 12
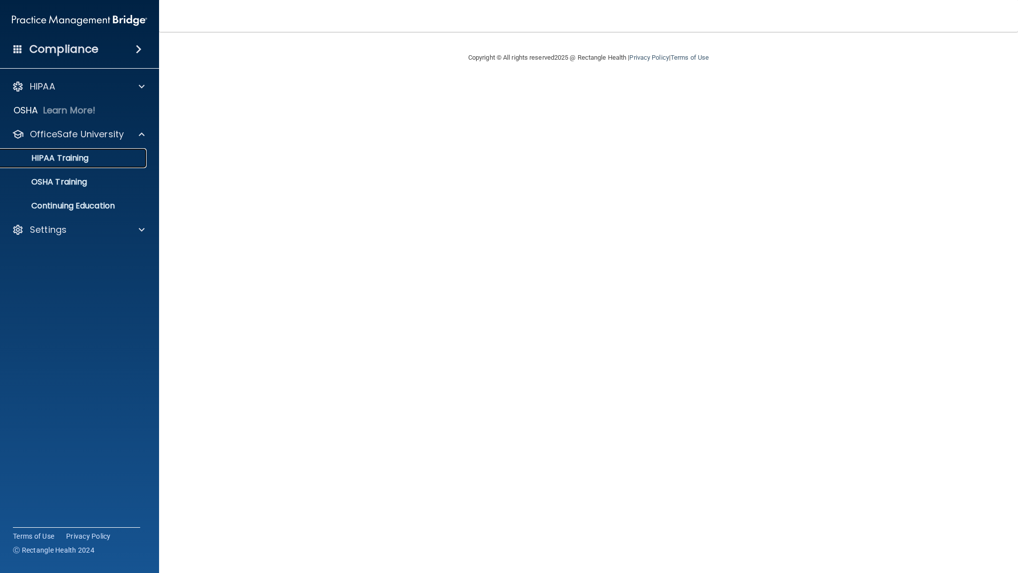
click at [102, 166] on link "HIPAA Training" at bounding box center [68, 158] width 157 height 20
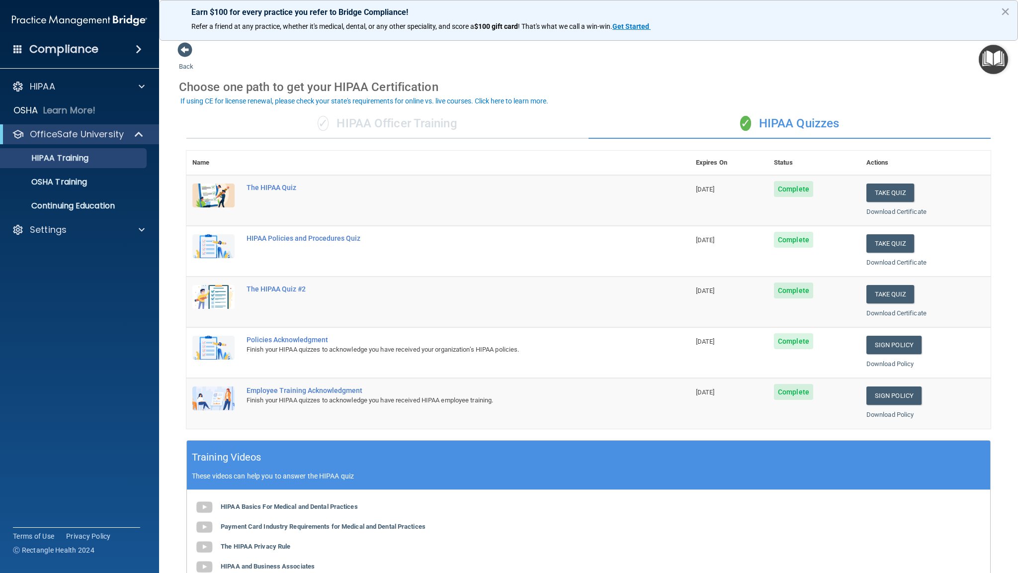
click at [402, 122] on div "✓ HIPAA Officer Training" at bounding box center [387, 124] width 402 height 30
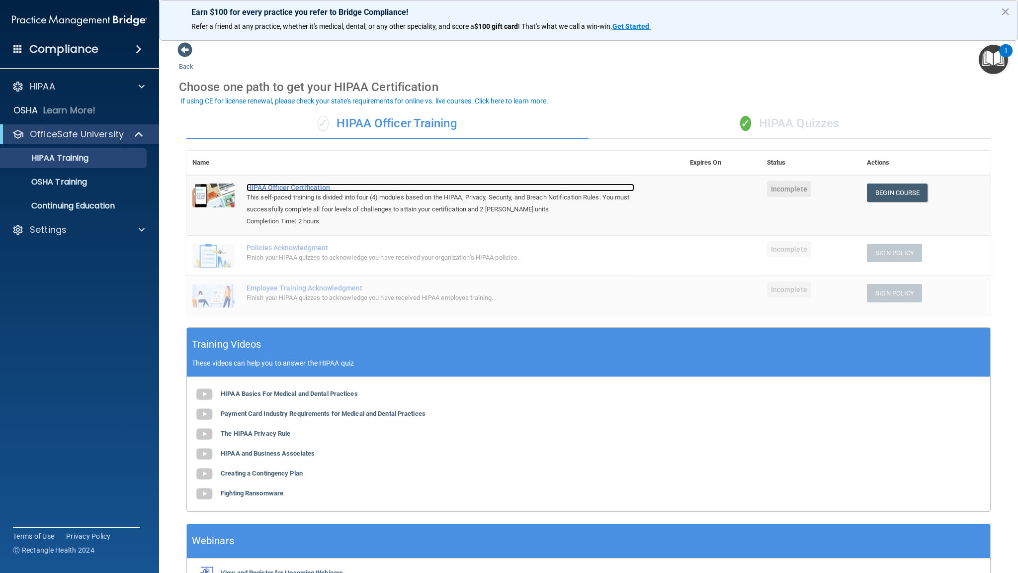
click at [321, 183] on div "HIPAA Officer Certification" at bounding box center [441, 187] width 388 height 8
